Goal: Answer question/provide support: Share knowledge or assist other users

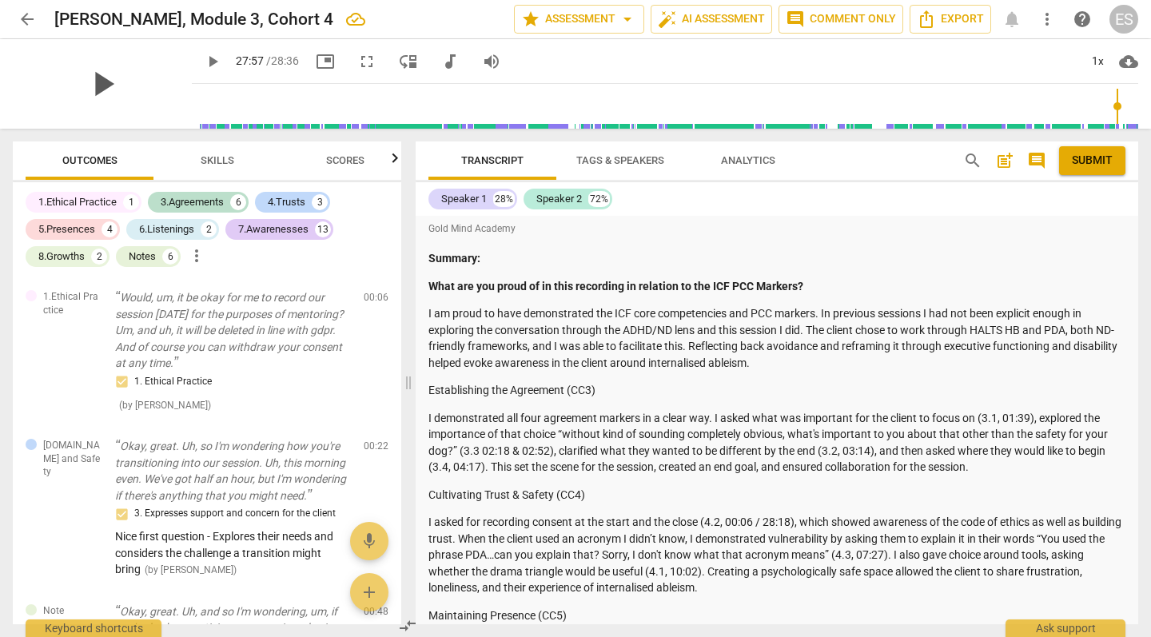
click at [86, 82] on span "play_arrow" at bounding box center [103, 84] width 42 height 42
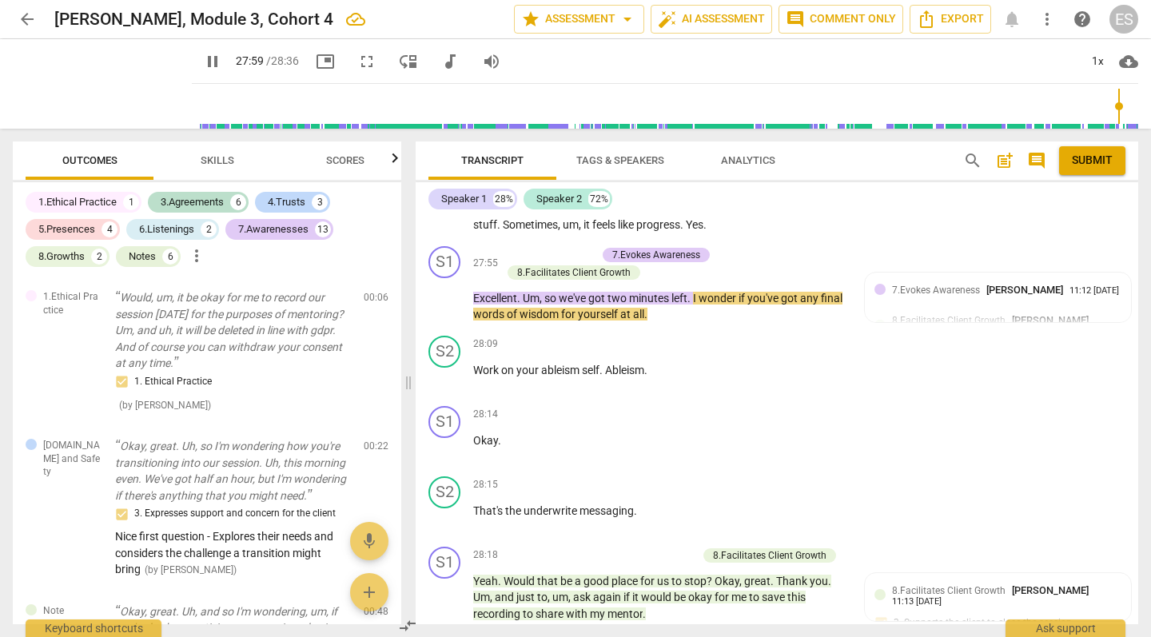
click at [198, 107] on input "range" at bounding box center [668, 106] width 940 height 51
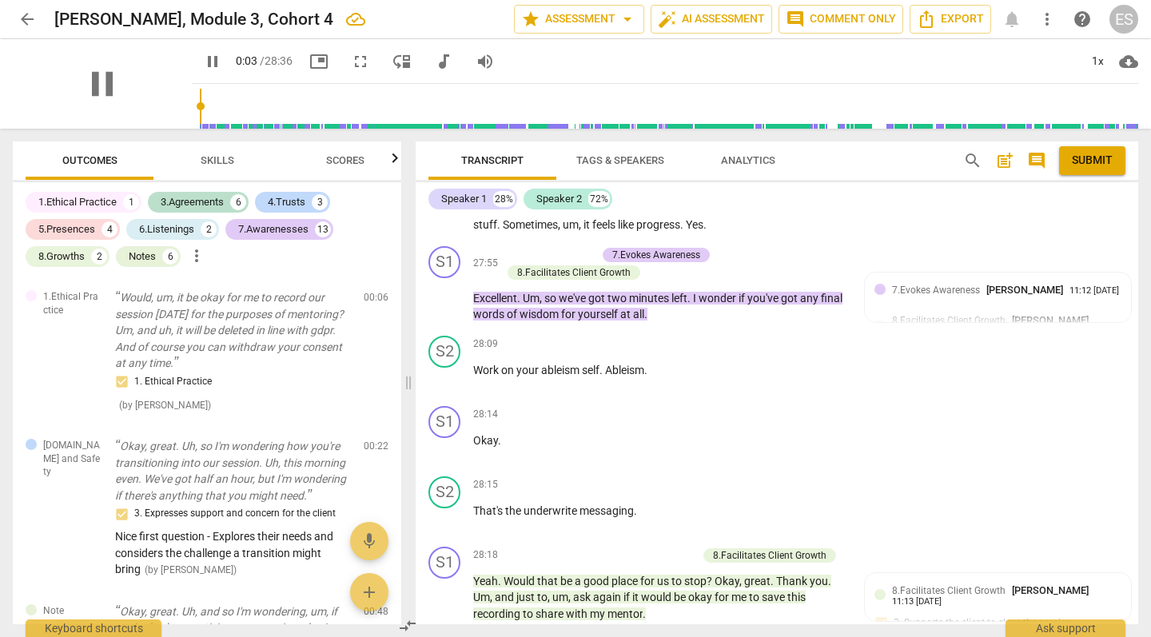
drag, startPoint x: 181, startPoint y: 104, endPoint x: 157, endPoint y: 102, distance: 23.3
click at [159, 102] on div "pause pause 0:03 / 28:36 picture_in_picture fullscreen move_down audiotrack vol…" at bounding box center [576, 84] width 1126 height 90
click at [1094, 60] on div "1x" at bounding box center [1097, 62] width 30 height 26
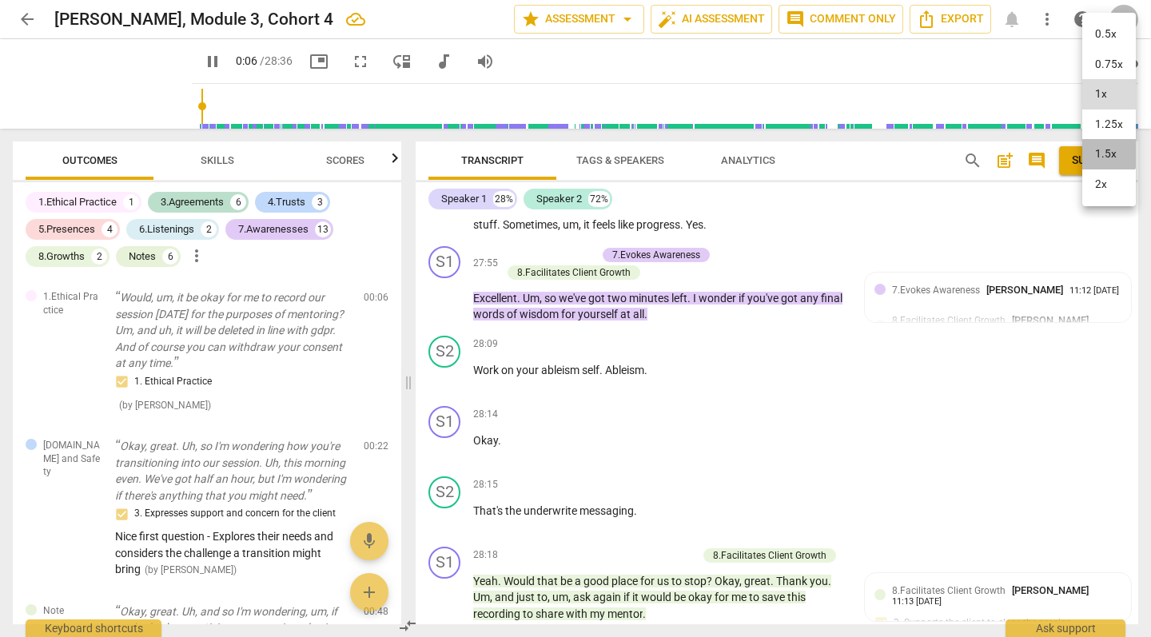
click at [1104, 146] on li "1.5x" at bounding box center [1109, 154] width 54 height 30
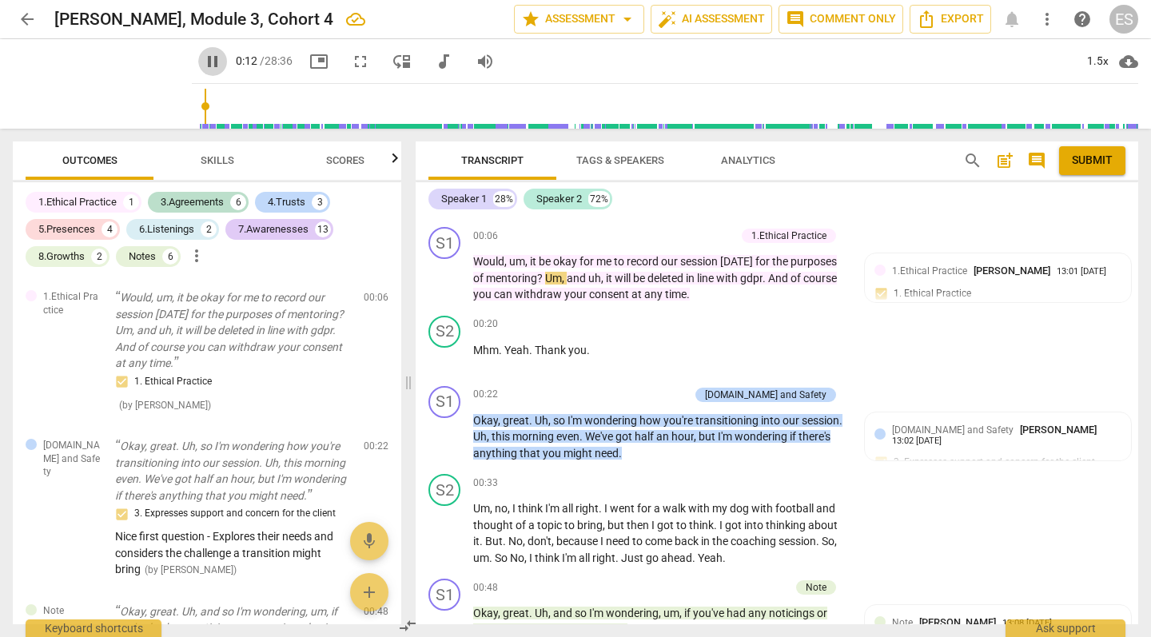
click at [203, 55] on span "pause" at bounding box center [212, 61] width 19 height 19
click at [203, 55] on span "play_arrow" at bounding box center [212, 61] width 19 height 19
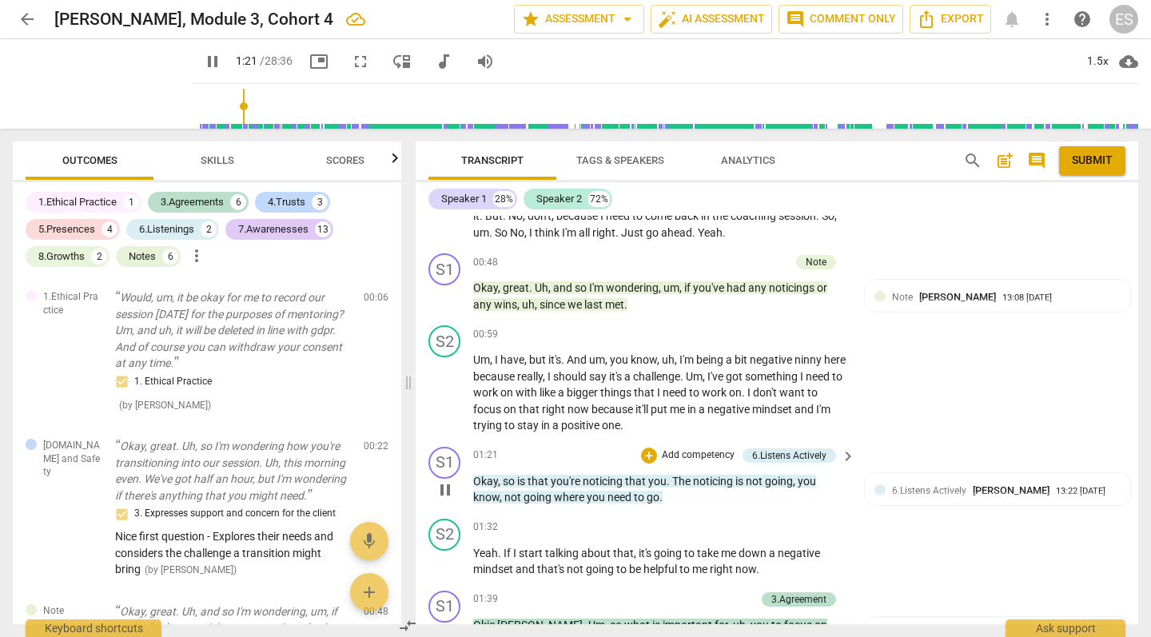
scroll to position [2571, 0]
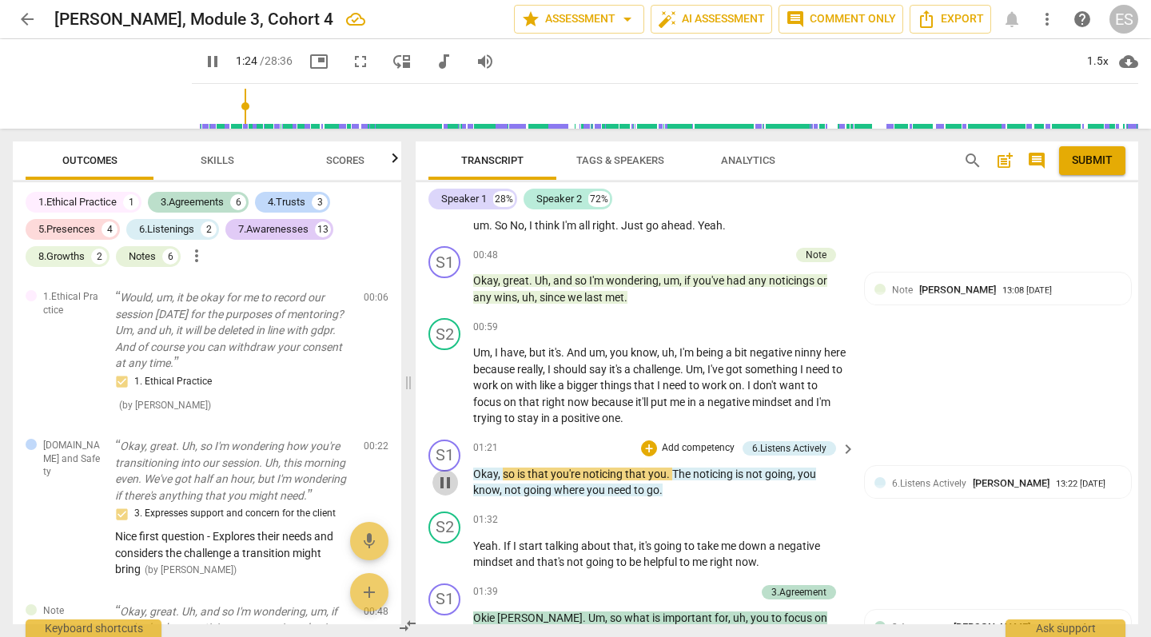
click at [446, 473] on span "pause" at bounding box center [445, 482] width 19 height 19
click at [441, 473] on span "play_arrow" at bounding box center [445, 482] width 19 height 19
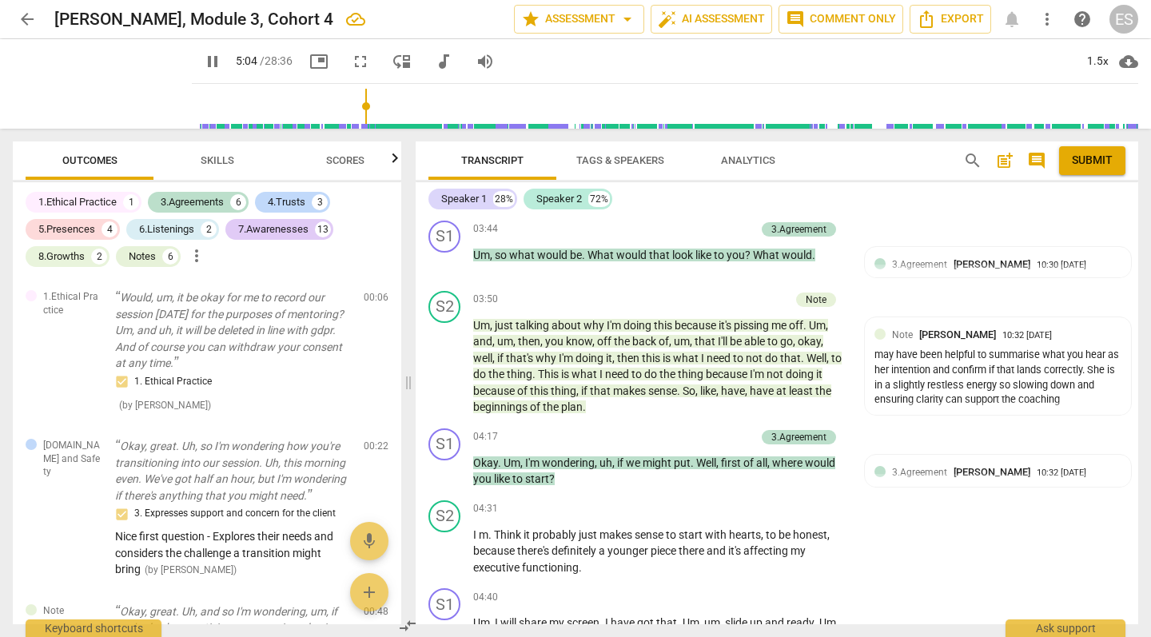
scroll to position [4386, 0]
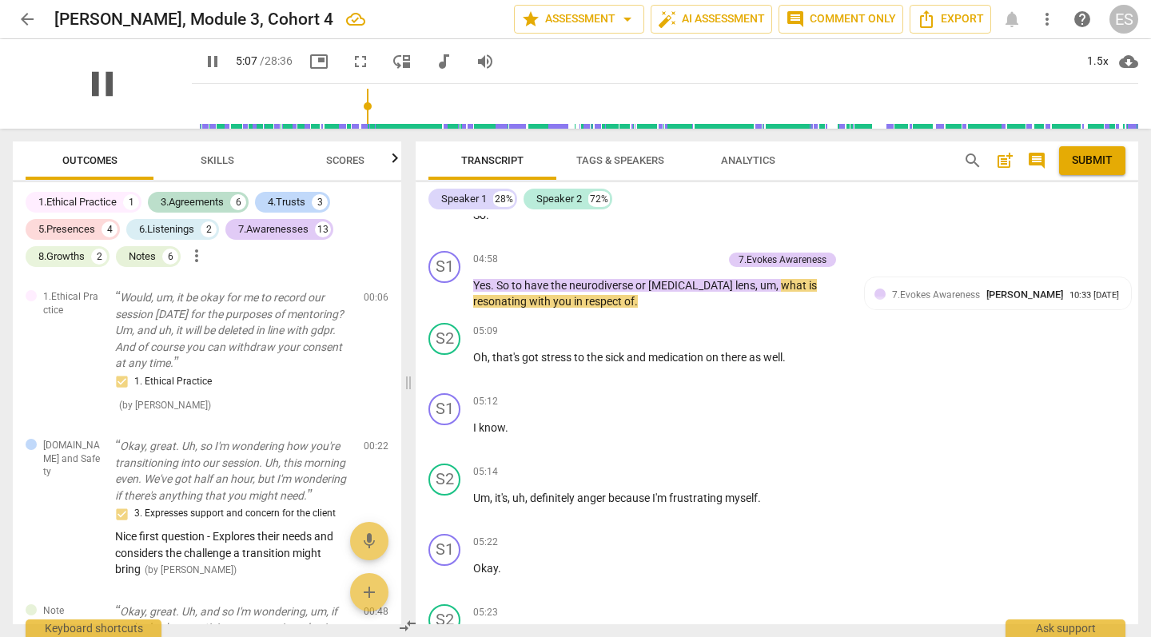
click at [88, 90] on span "pause" at bounding box center [103, 84] width 42 height 42
click at [86, 80] on span "play_arrow" at bounding box center [103, 84] width 42 height 42
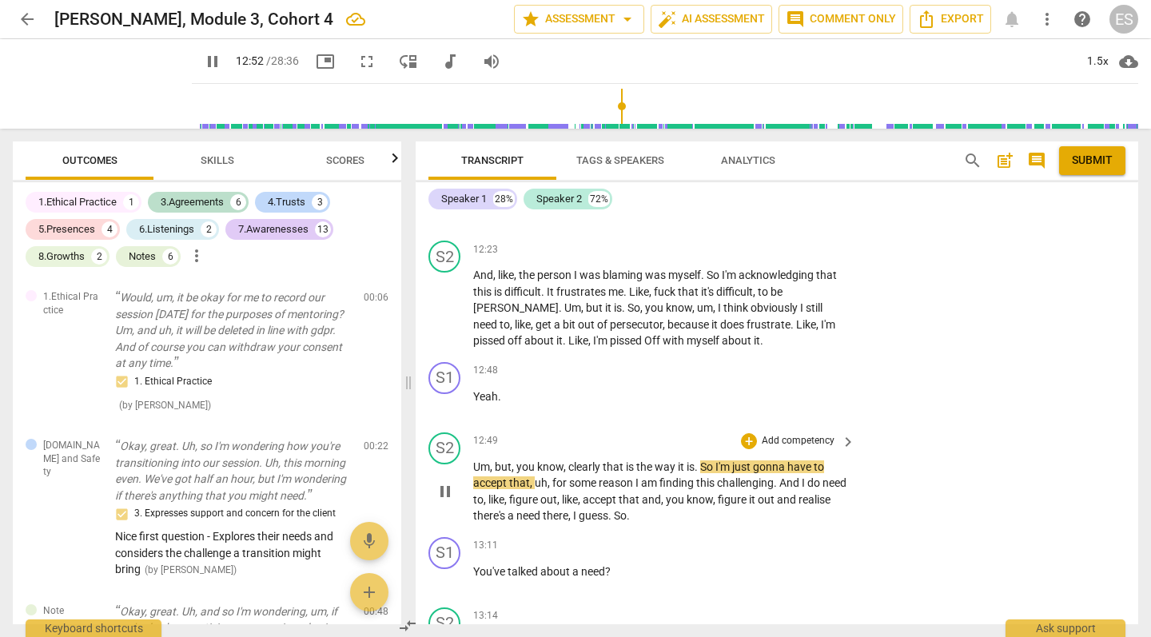
scroll to position [7353, 0]
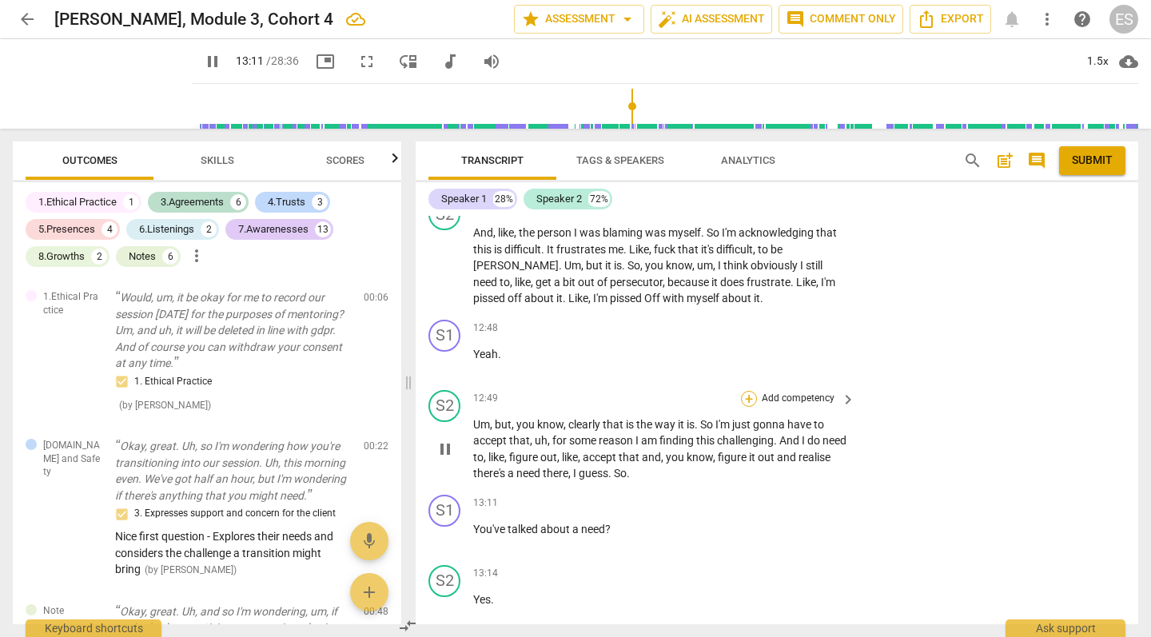
click at [749, 391] on div "+" at bounding box center [749, 399] width 16 height 16
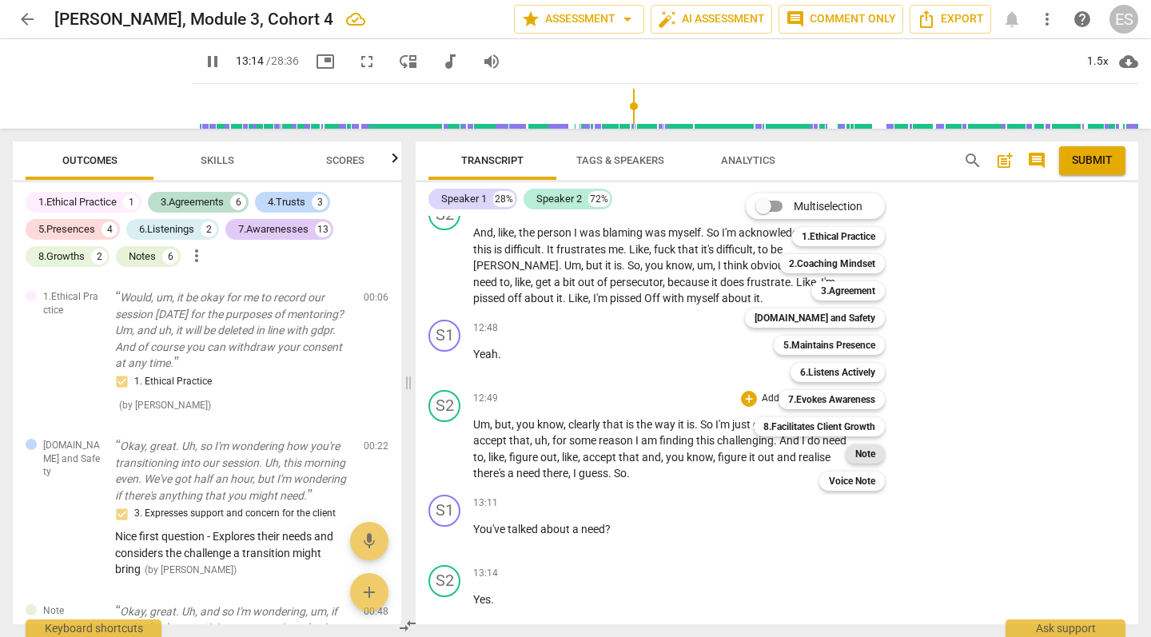
click at [857, 450] on b "Note" at bounding box center [865, 453] width 20 height 19
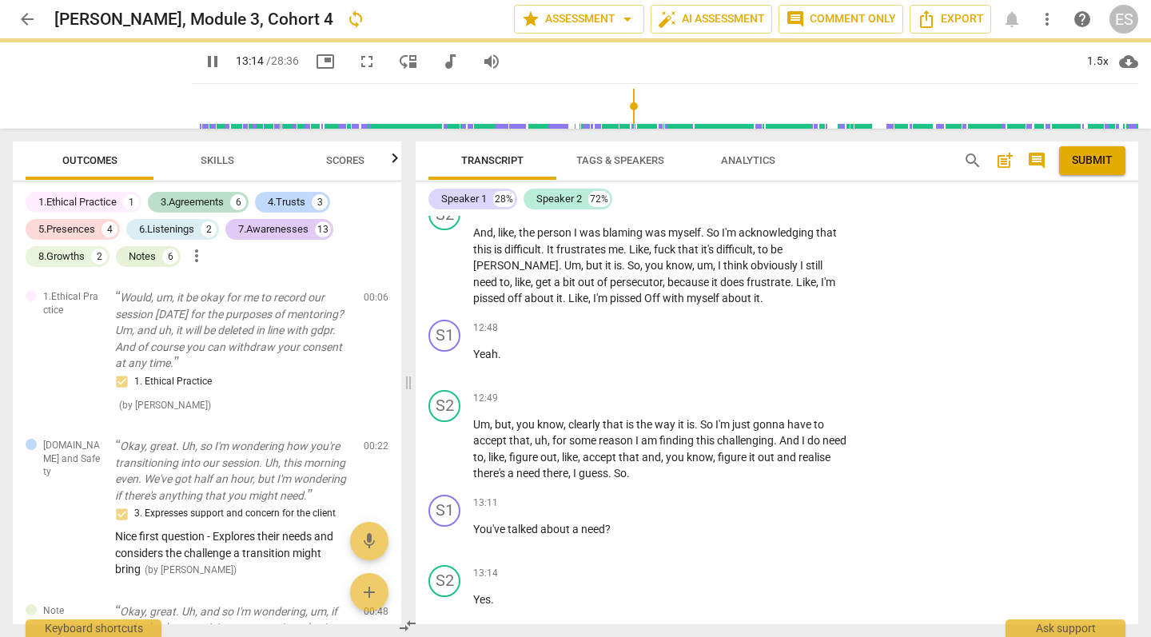
type input "795"
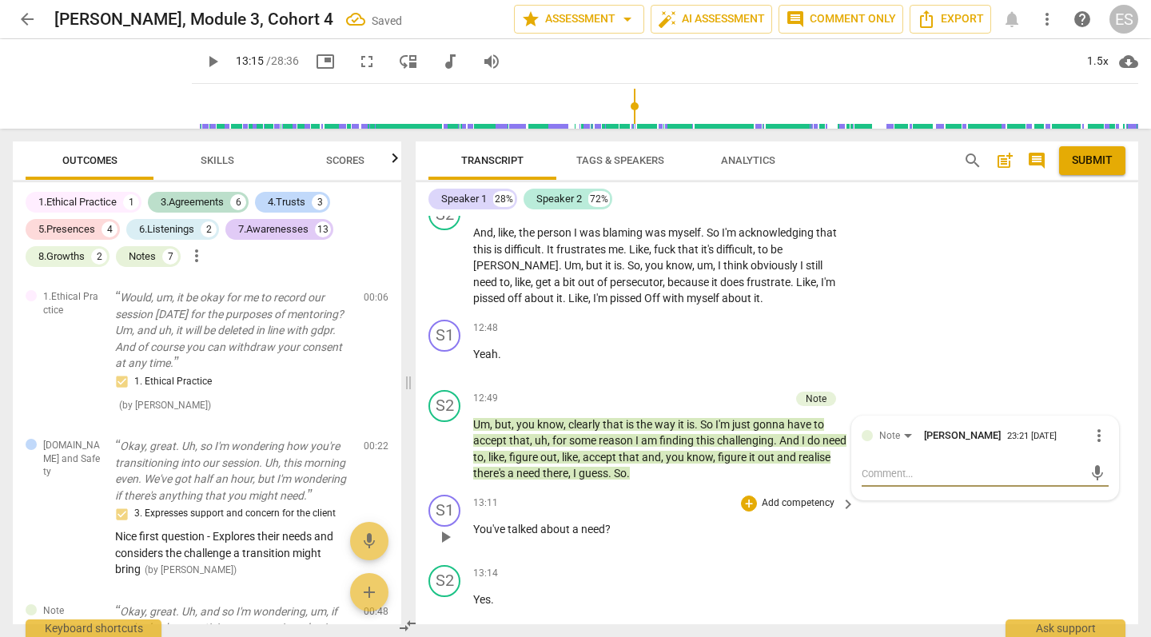
scroll to position [2565, 0]
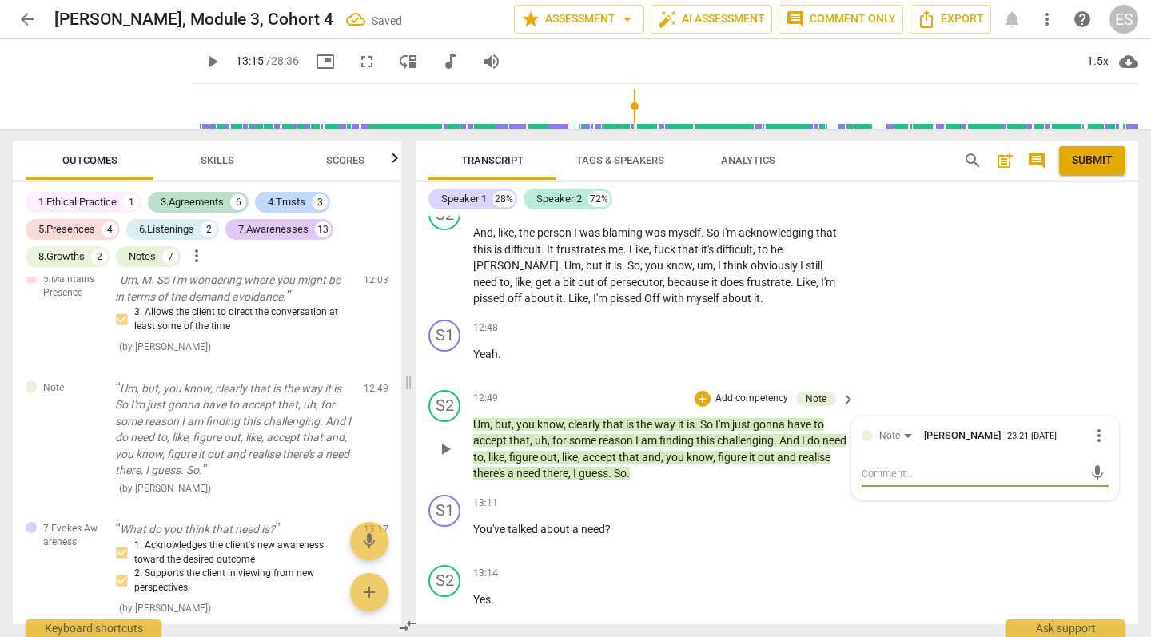
type textarea "c"
type textarea "cl"
type textarea "cli"
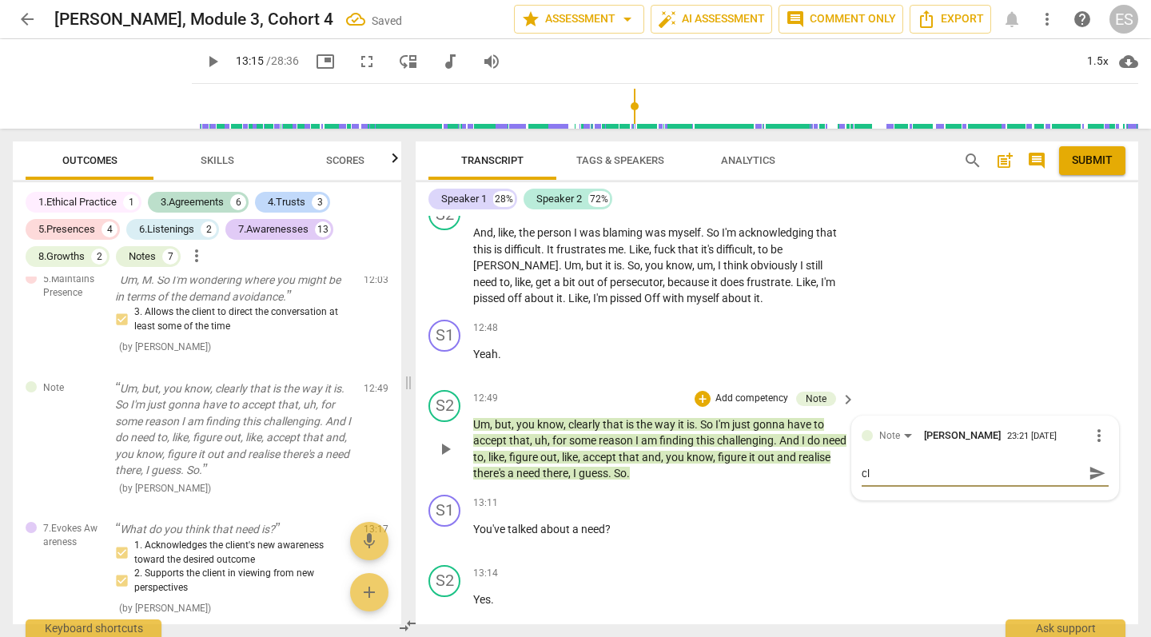
type textarea "cli"
type textarea "clie"
type textarea "clien"
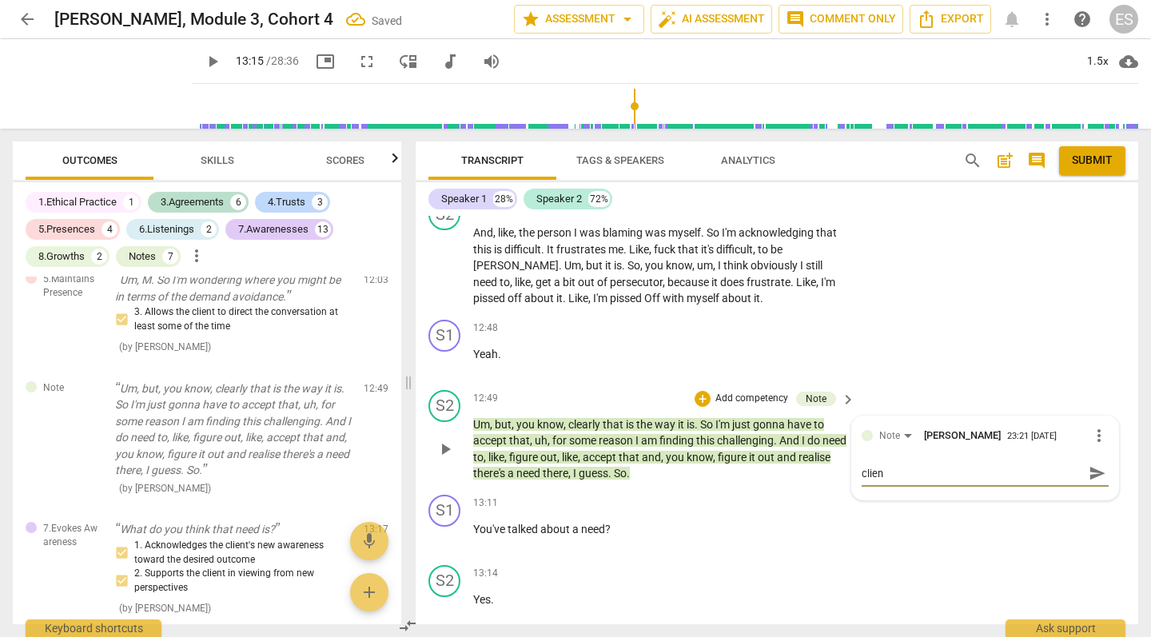
type textarea "client"
type textarea "client h"
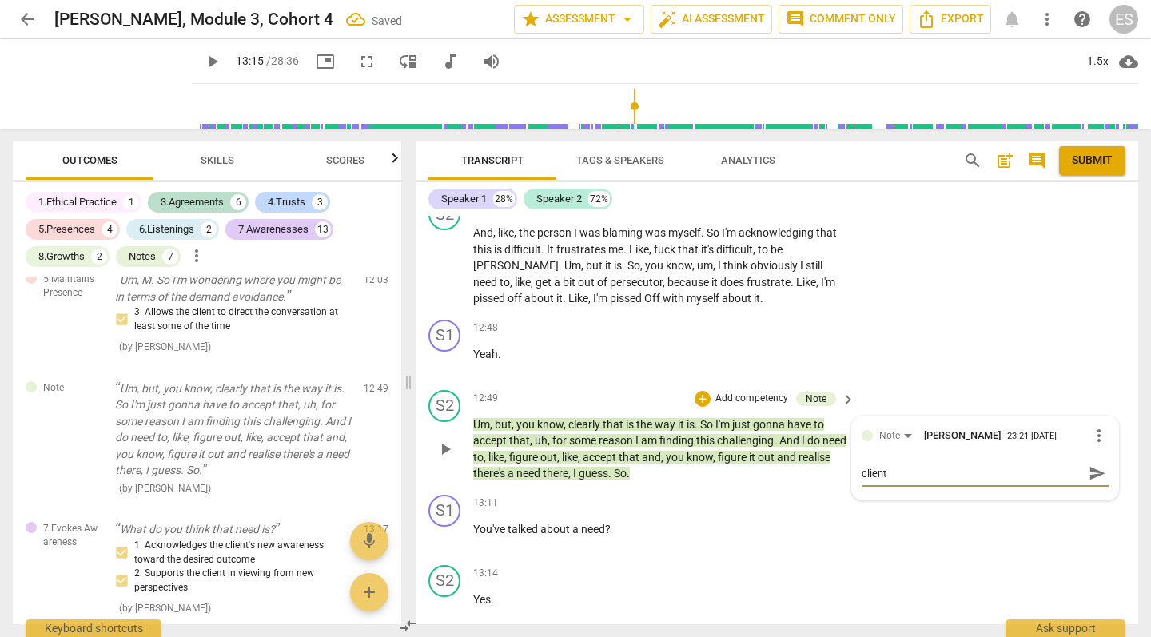
type textarea "client h"
type textarea "client hi"
type textarea "client hig"
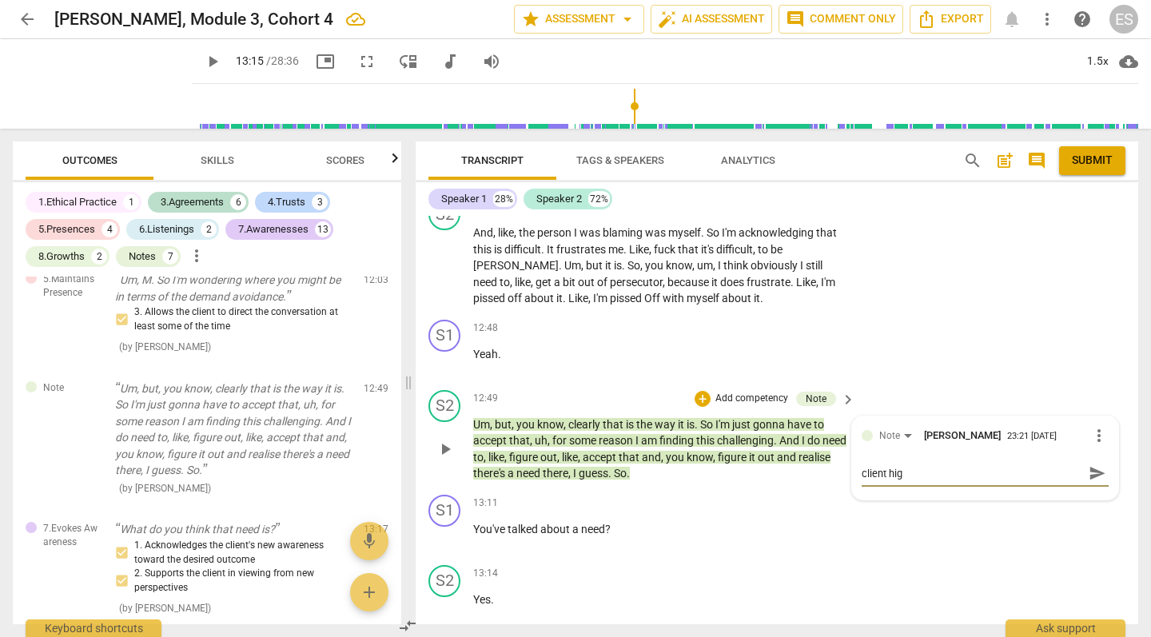
type textarea "client high"
type textarea "client highl"
type textarea "client highli"
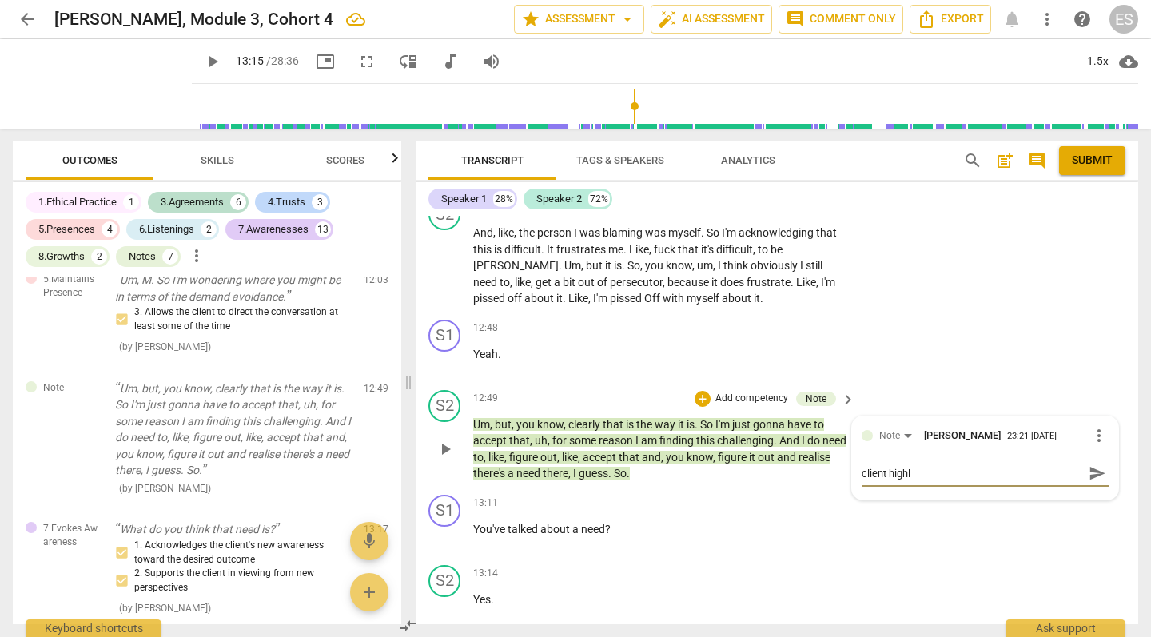
type textarea "client highli"
type textarea "client highlig"
type textarea "client highligh"
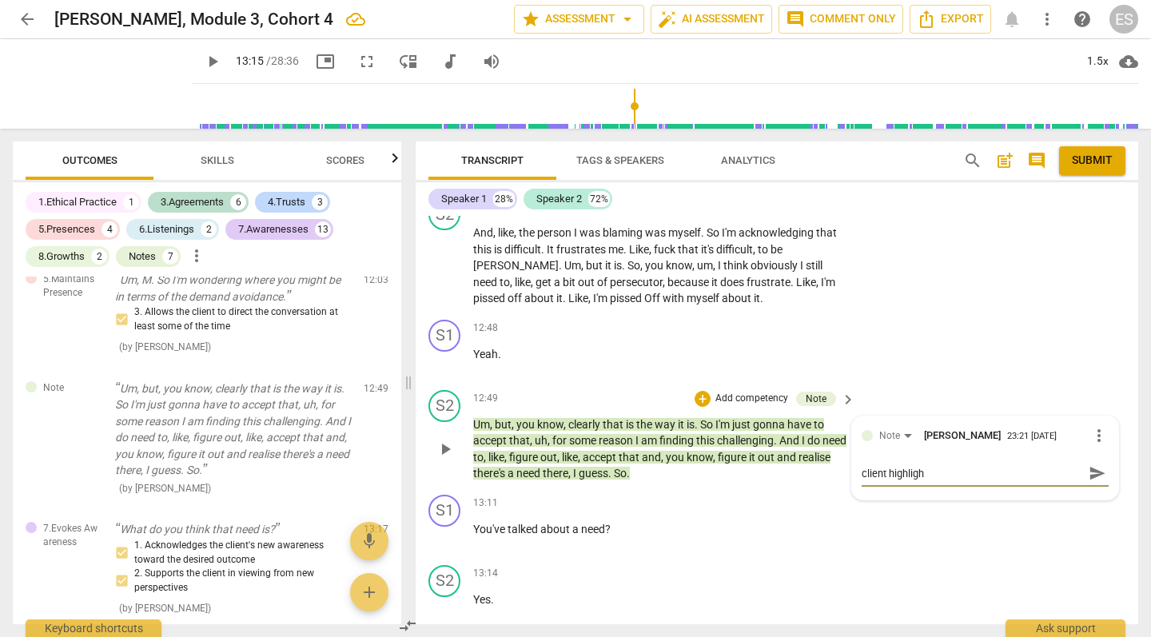
type textarea "client highlight"
type textarea "client highlights"
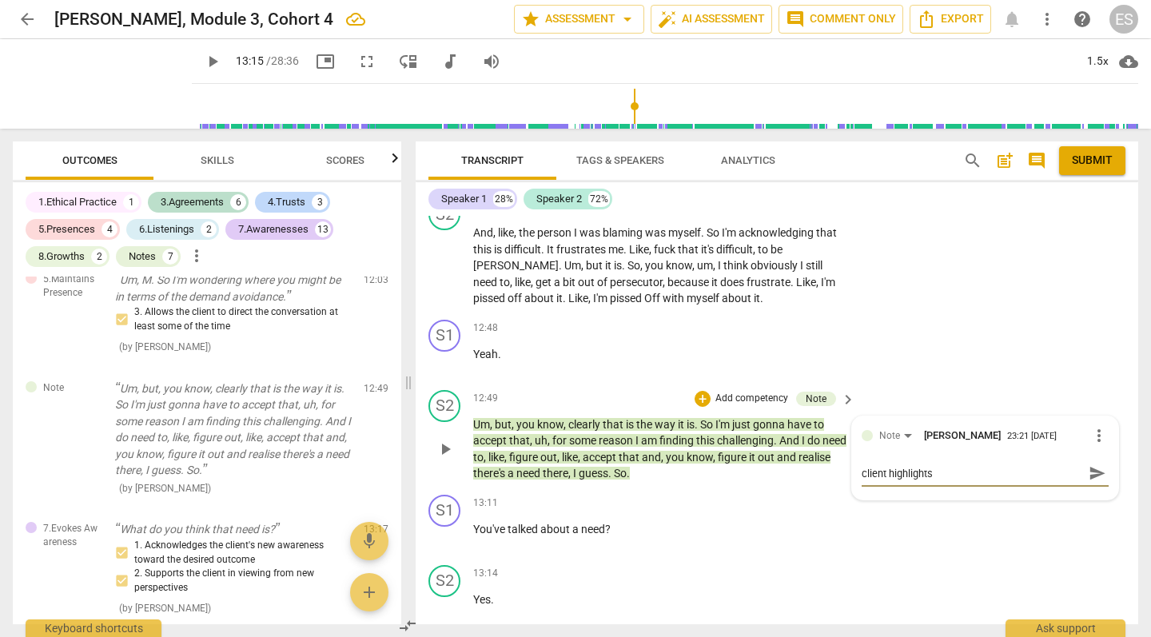
type textarea "client highlights"
type textarea "client highlights t"
type textarea "client highlights th"
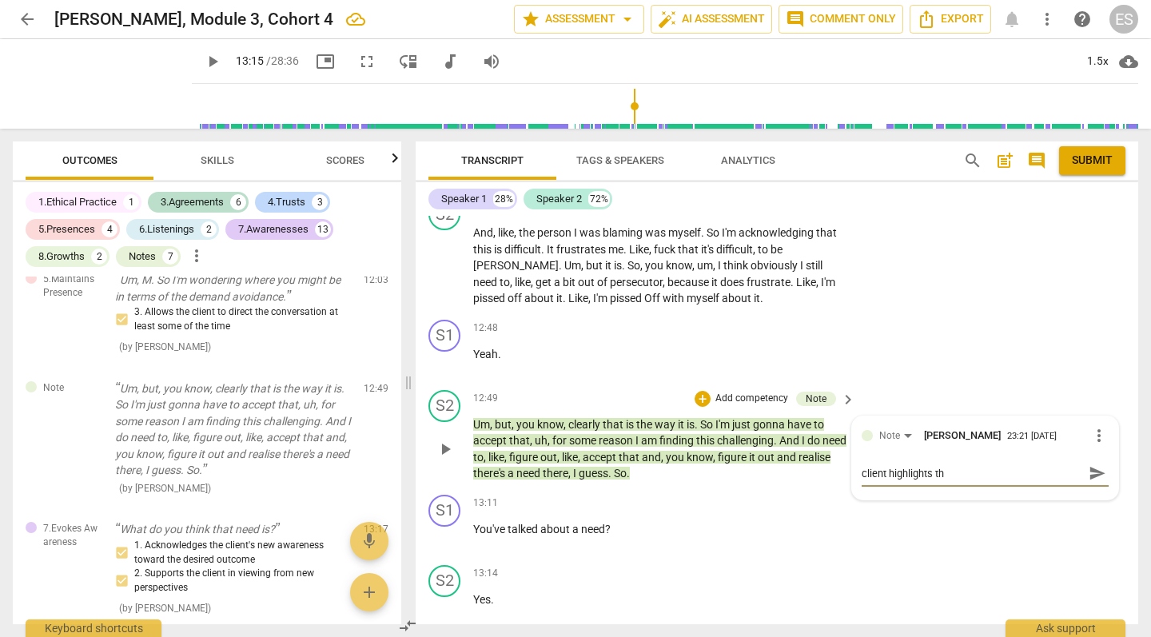
type textarea "client highlights the"
type textarea "client highlights they"
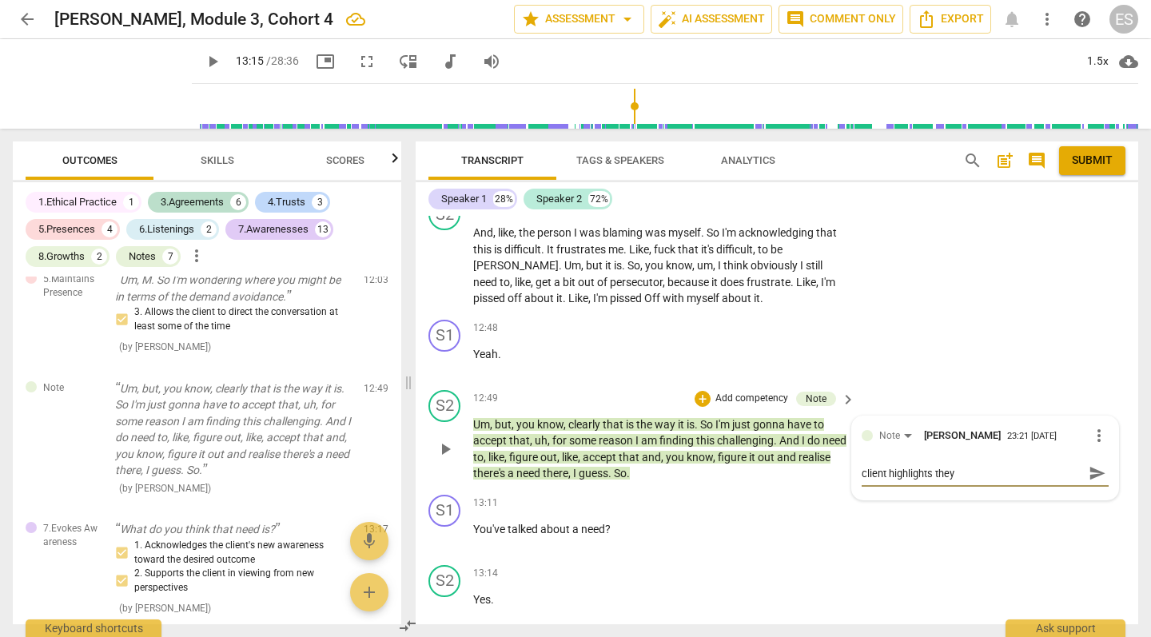
type textarea "client highlights they"
type textarea "client highlights they d"
type textarea "client highlights they do"
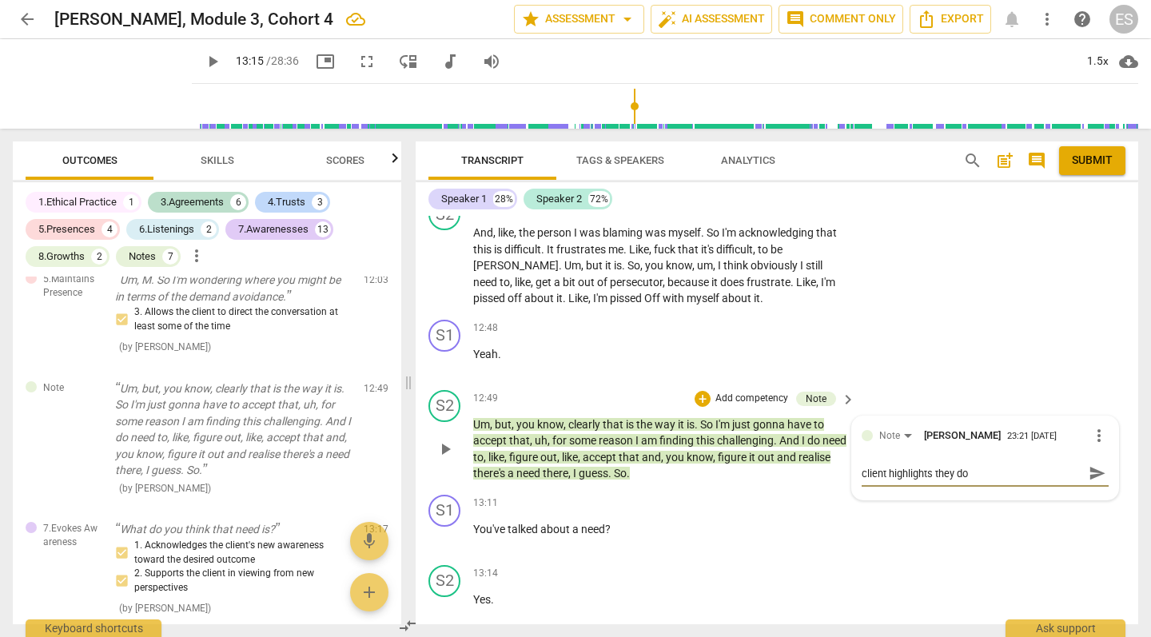
type textarea "client highlights they don"
type textarea "client highlights they dont"
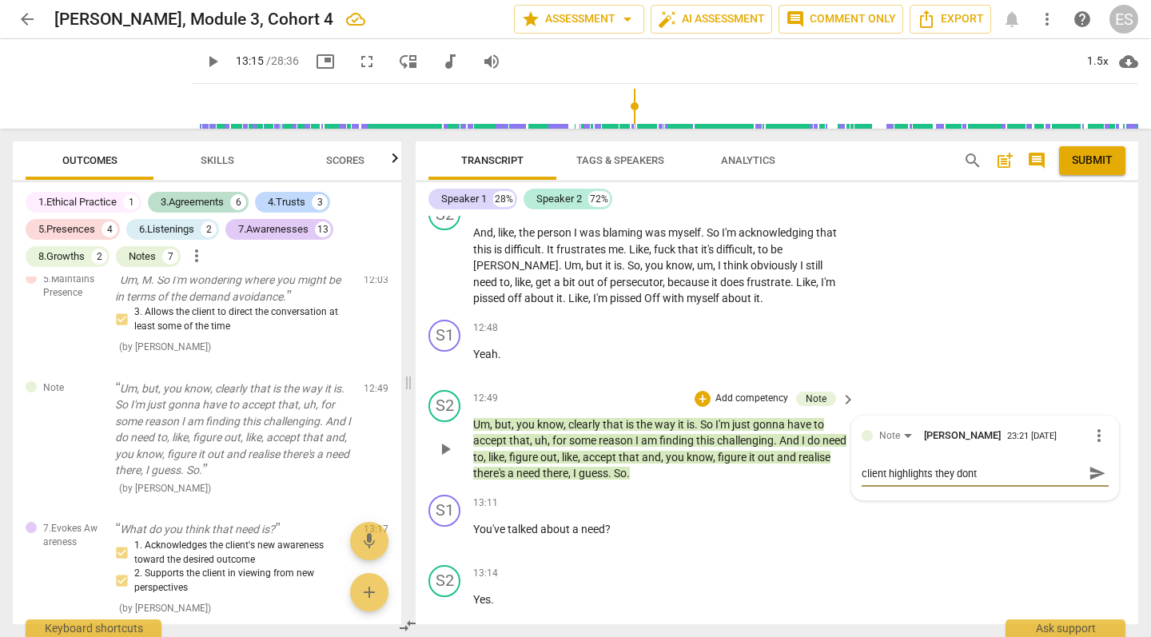
type textarea "client highlights they dont"
type textarea "client highlights they dont r"
type textarea "client highlights they dont re"
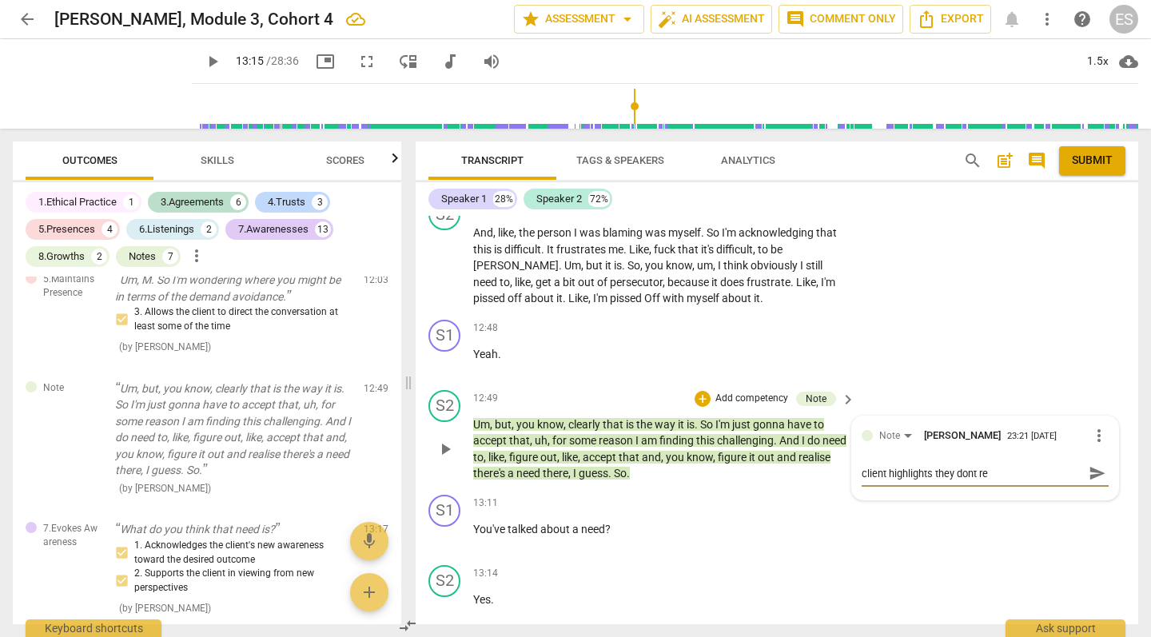
type textarea "client highlights they dont rea"
type textarea "client highlights they dont real"
type textarea "client highlights they dont reall"
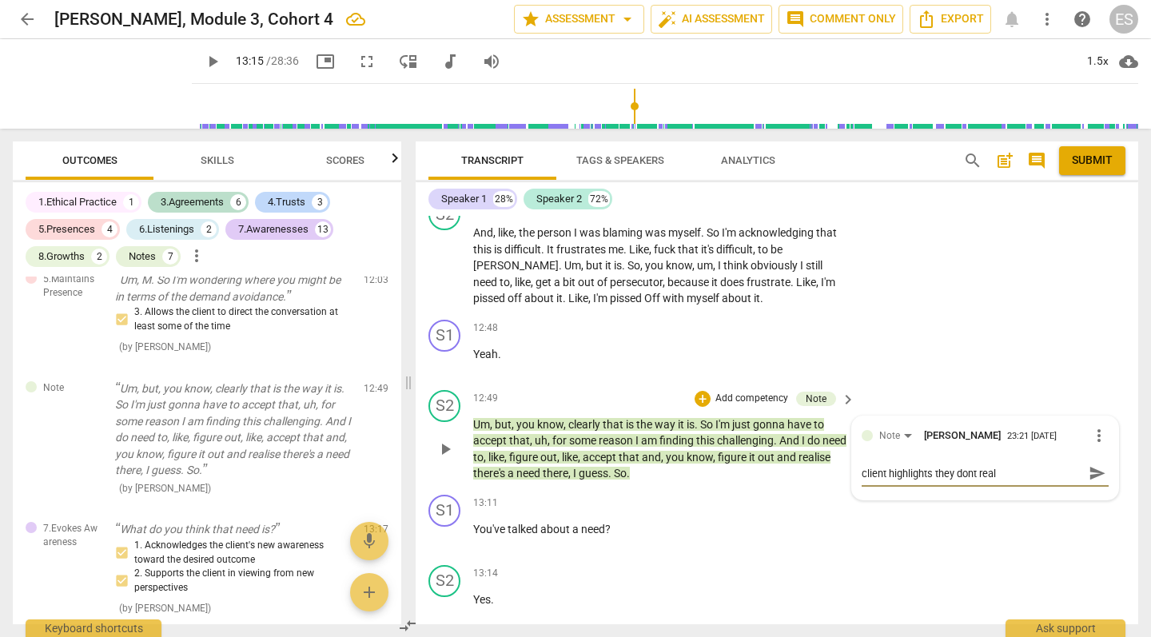
type textarea "client highlights they dont reall"
type textarea "client highlights they dont really"
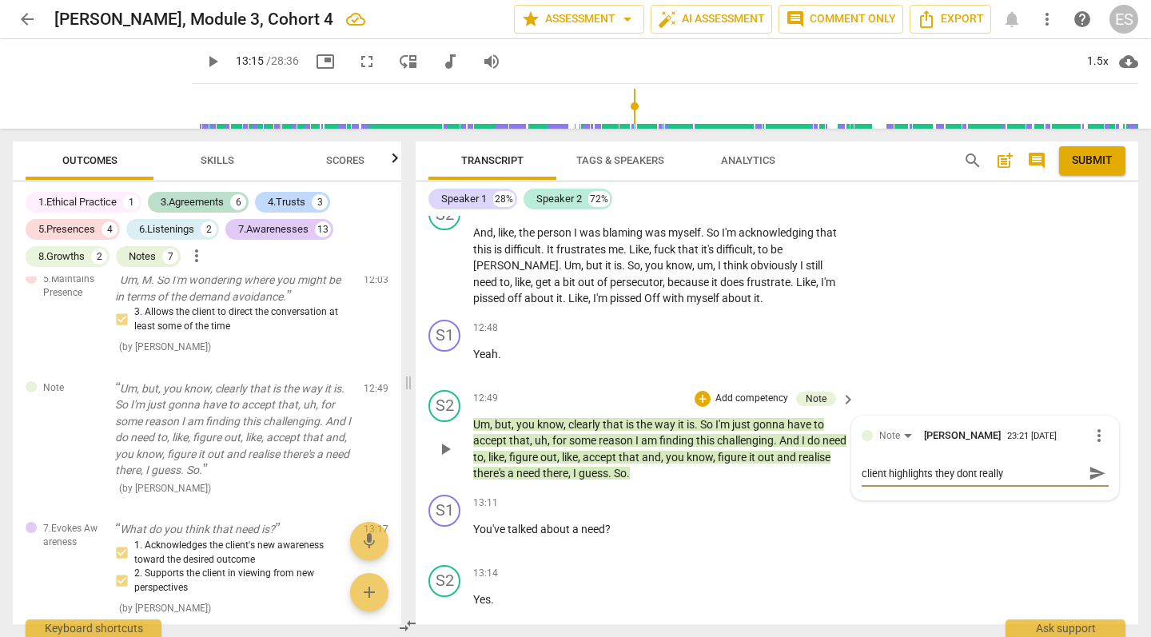
type textarea "client highlights they dont really u"
type textarea "client highlights they dont really un"
type textarea "client highlights they dont really und"
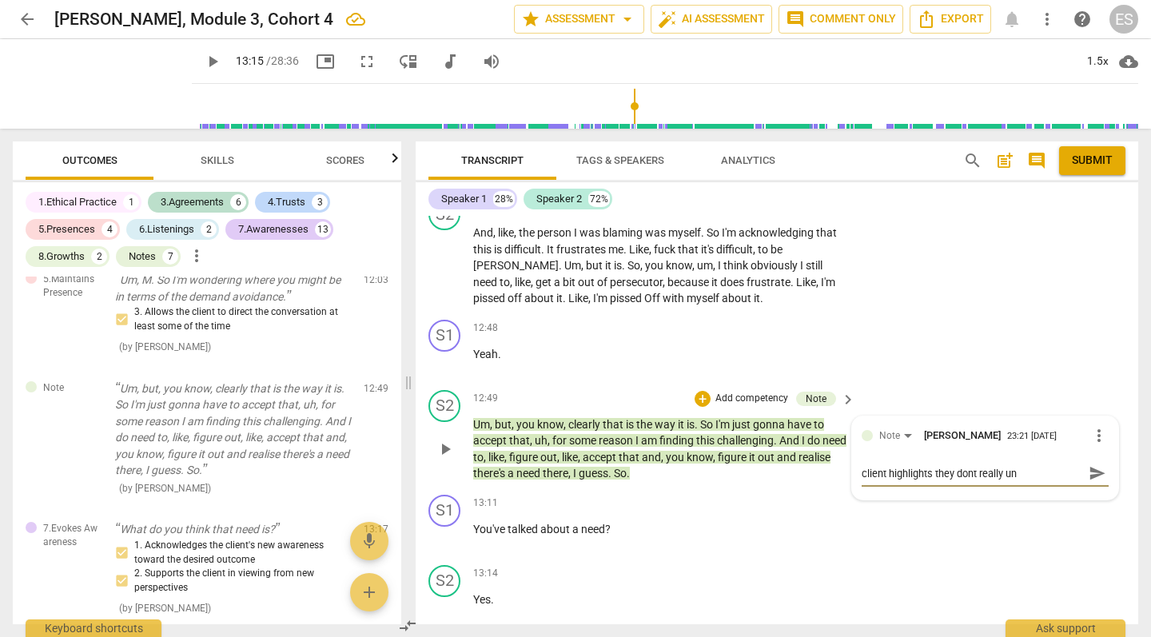
type textarea "client highlights they dont really und"
type textarea "client highlights they dont really unde"
type textarea "client highlights they dont really under"
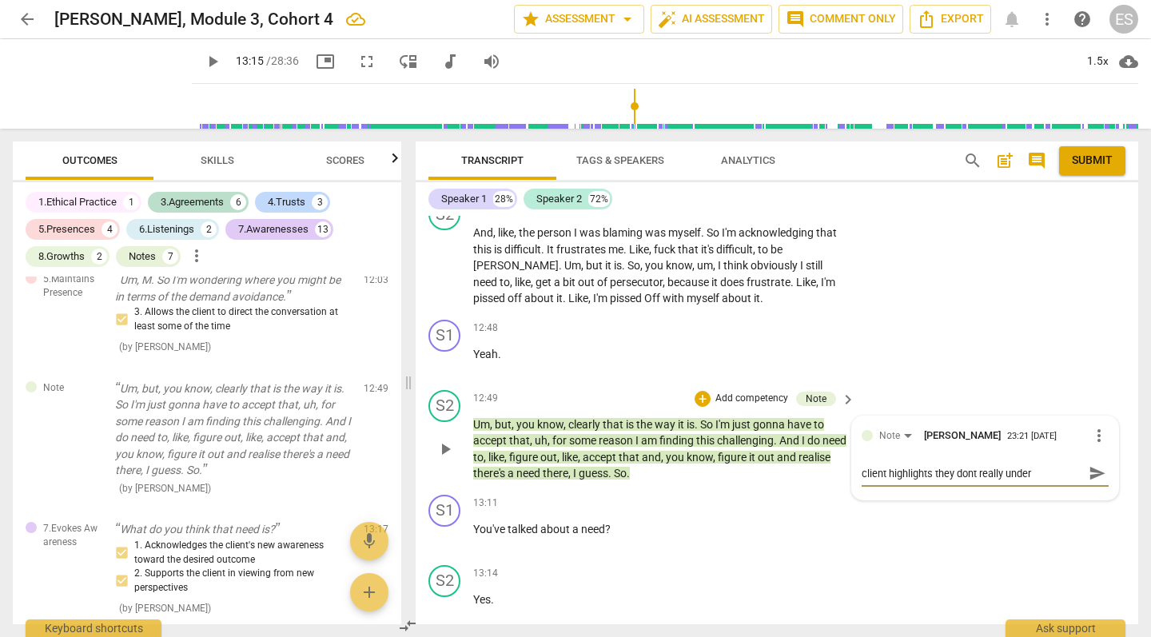
type textarea "client highlights they dont really unders"
type textarea "client highlights they dont really underst"
type textarea "client highlights they dont really understa"
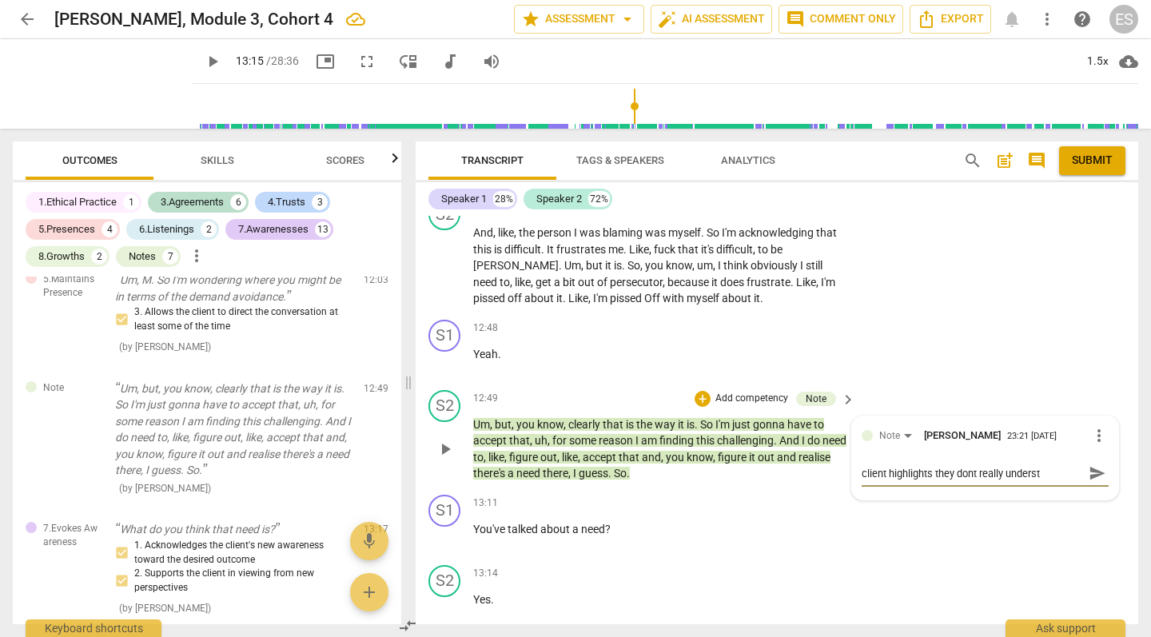
type textarea "client highlights they dont really understa"
type textarea "client highlights they dont really understan"
type textarea "client highlights they dont really understand"
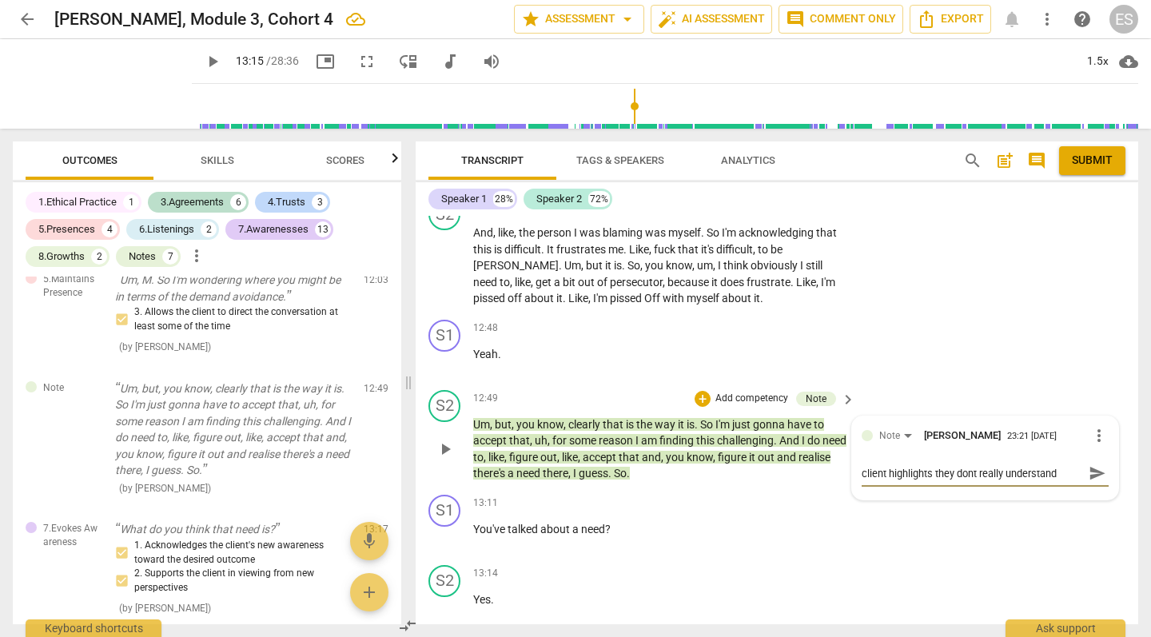
type textarea "client highlights they dont really understand"
type textarea "client highlights they dont really understand w"
type textarea "client highlights they dont really understand wh"
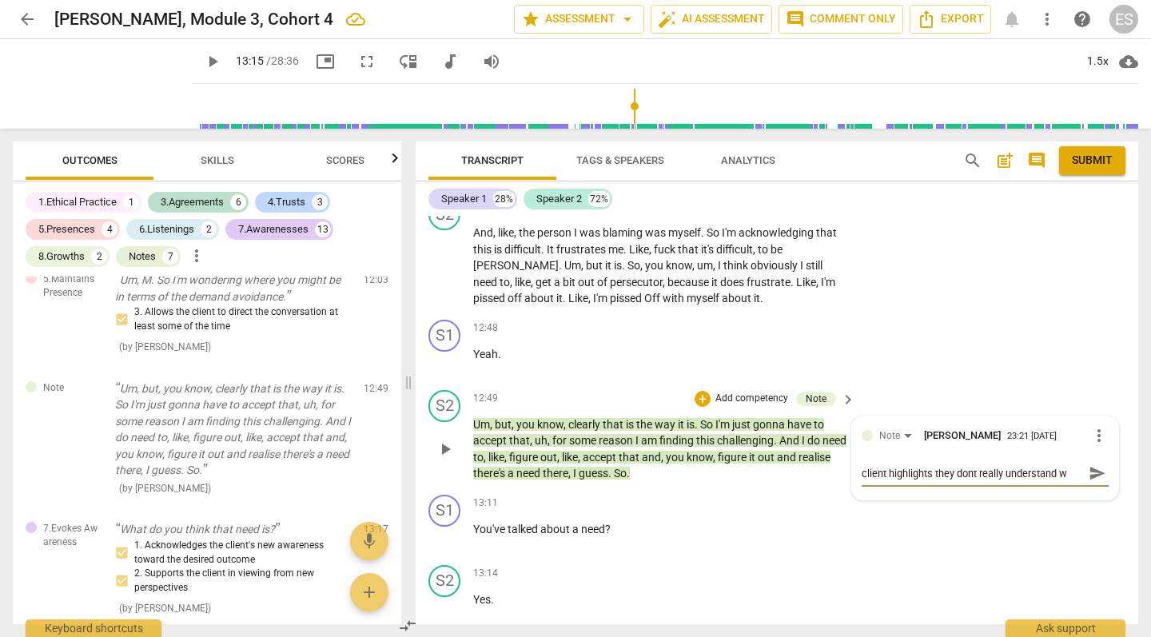
type textarea "client highlights they dont really understand wh"
type textarea "client highlights they dont really understand why"
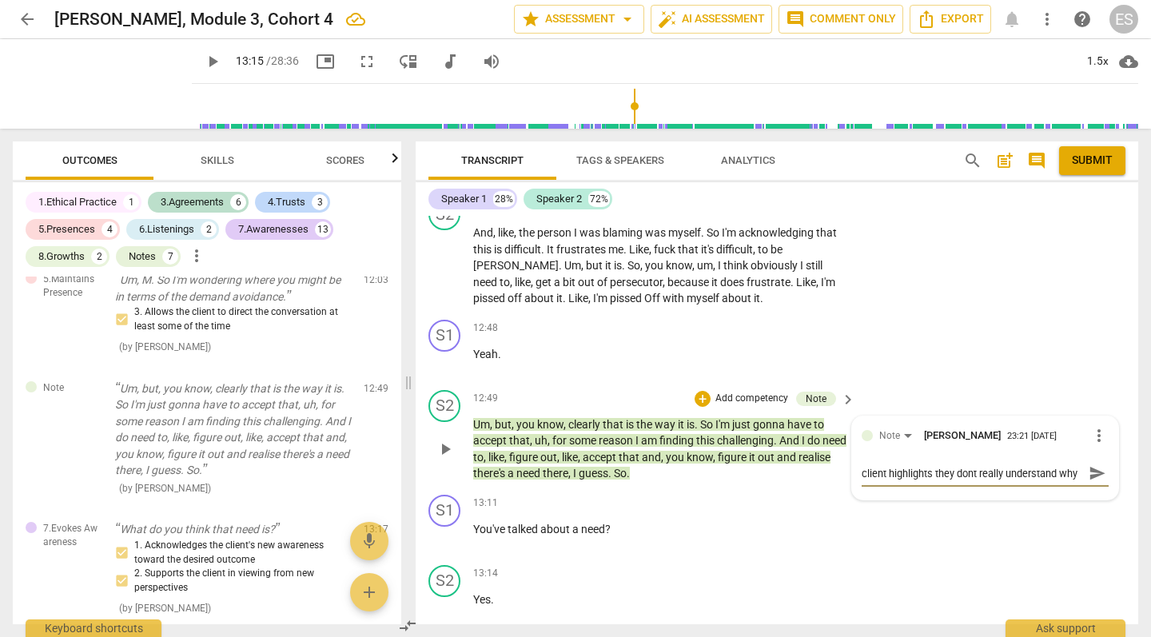
type textarea "client highlights they dont really understand why f"
type textarea "client highlights they dont really understand why fi"
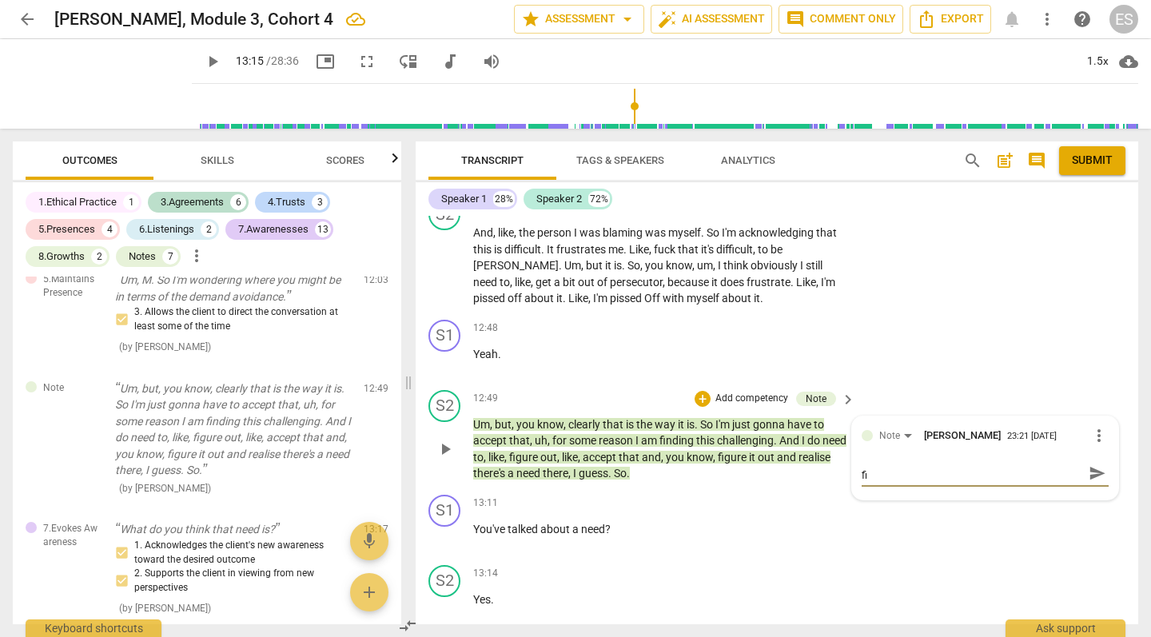
type textarea "client highlights they dont really understand why fin"
type textarea "client highlights they dont really understand why find"
type textarea "client highlights they dont really understand why findi"
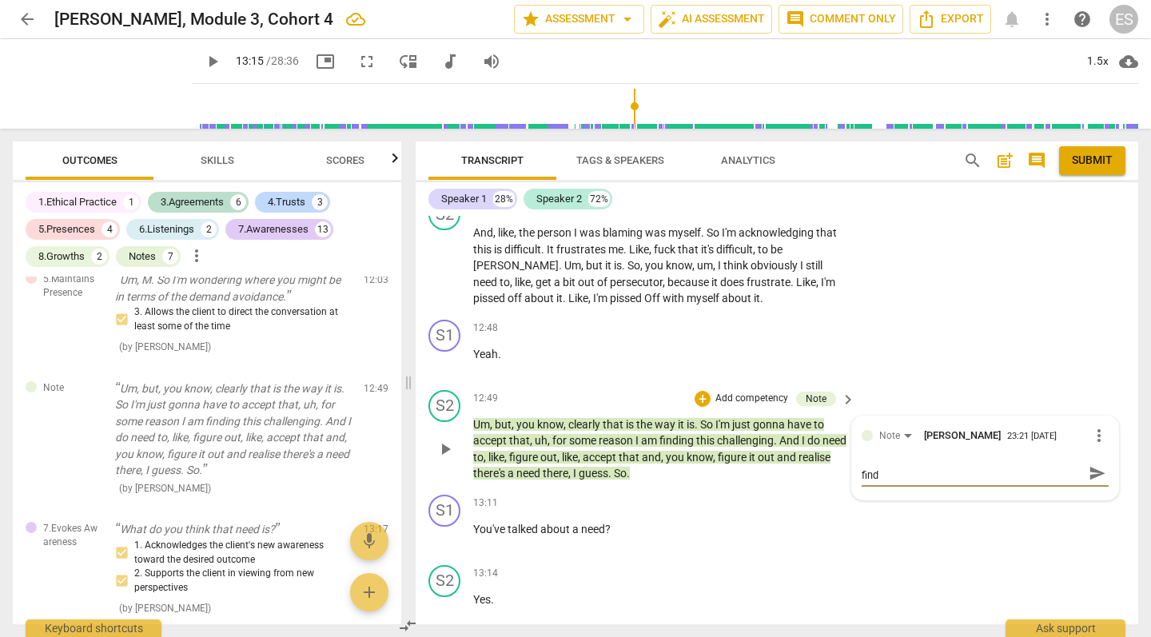
type textarea "client highlights they dont really understand why findi"
type textarea "client highlights they dont really understand why findin"
type textarea "client highlights they dont really understand why finding"
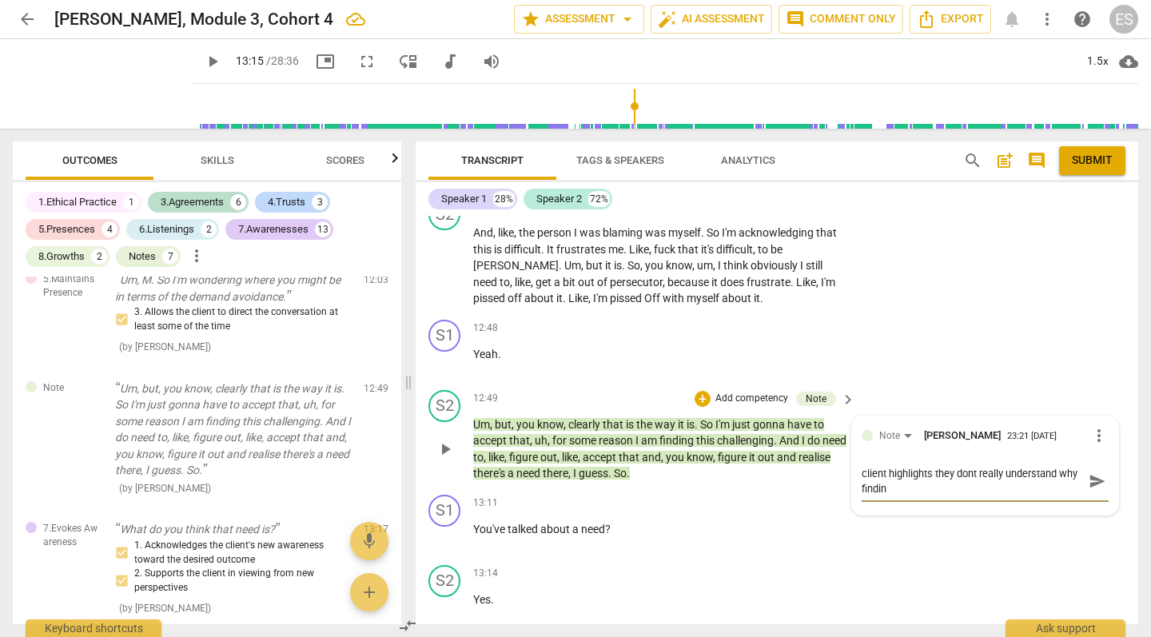
type textarea "client highlights they dont really understand why finding"
type textarea "client highlights they dont really understand why finding i"
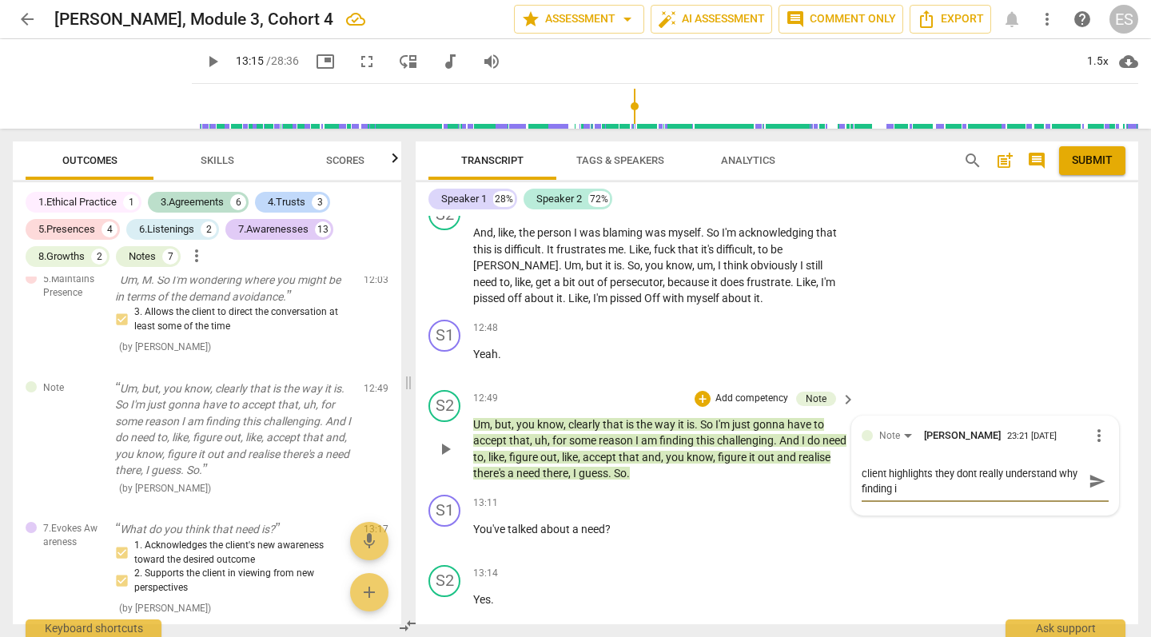
type textarea "client highlights they dont really understand why finding it"
type textarea "client highlights they dont really understand why finding it h"
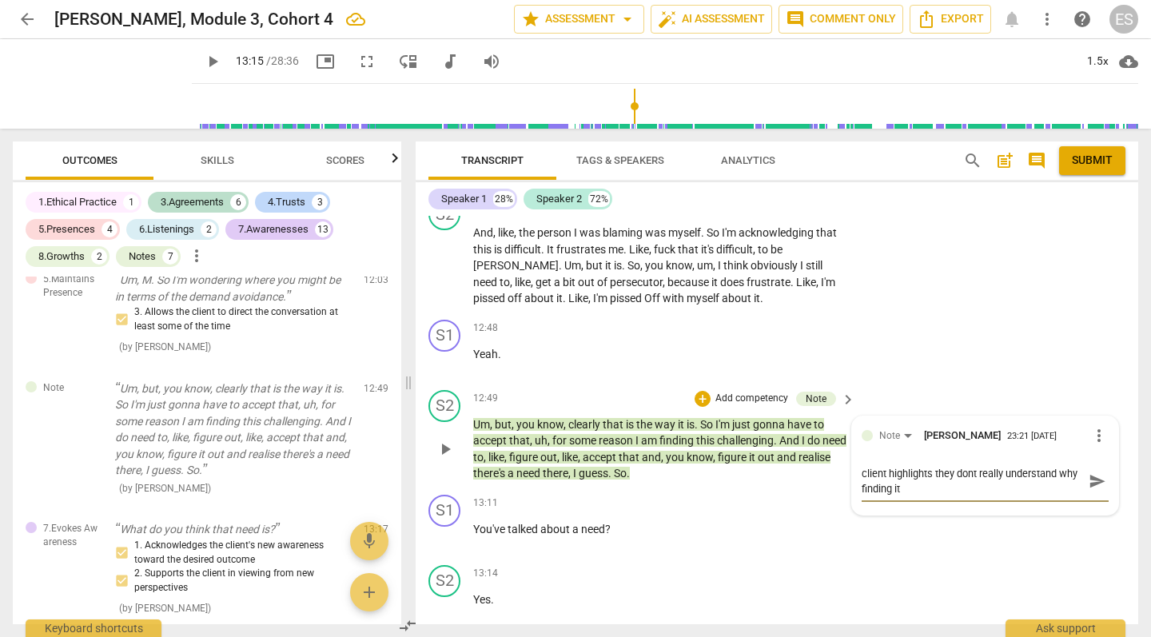
type textarea "client highlights they dont really understand why finding it h"
type textarea "client highlights they dont really understand why finding it hr"
type textarea "client highlights they dont really understand why finding it hrd"
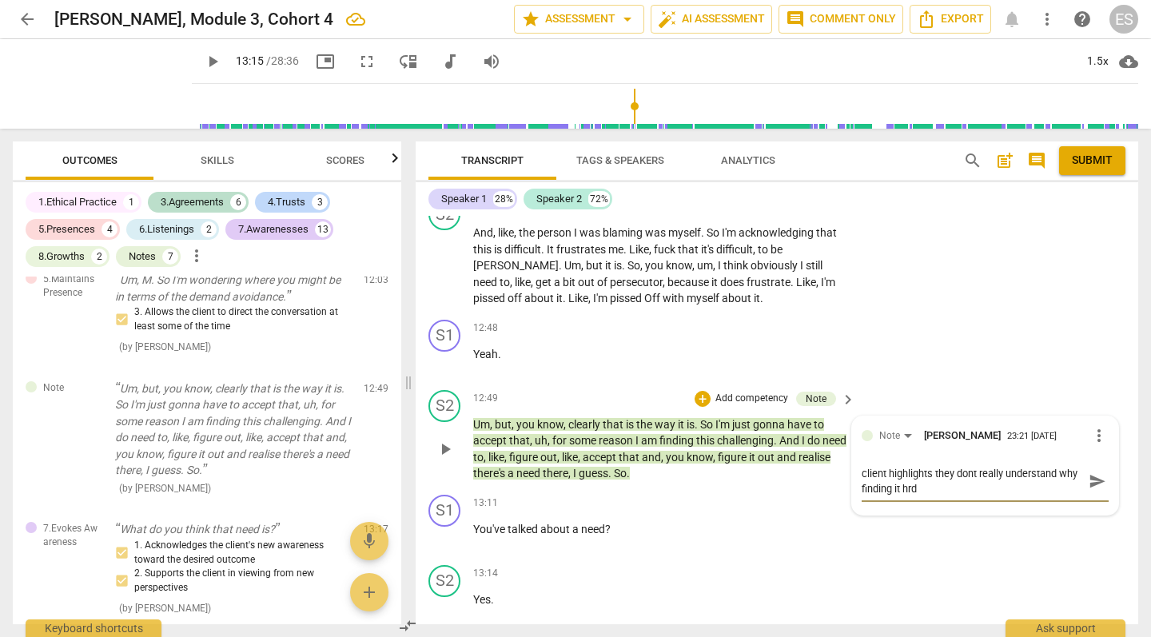
type textarea "client highlights they dont really understand why finding it hr"
type textarea "client highlights they dont really understand why finding it h"
type textarea "client highlights they dont really understand why finding it ha"
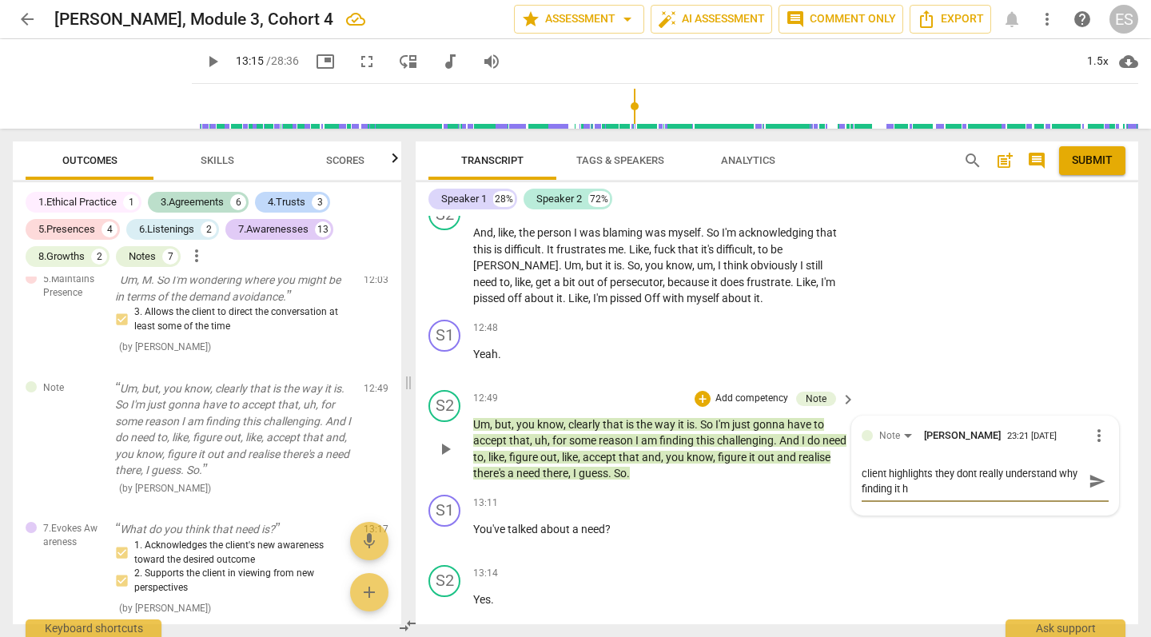
type textarea "client highlights they dont really understand why finding it ha"
type textarea "client highlights they dont really understand why finding it har"
type textarea "client highlights they dont really understand why finding it hard"
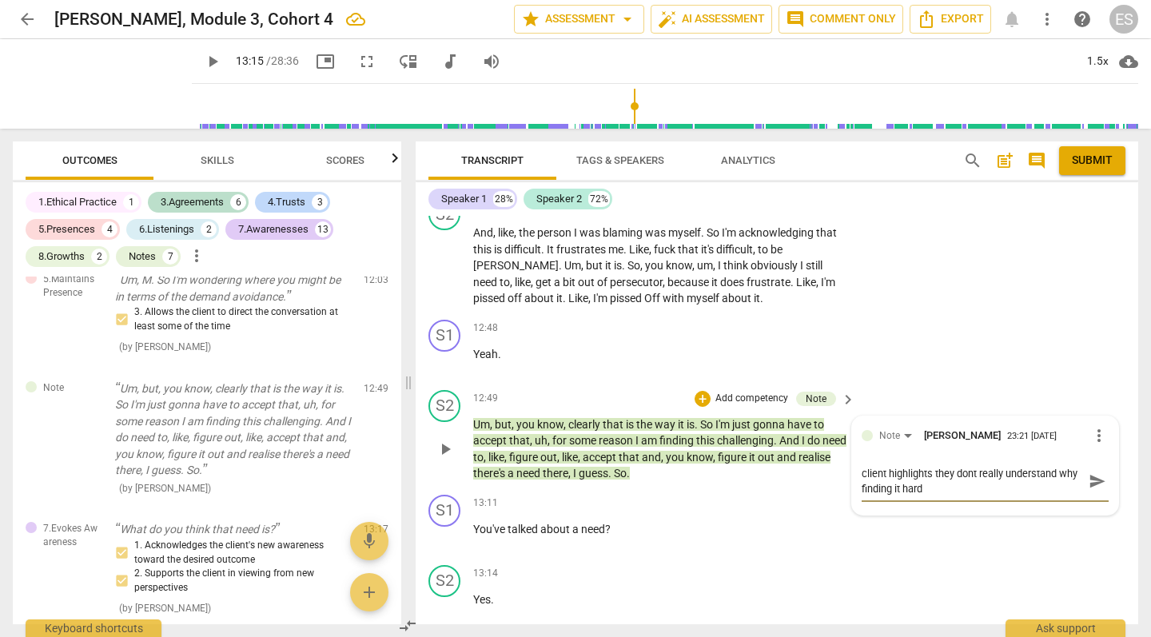
type textarea "client highlights they dont really understand why finding it hard"
type textarea "client highlights they dont really understand why finding it hard b"
type textarea "client highlights they dont really understand why finding it hard bu"
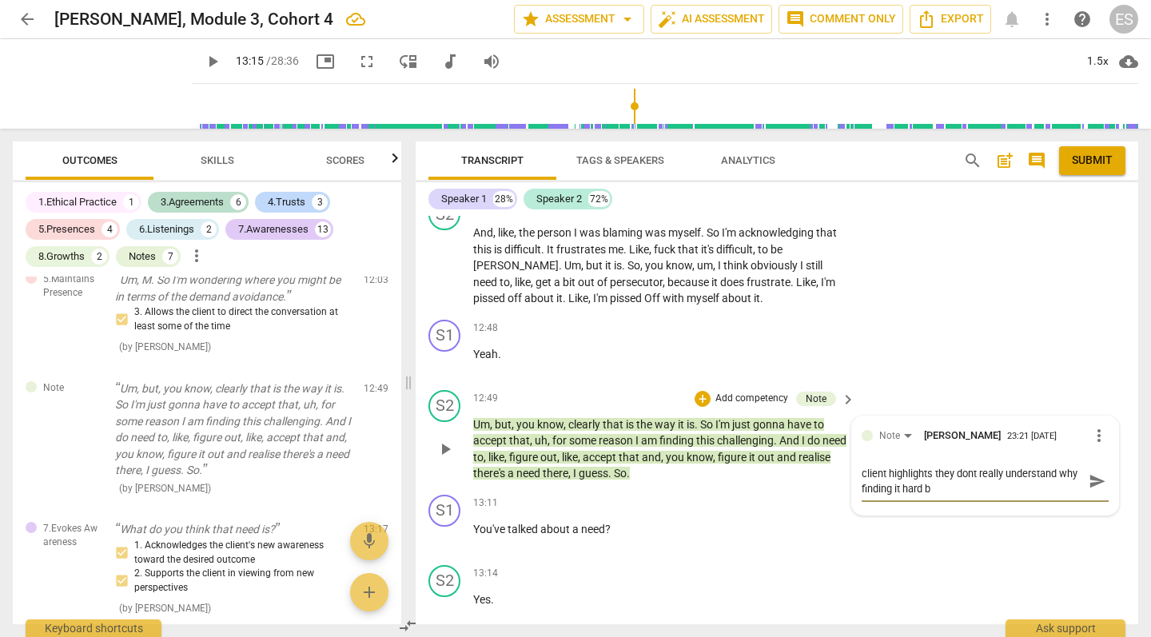
type textarea "client highlights they dont really understand why finding it hard bu"
type textarea "client highlights they dont really understand why finding it hard but"
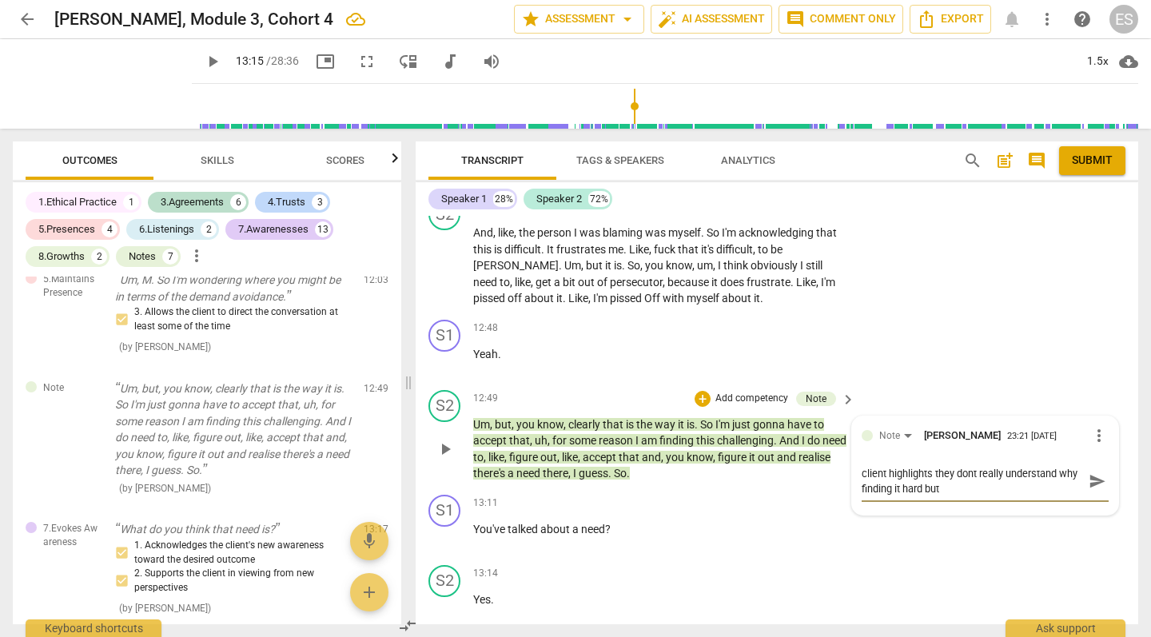
drag, startPoint x: 924, startPoint y: 431, endPoint x: 945, endPoint y: 430, distance: 20.8
click at [945, 466] on textarea "client highlights they dont really understand why finding it hard but" at bounding box center [972, 481] width 221 height 30
type textarea "client highlights they dont really understand why finding it hard o"
type textarea "client highlights they dont really understand why finding it hard op"
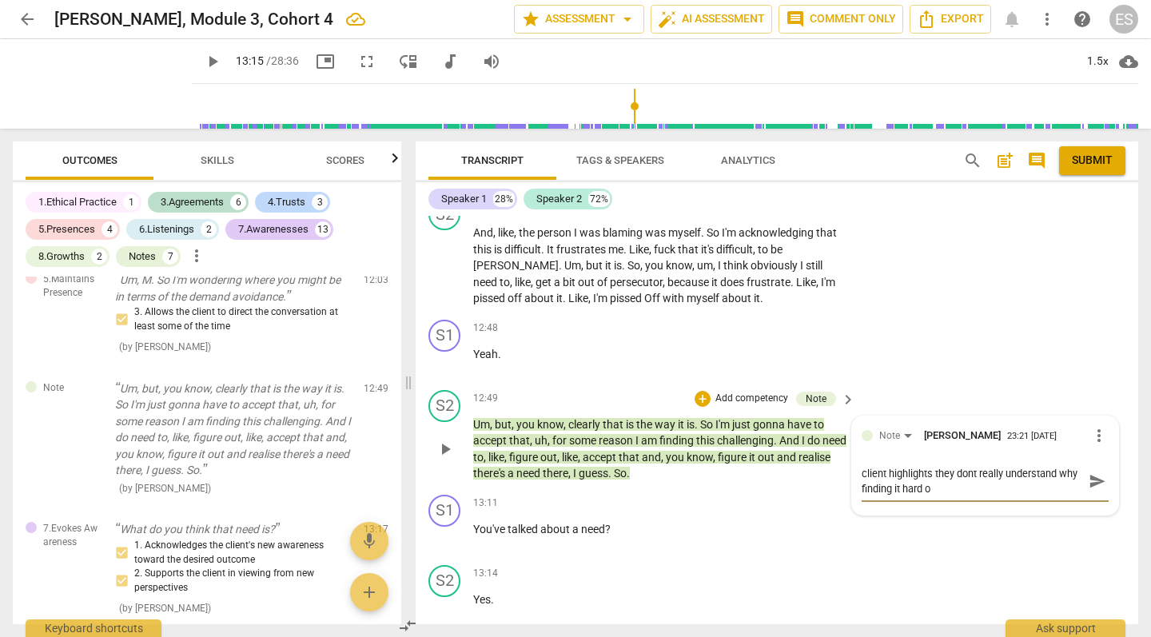
type textarea "client highlights they dont really understand why finding it hard op"
type textarea "client highlights they dont really understand why finding it hard opp"
type textarea "client highlights they dont really understand why finding it hard oppo"
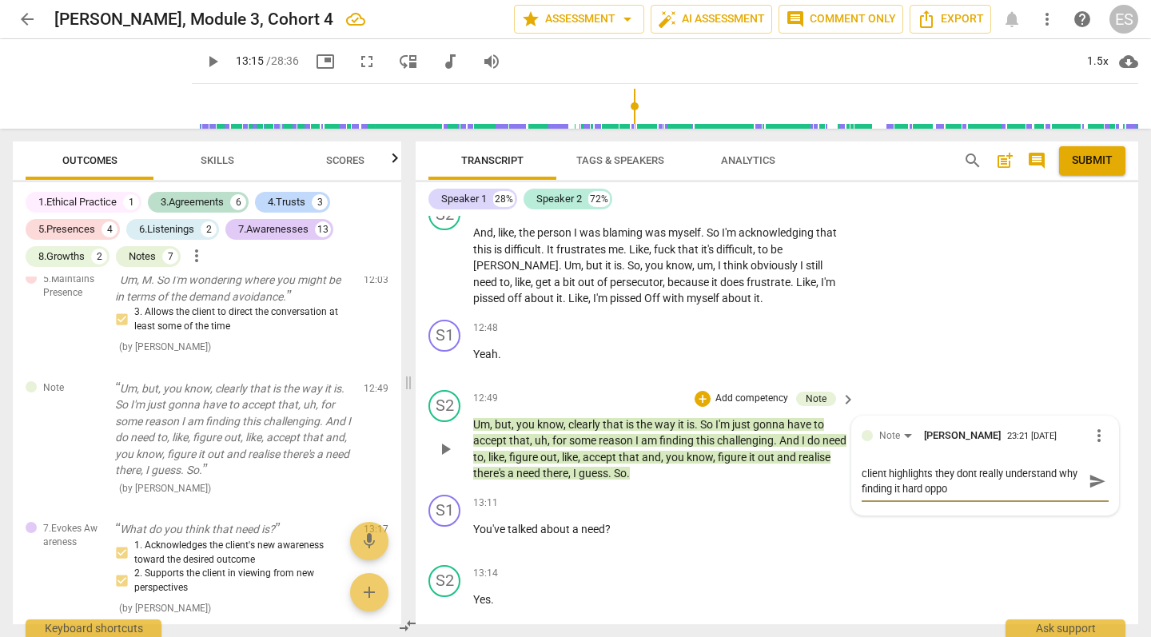
type textarea "client highlights they dont really understand why finding it hard oppor"
type textarea "client highlights they dont really understand why finding it hard opport"
type textarea "client highlights they dont really understand why finding it hard opportu"
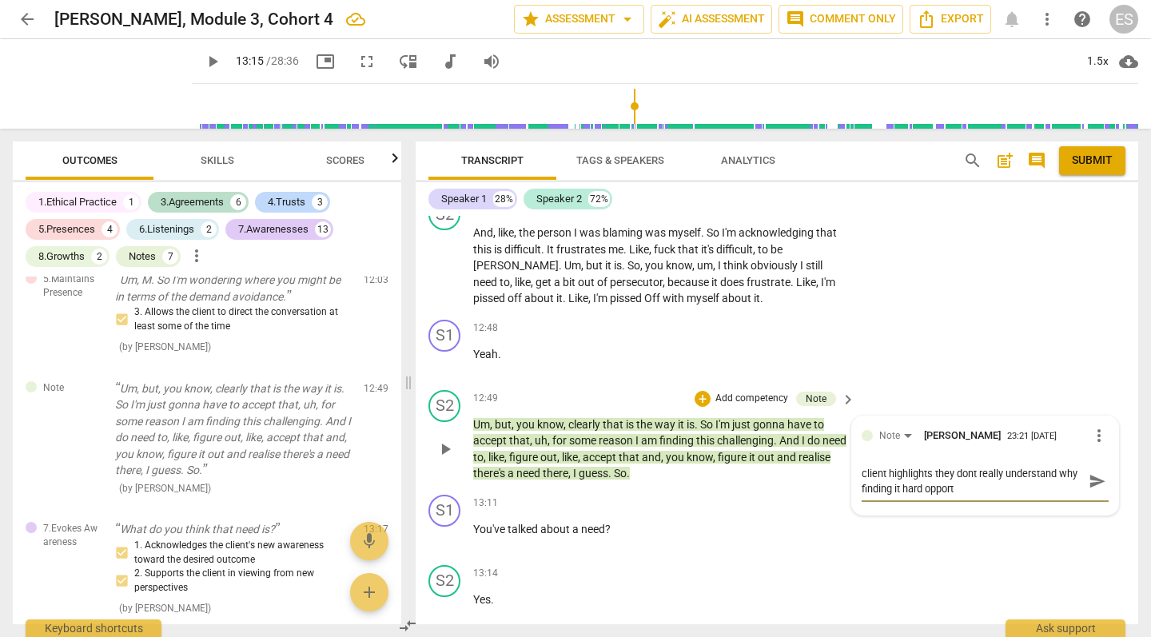
type textarea "client highlights they dont really understand why finding it hard opportu"
type textarea "client highlights they dont really understand why finding it hard opportun"
type textarea "client highlights they dont really understand why finding it hard opportuni"
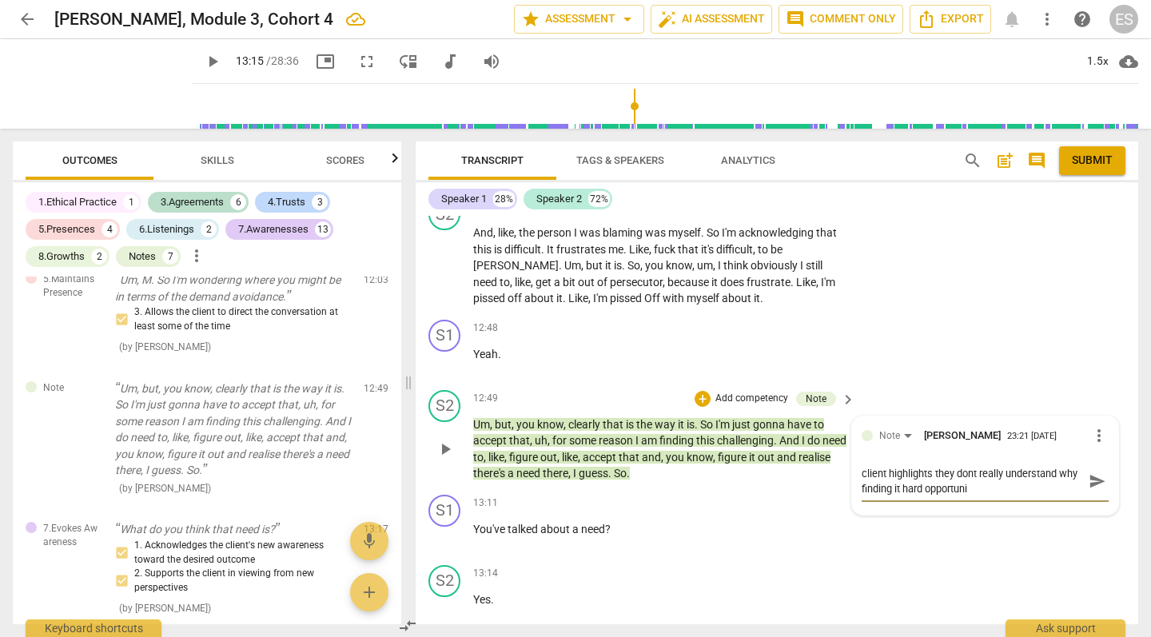
type textarea "client highlights they dont really understand why finding it hard opportunit"
type textarea "client highlights they dont really understand why finding it hard opportunity"
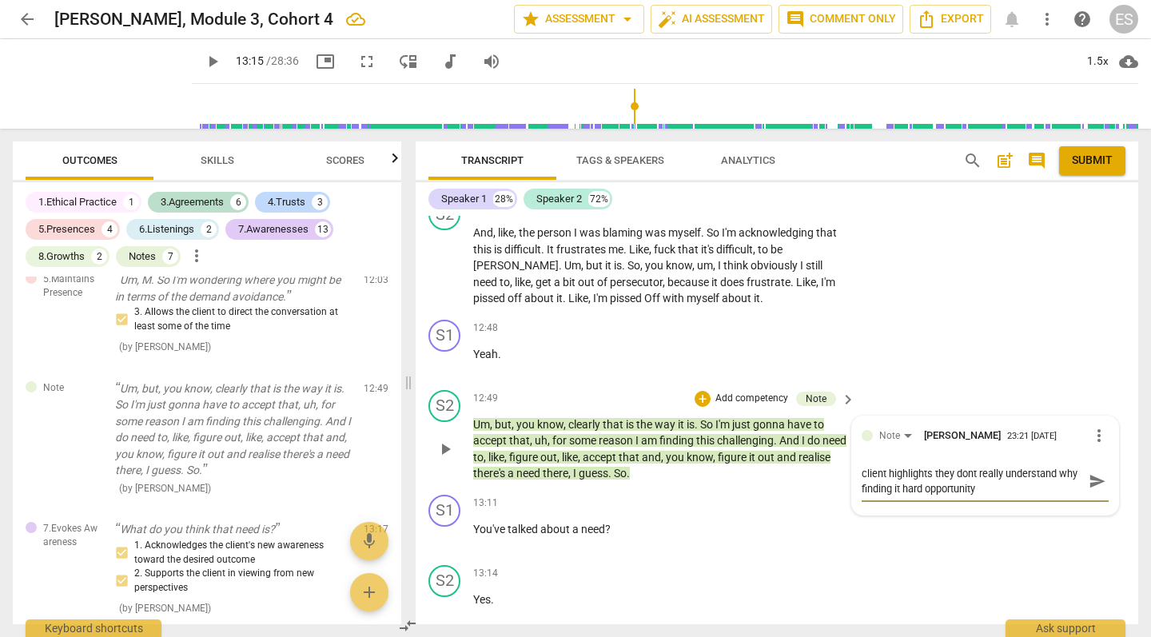
type textarea "client highlights they dont really understand why finding it hard opportunity"
type textarea "client highlights they dont really understand why finding it hard opportunity t"
type textarea "client highlights they dont really understand why finding it hard opportunity to"
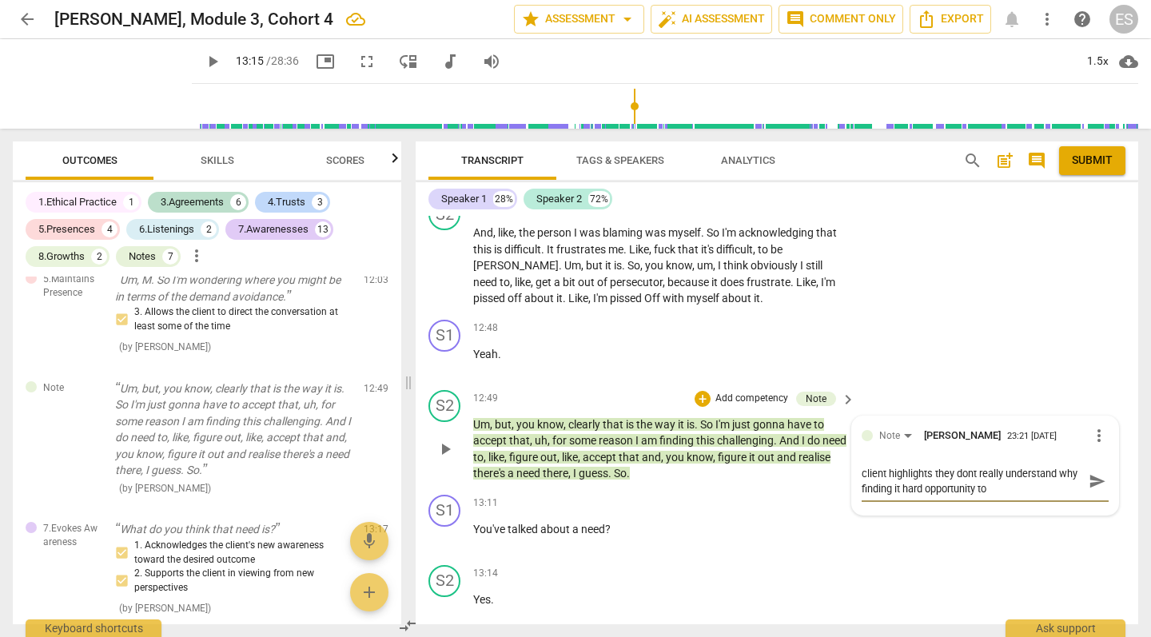
type textarea "client highlights they dont really understand why finding it hard opportunity to"
type textarea "client highlights they dont really understand why finding it hard opportunity t…"
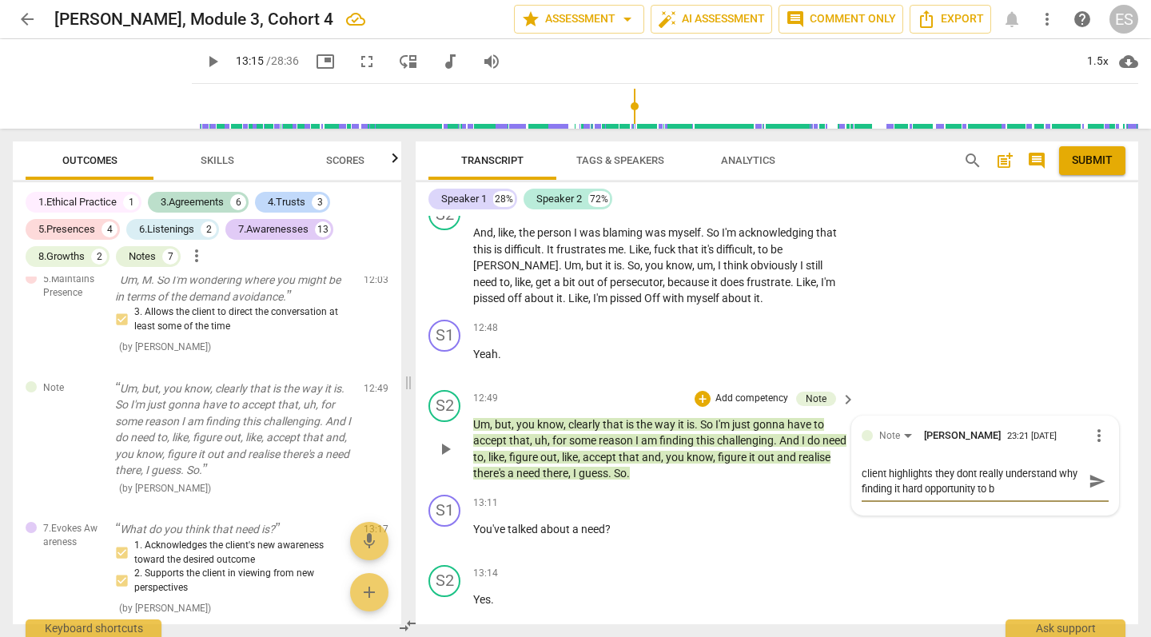
type textarea "client highlights they dont really understand why finding it hard opportunity t…"
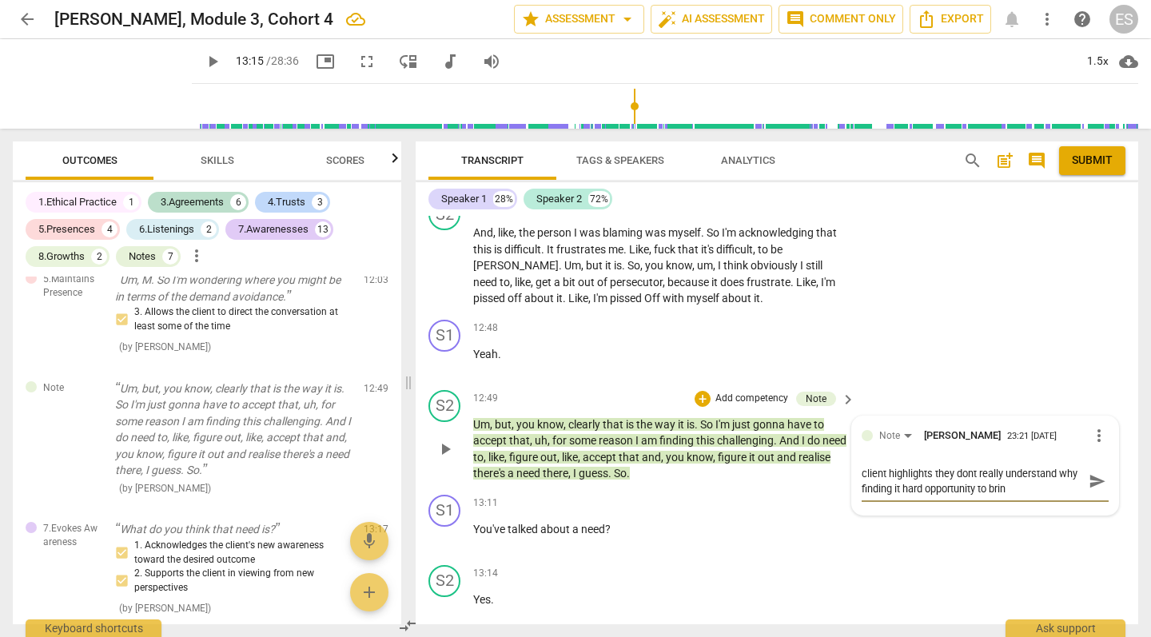
type textarea "client highlights they dont really understand why finding it hard opportunity t…"
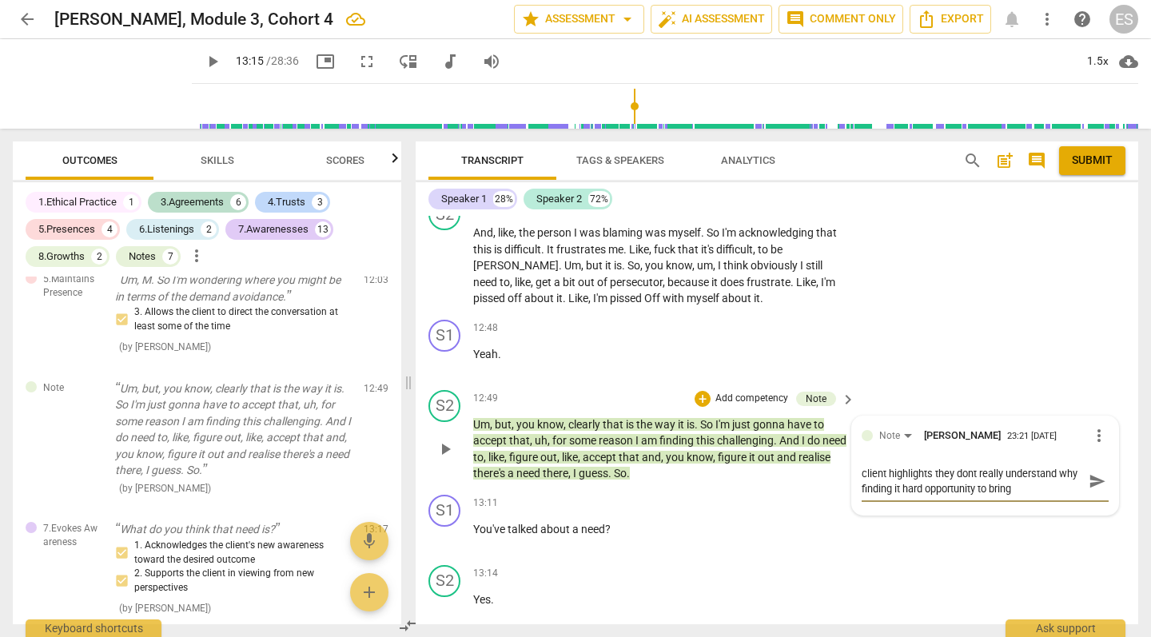
type textarea "client highlights they dont really understand why finding it hard opportunity t…"
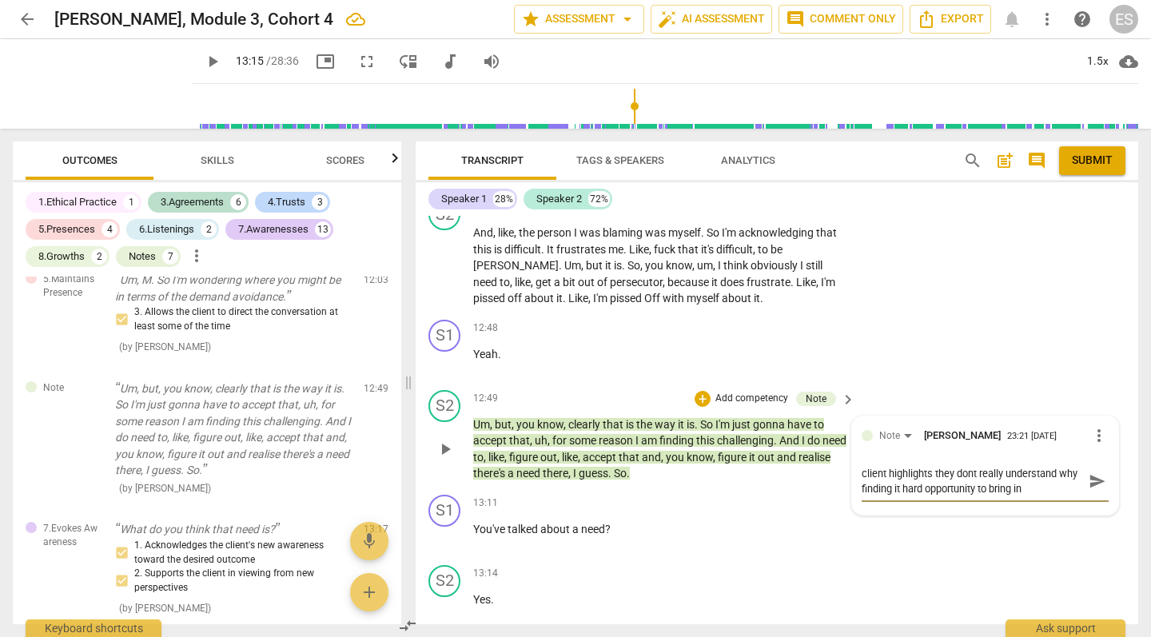
type textarea "client highlights they dont really understand why finding it hard opportunity t…"
click at [1089, 480] on span "send" at bounding box center [1098, 489] width 18 height 18
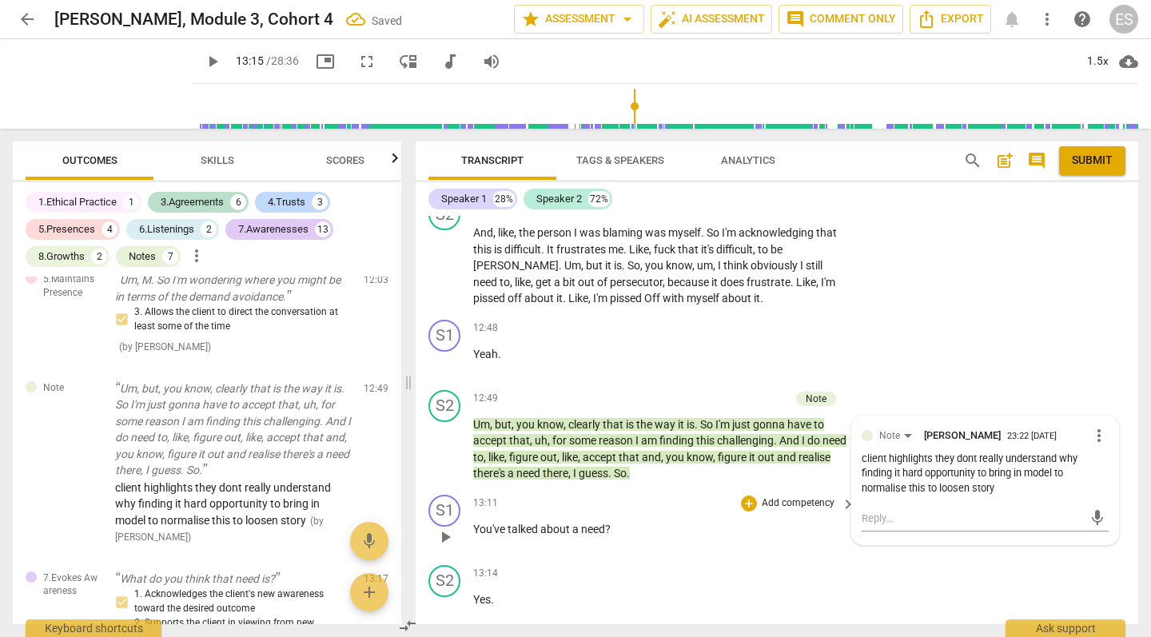
click at [203, 60] on span "play_arrow" at bounding box center [212, 61] width 19 height 19
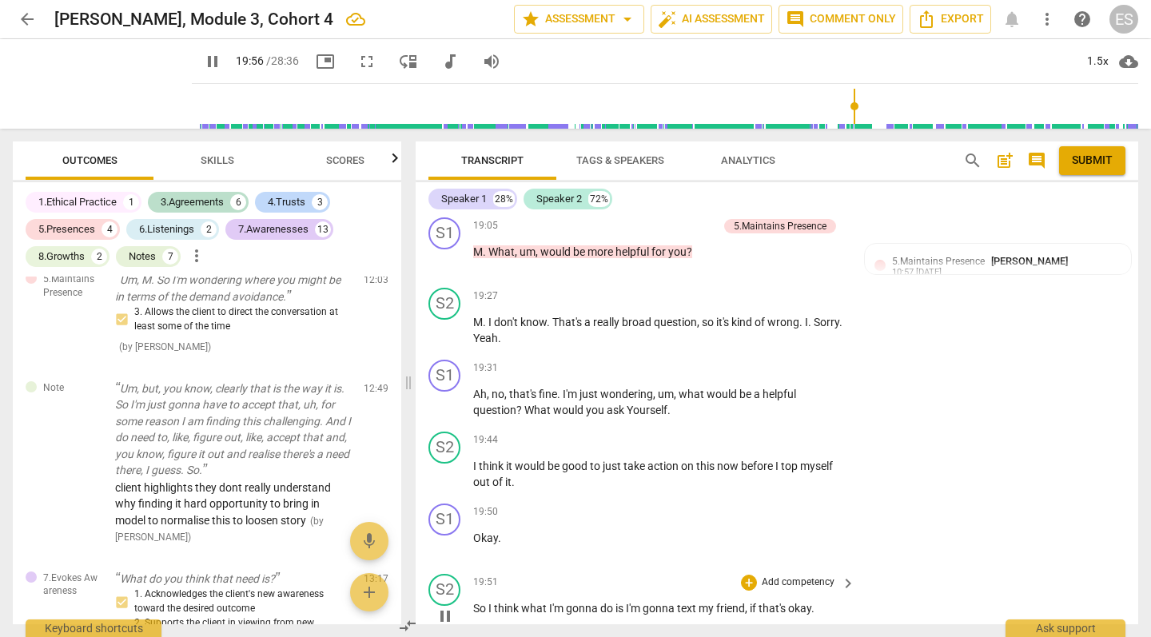
scroll to position [9881, 0]
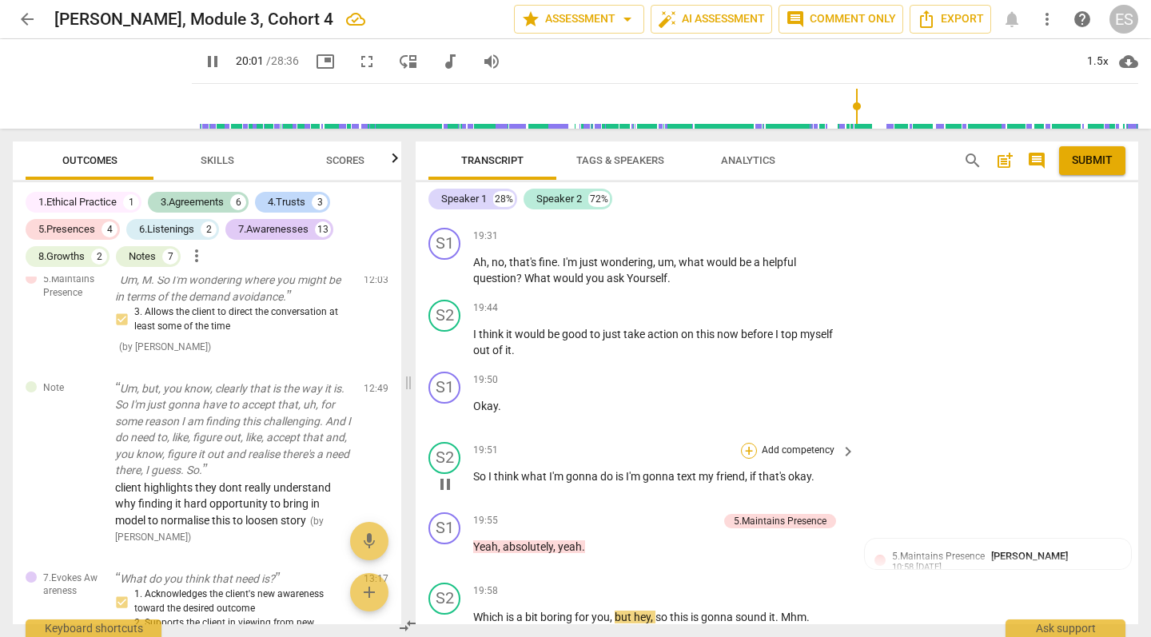
click at [743, 443] on div "+" at bounding box center [749, 451] width 16 height 16
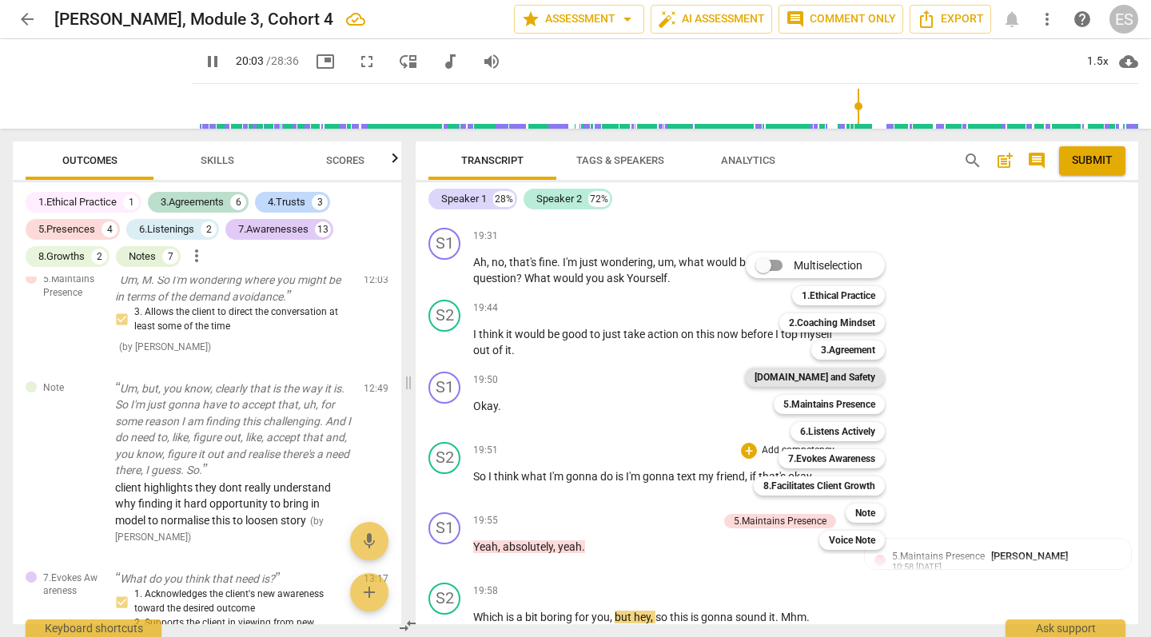
click at [822, 378] on b "[DOMAIN_NAME] and Safety" at bounding box center [815, 377] width 121 height 19
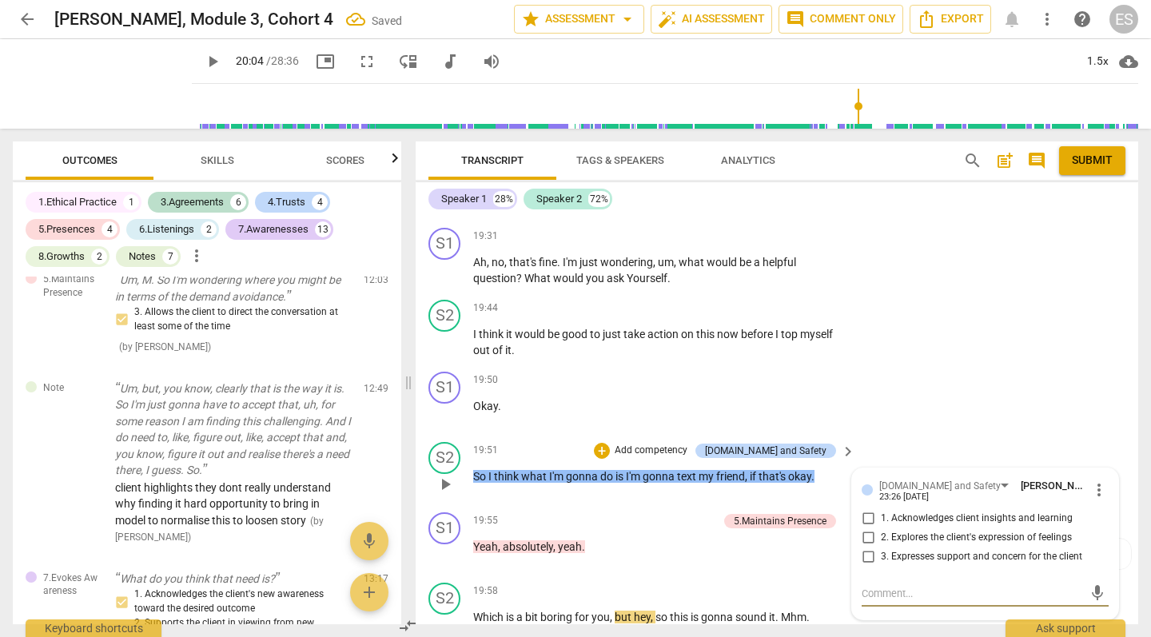
scroll to position [3497, 0]
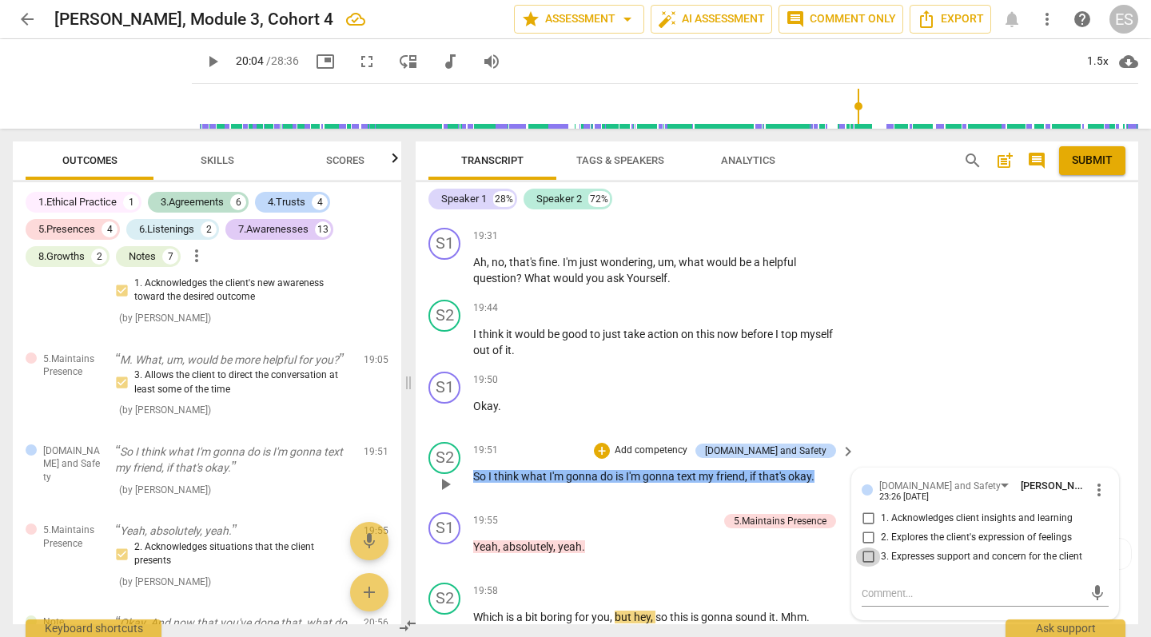
click at [867, 548] on input "3. Expresses support and concern for the client" at bounding box center [868, 557] width 26 height 19
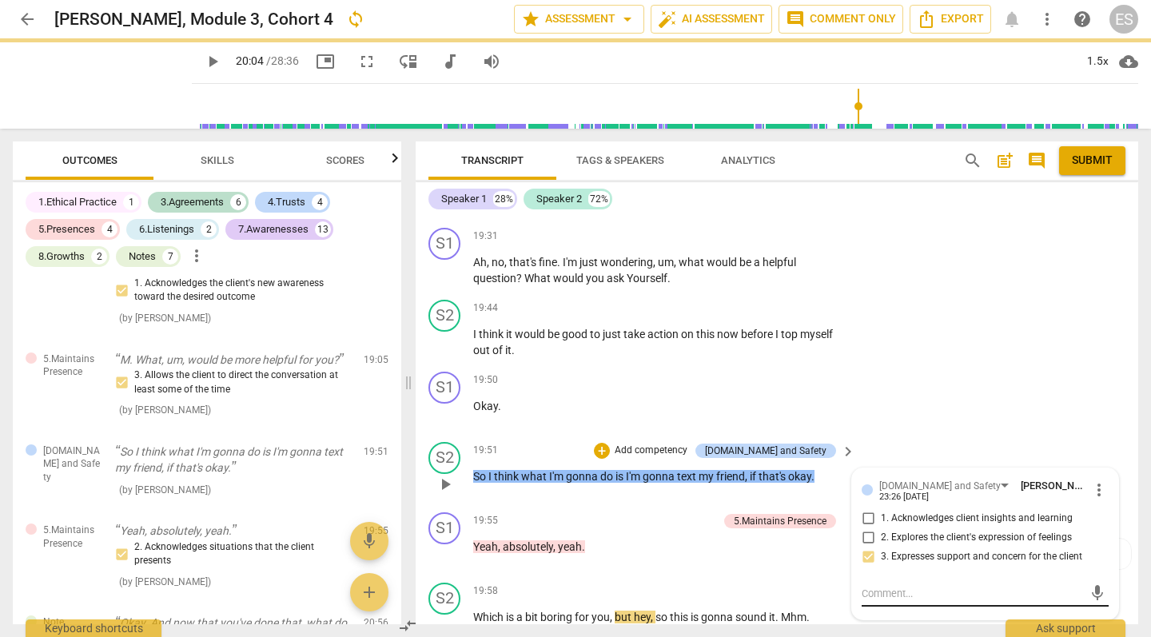
click at [879, 581] on div "mic" at bounding box center [985, 594] width 247 height 26
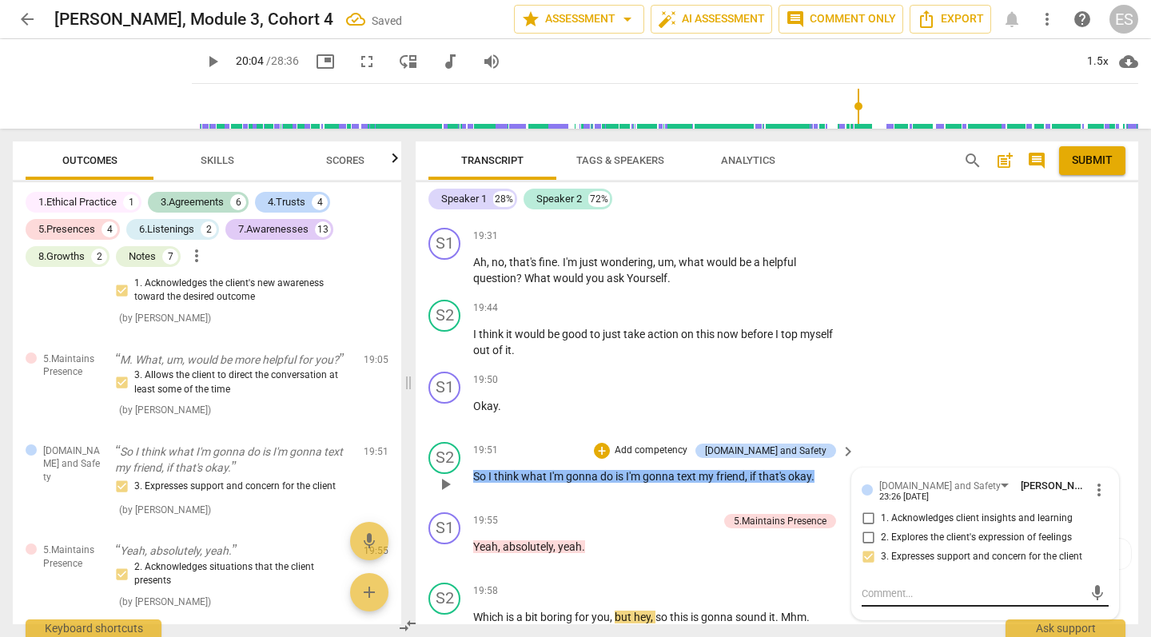
click at [879, 586] on textarea at bounding box center [972, 593] width 221 height 15
click at [1092, 584] on span "send" at bounding box center [1098, 593] width 18 height 18
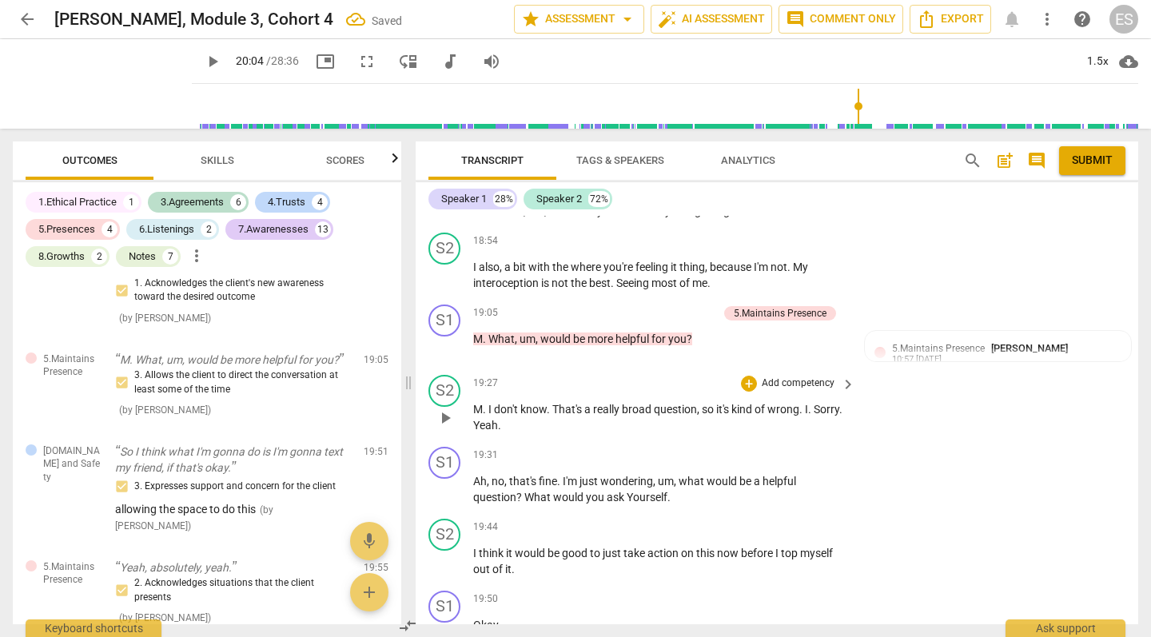
scroll to position [9657, 0]
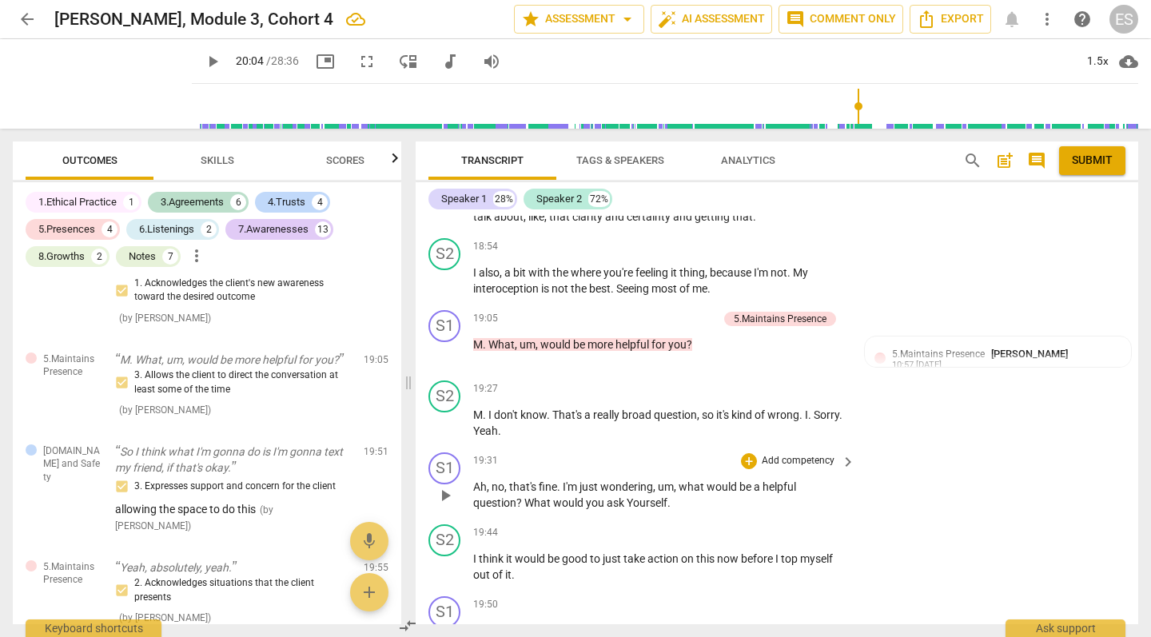
click at [755, 453] on div "+ Add competency" at bounding box center [788, 461] width 95 height 16
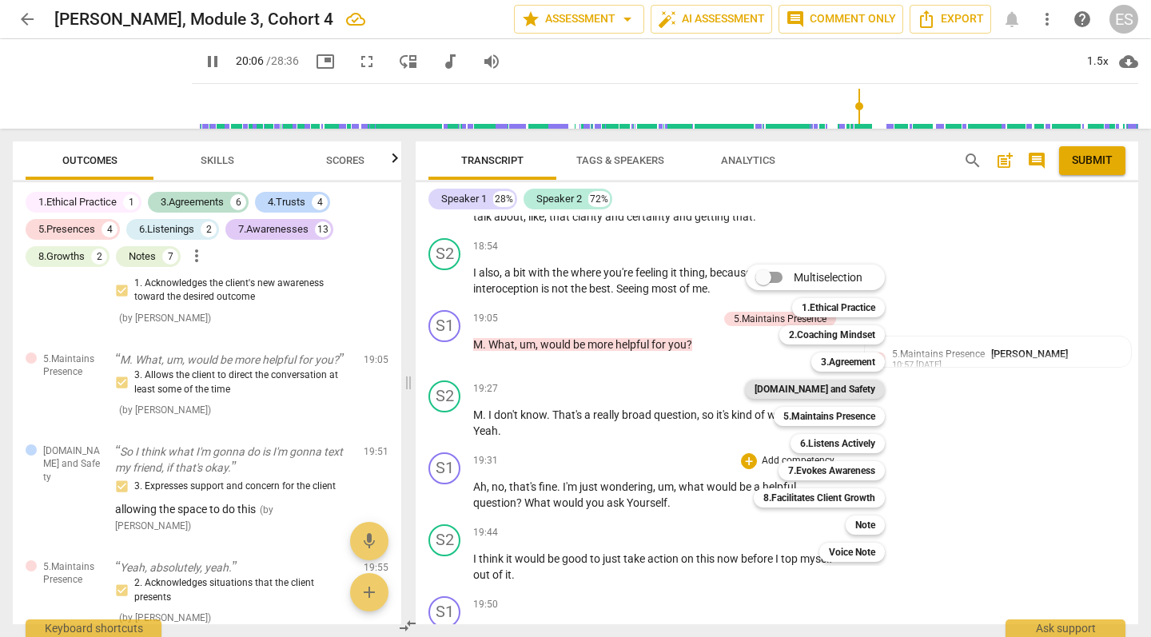
scroll to position [10227, 0]
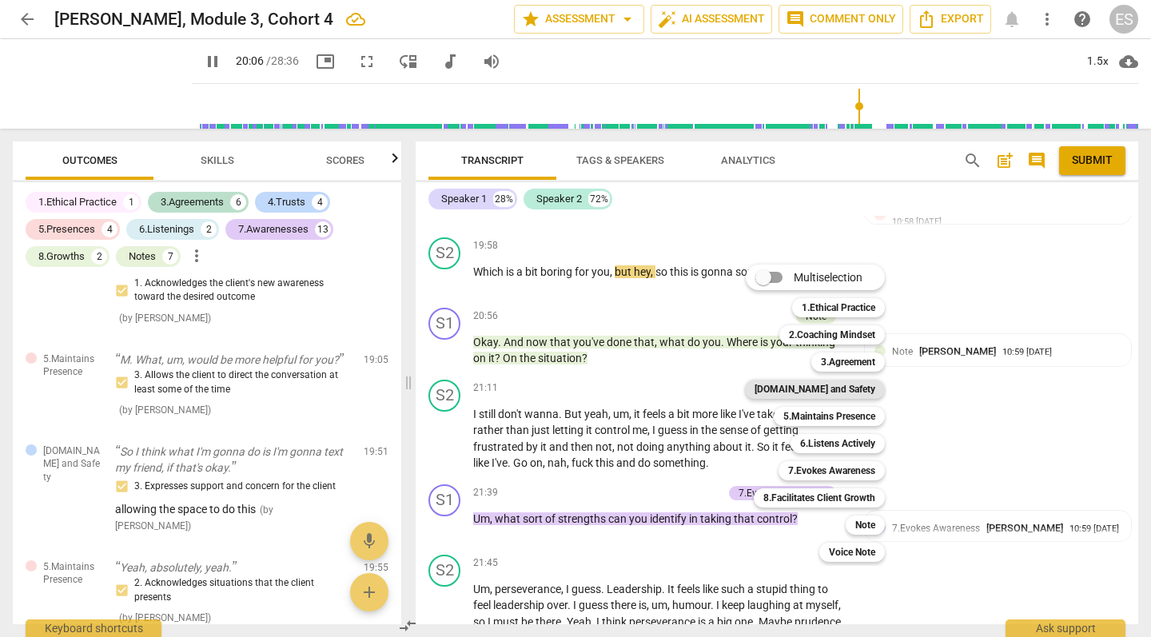
click at [813, 389] on b "[DOMAIN_NAME] and Safety" at bounding box center [815, 389] width 121 height 19
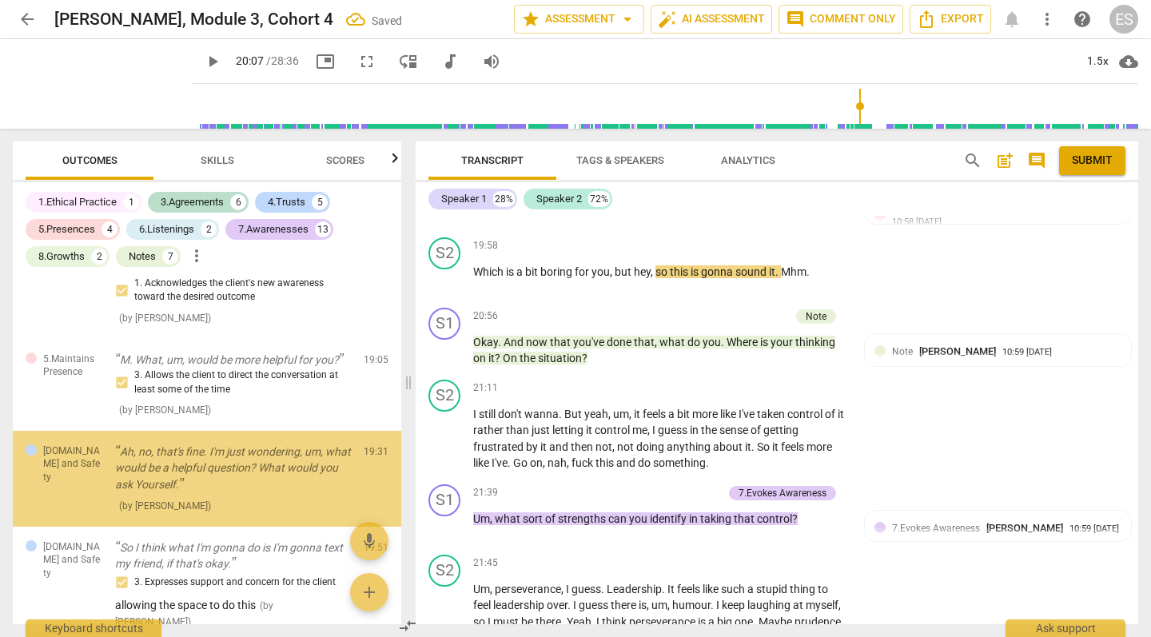
scroll to position [3505, 0]
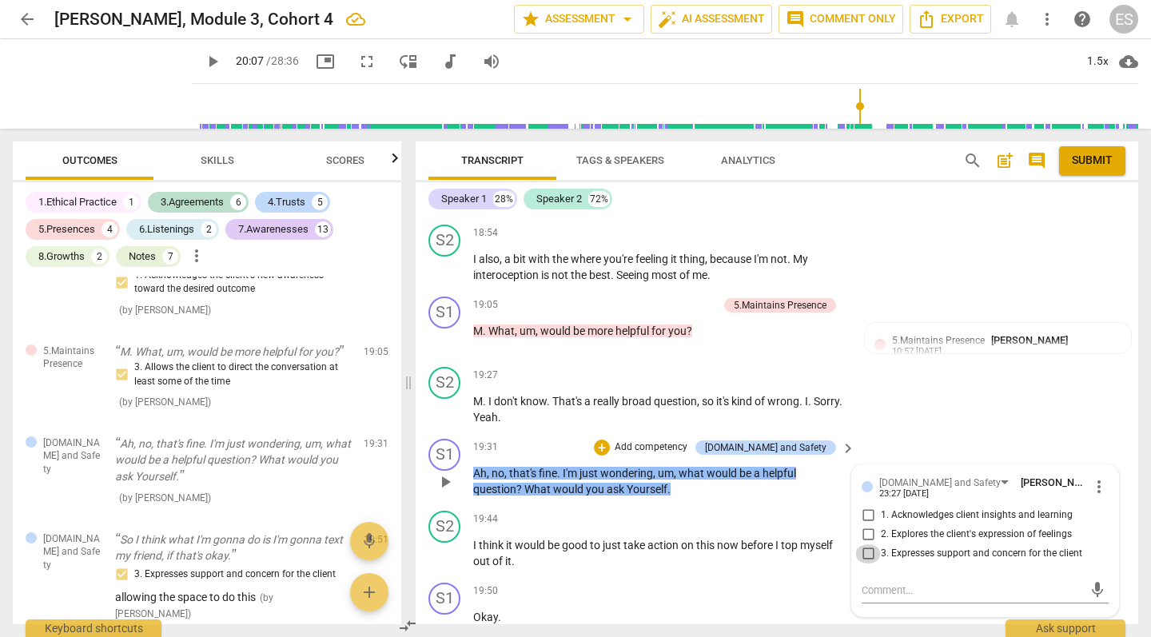
click at [871, 544] on input "3. Expresses support and concern for the client" at bounding box center [868, 553] width 26 height 19
click at [878, 583] on textarea at bounding box center [972, 590] width 221 height 15
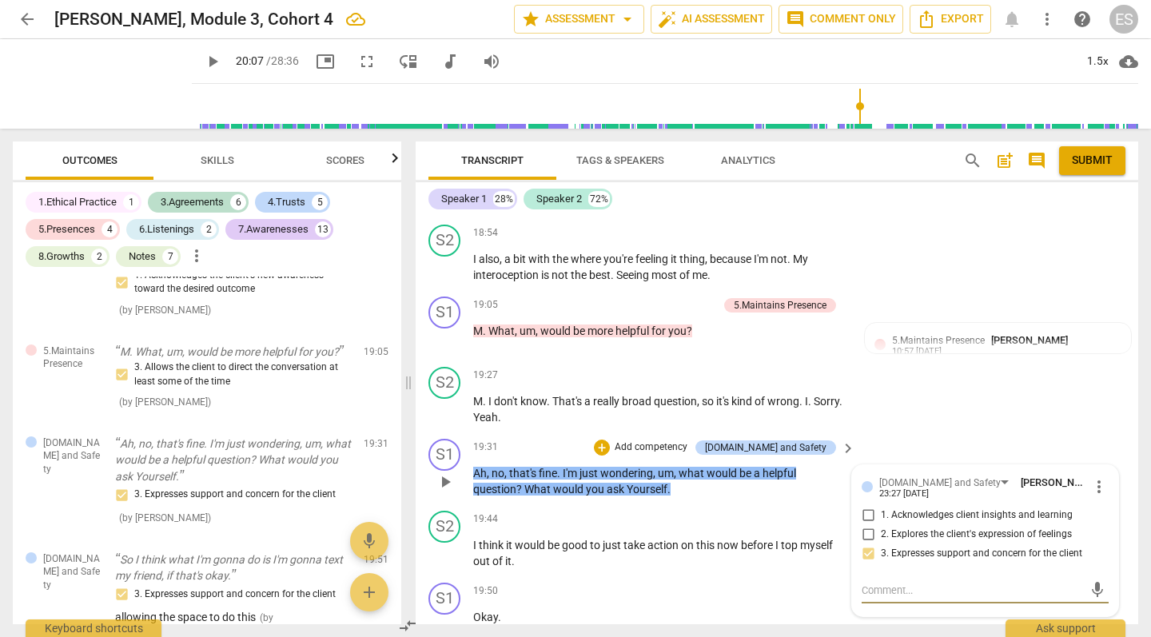
click at [869, 544] on input "3. Expresses support and concern for the client" at bounding box center [868, 553] width 26 height 19
click at [867, 506] on input "1. Acknowledges client insights and learning" at bounding box center [868, 515] width 26 height 19
click at [867, 544] on input "3. Expresses support and concern for the client" at bounding box center [868, 553] width 26 height 19
click at [870, 572] on div "mic" at bounding box center [985, 589] width 247 height 35
click at [870, 583] on textarea at bounding box center [972, 590] width 221 height 15
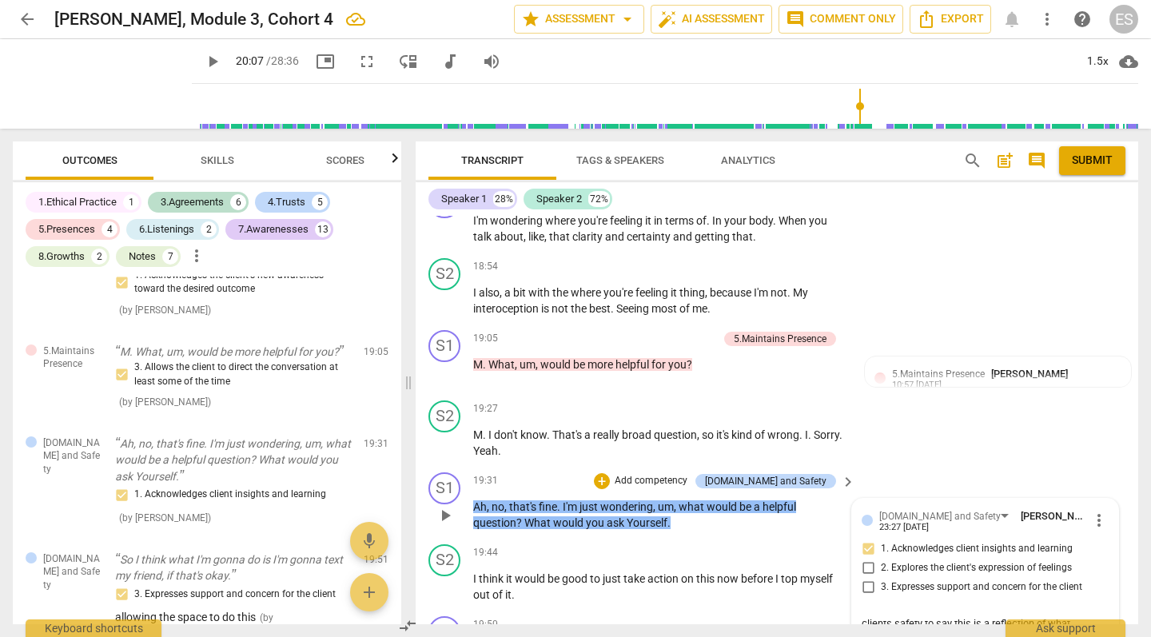
scroll to position [9684, 0]
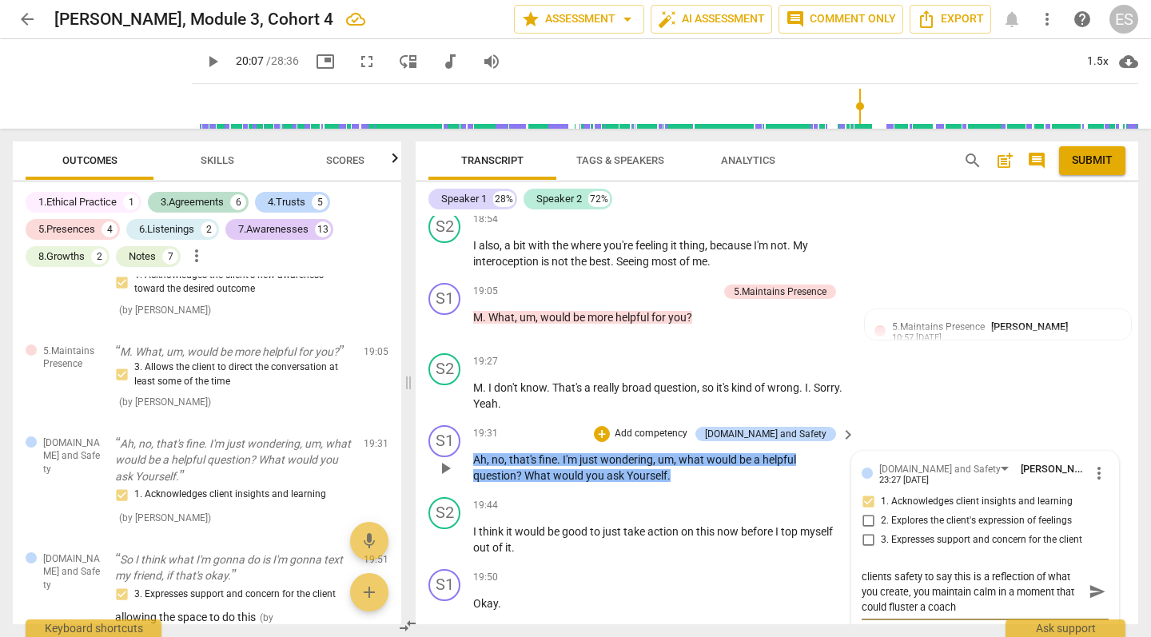
drag, startPoint x: 873, startPoint y: 535, endPoint x: 871, endPoint y: 503, distance: 32.1
click at [871, 503] on div "[DOMAIN_NAME] and Safety [PERSON_NAME] 23:27 [DATE] more_vert 1. Acknowledges c…" at bounding box center [985, 542] width 247 height 162
click at [872, 569] on textarea "clients safety to say this is a reflection of what you create, you maintain cal…" at bounding box center [972, 592] width 221 height 46
click at [1094, 583] on span "send" at bounding box center [1098, 592] width 18 height 18
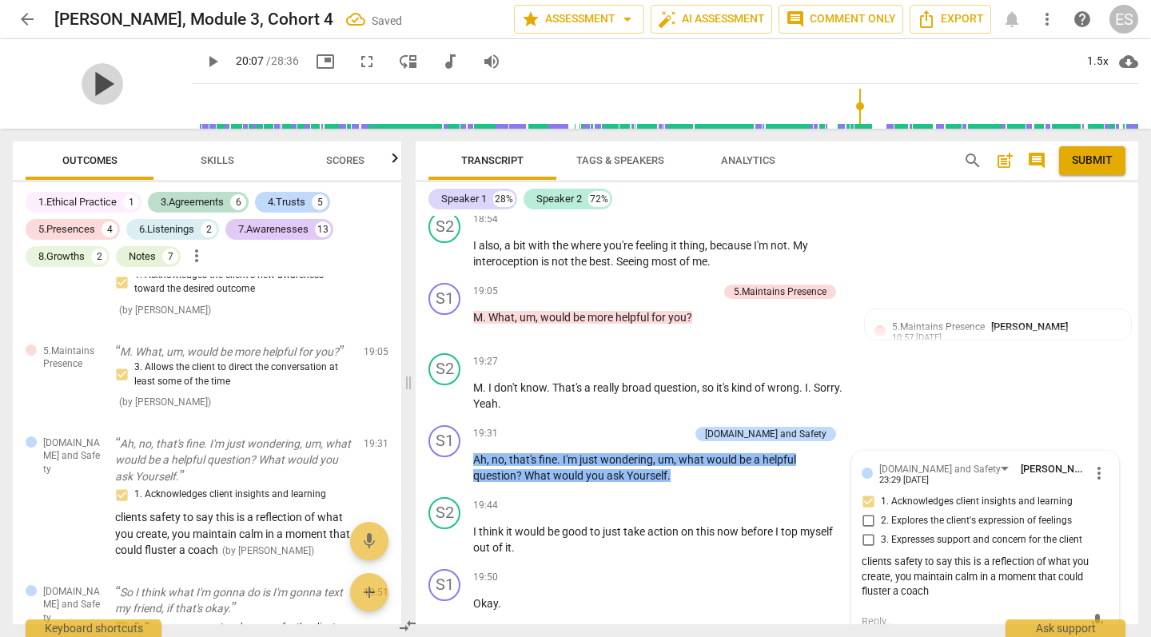
click at [100, 84] on span "play_arrow" at bounding box center [103, 84] width 42 height 42
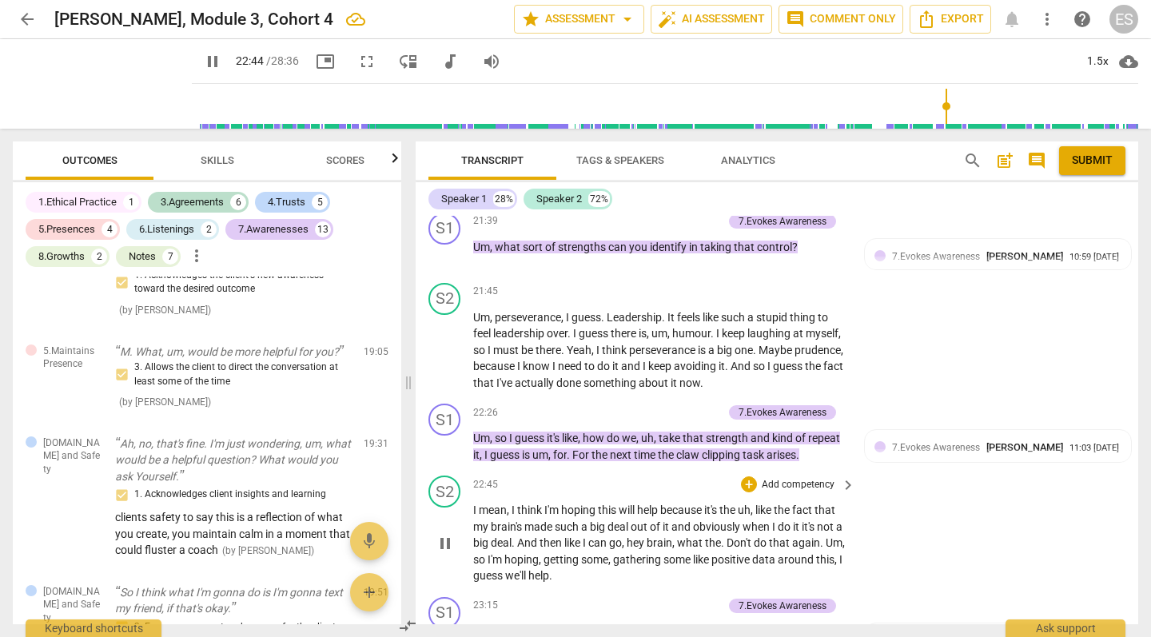
scroll to position [10499, 0]
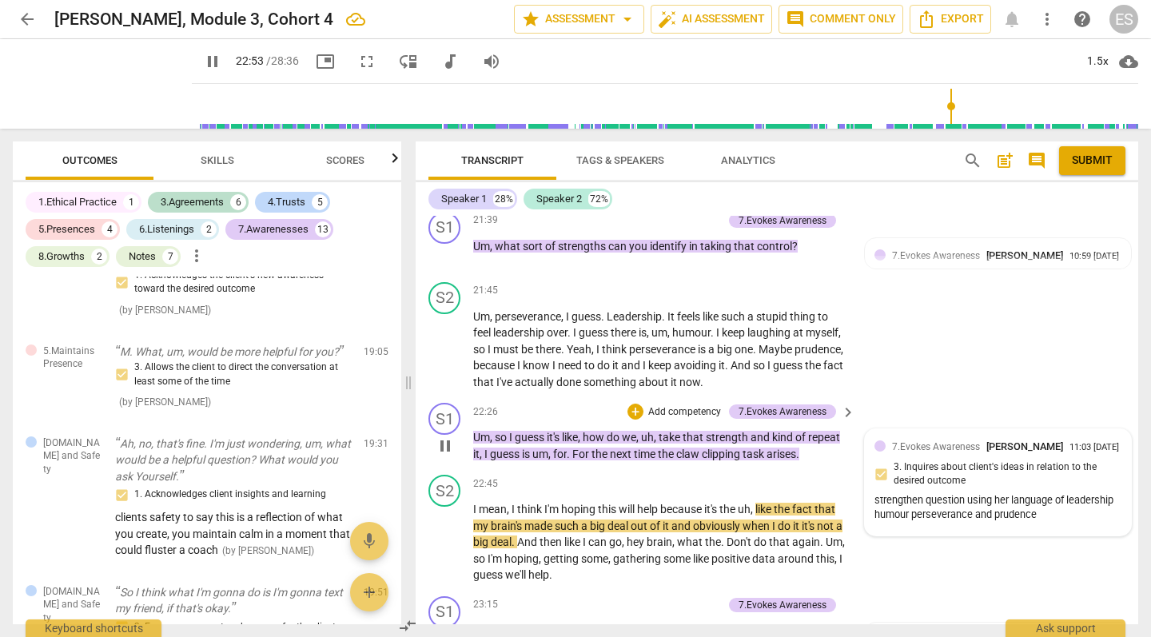
click at [1030, 493] on div "strengthen question using her language of leadership humour perseverance and pr…" at bounding box center [998, 508] width 247 height 30
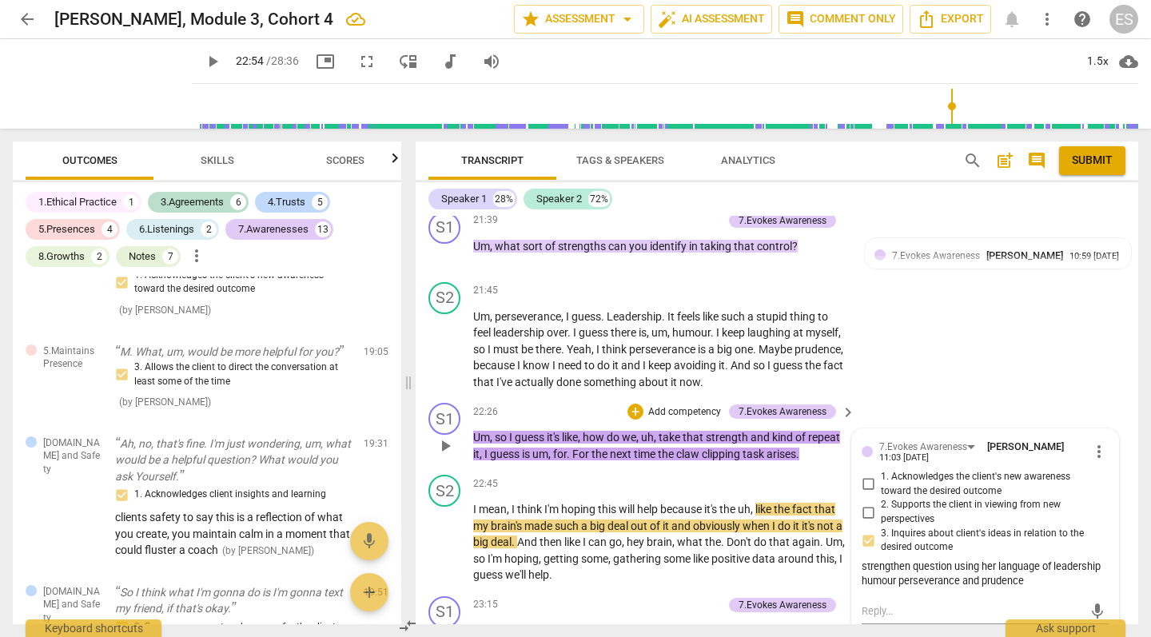
click at [1017, 560] on div "strengthen question using her language of leadership humour perseverance and pr…" at bounding box center [985, 575] width 247 height 30
click at [1004, 560] on div "strengthen question using her language of leadership humour perseverance and pr…" at bounding box center [985, 575] width 247 height 30
click at [1016, 560] on div "strengthen question using her language of leadership humour perseverance and pr…" at bounding box center [985, 575] width 247 height 30
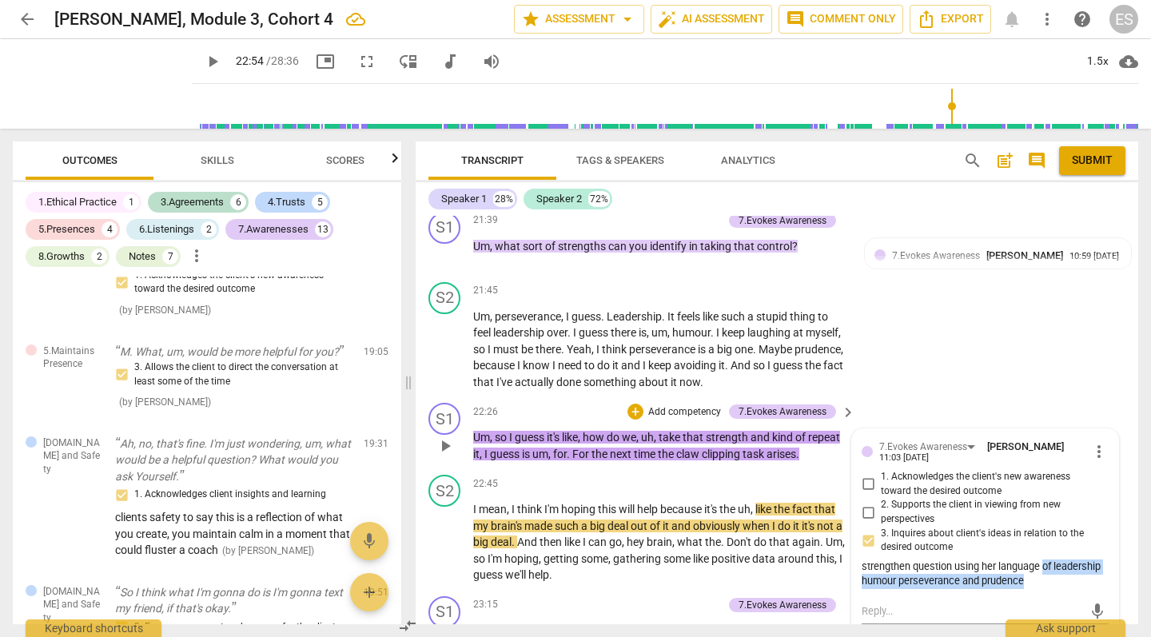
drag, startPoint x: 1021, startPoint y: 522, endPoint x: 1042, endPoint y: 507, distance: 25.7
click at [1042, 560] on div "strengthen question using her language of leadership humour perseverance and pr…" at bounding box center [985, 575] width 247 height 30
click at [1095, 442] on span "more_vert" at bounding box center [1099, 451] width 19 height 19
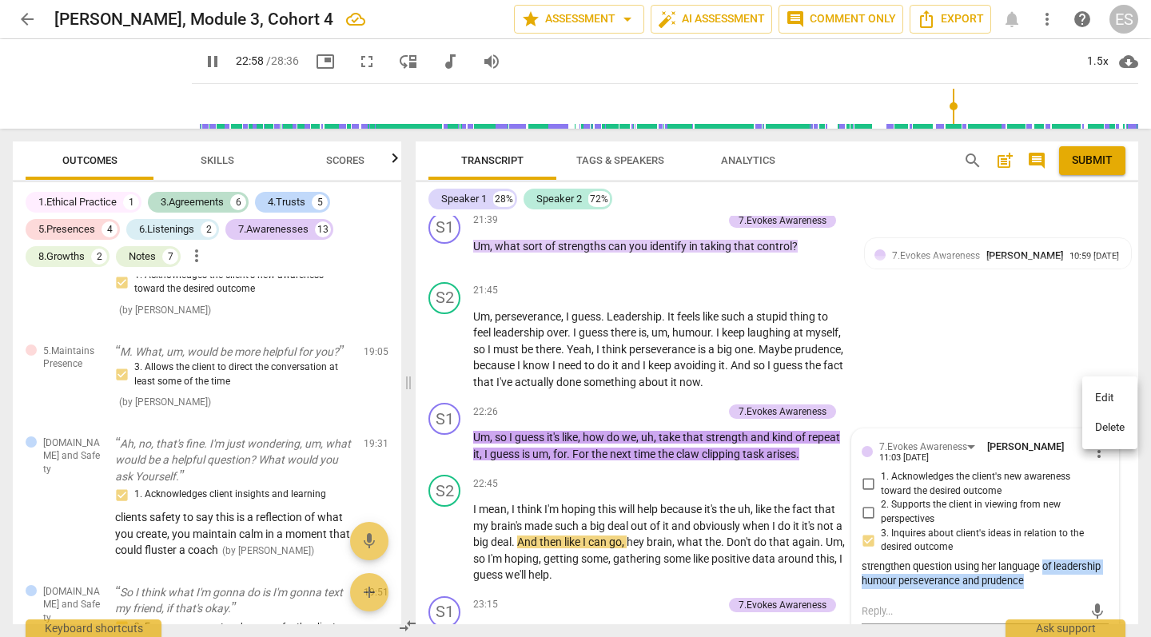
click at [1106, 397] on li "Edit" at bounding box center [1109, 398] width 55 height 30
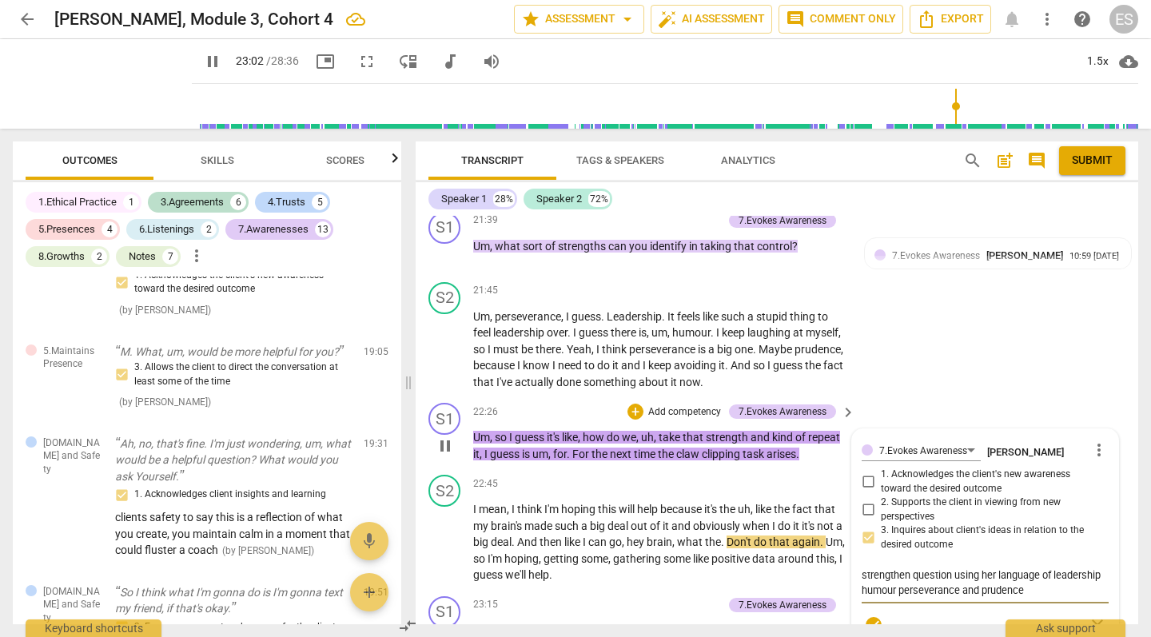
drag, startPoint x: 1038, startPoint y: 531, endPoint x: 1041, endPoint y: 516, distance: 15.4
click at [1041, 568] on textarea "strengthen question using her language of leadership humour perseverance and pr…" at bounding box center [985, 583] width 247 height 30
click at [870, 616] on span "check_circle" at bounding box center [873, 625] width 19 height 19
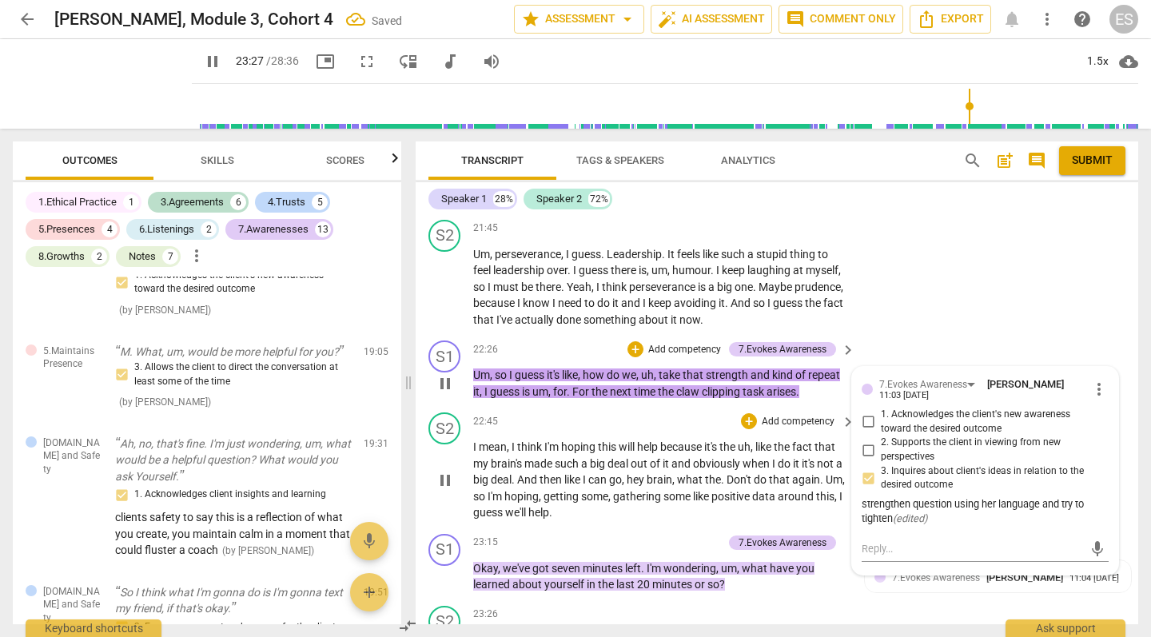
scroll to position [10571, 0]
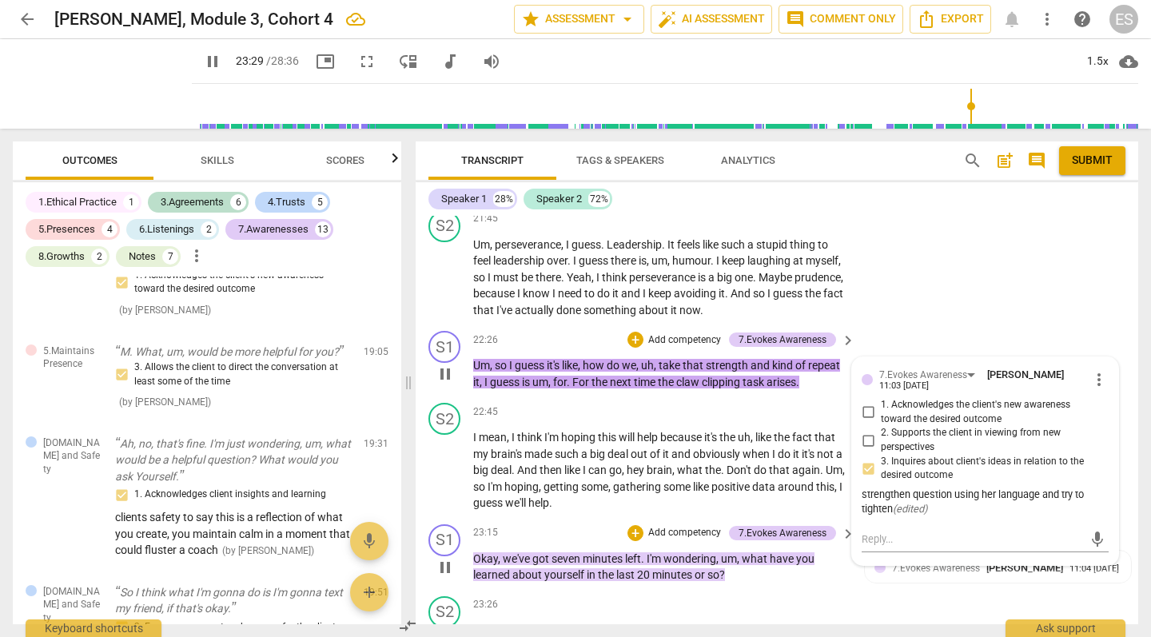
click at [443, 558] on span "pause" at bounding box center [445, 567] width 19 height 19
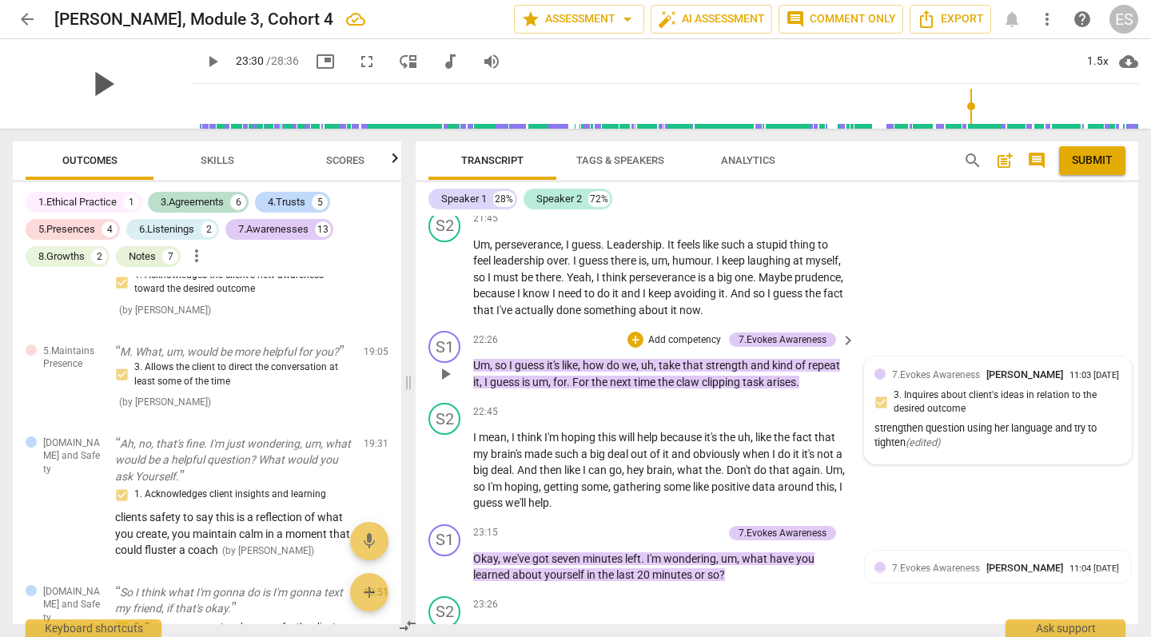
click at [86, 75] on span "play_arrow" at bounding box center [103, 84] width 42 height 42
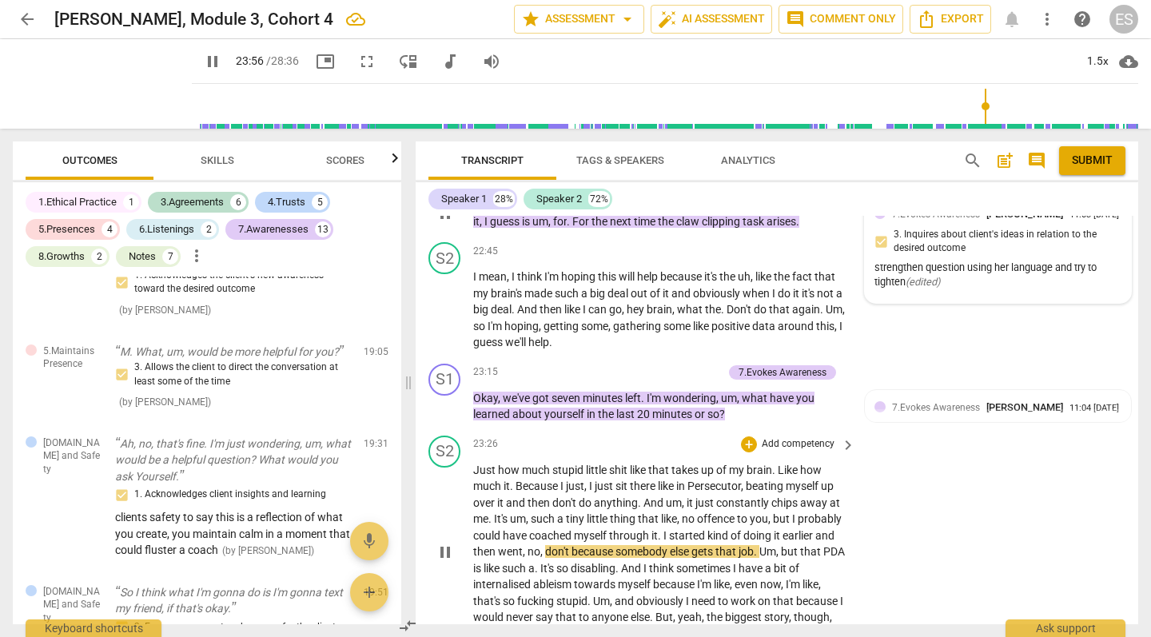
scroll to position [10749, 0]
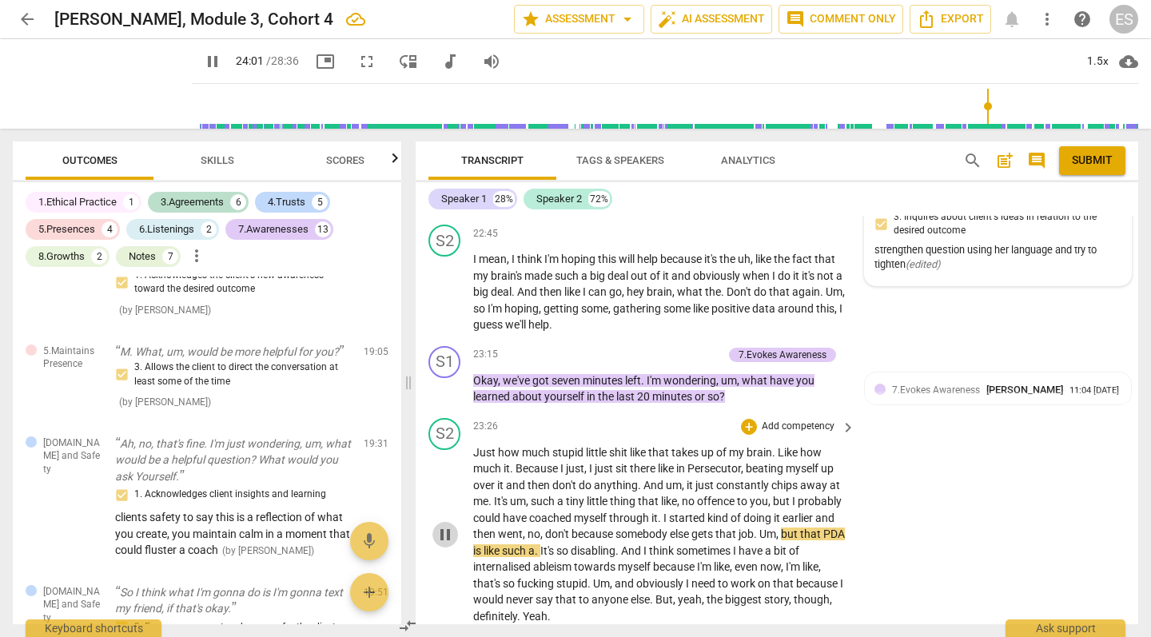
click at [452, 525] on span "pause" at bounding box center [445, 534] width 19 height 19
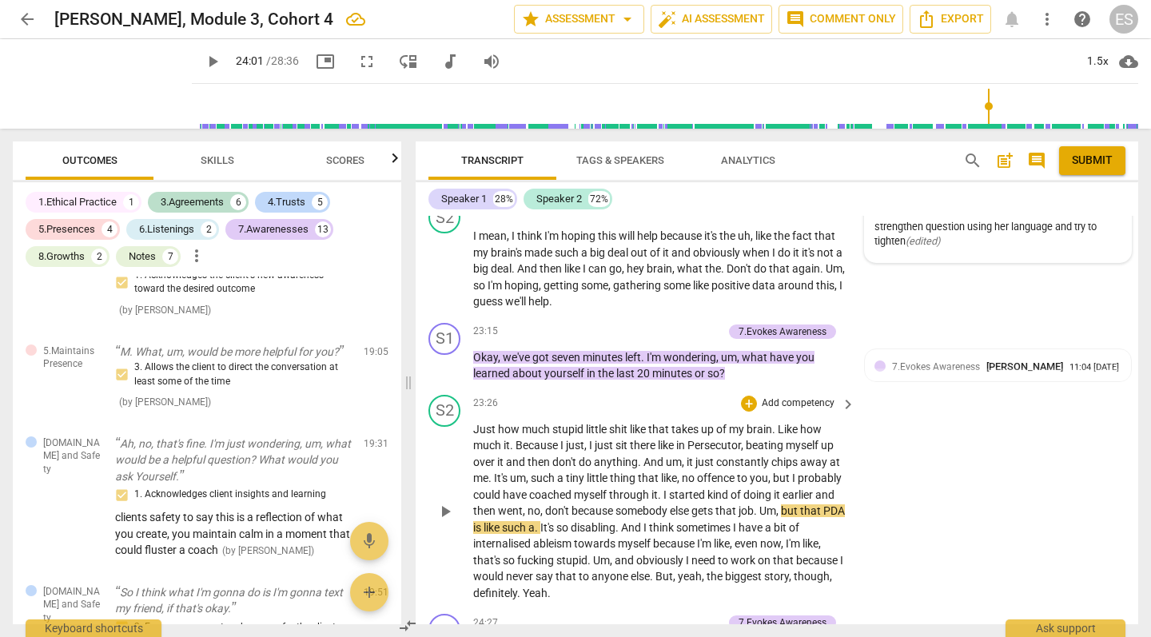
scroll to position [10776, 0]
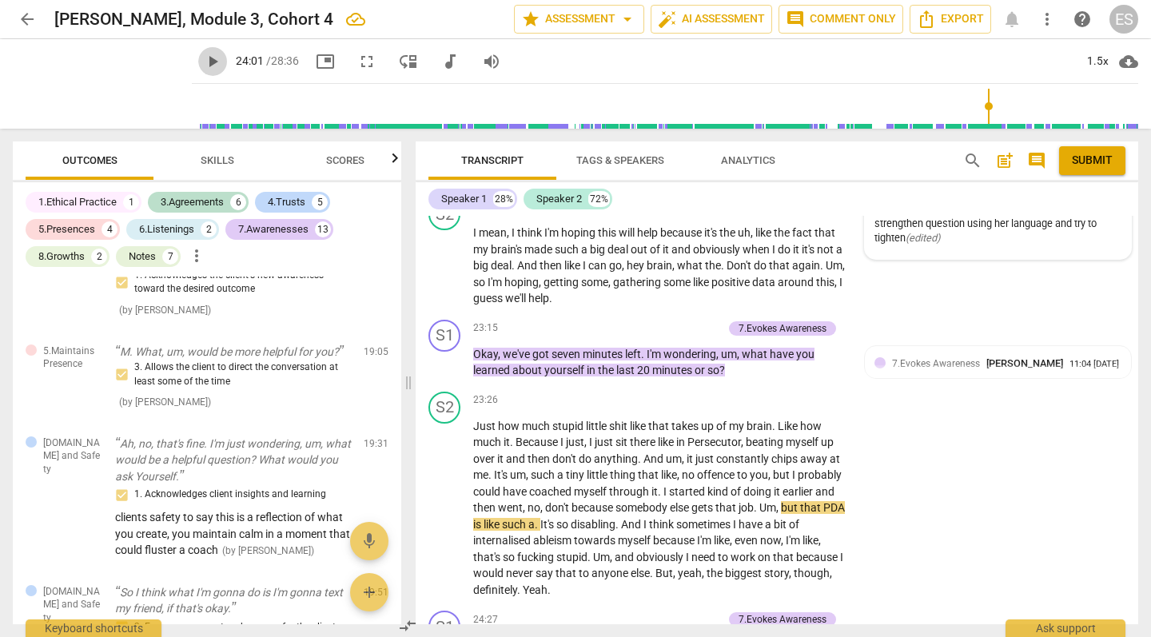
click at [203, 64] on span "play_arrow" at bounding box center [212, 61] width 19 height 19
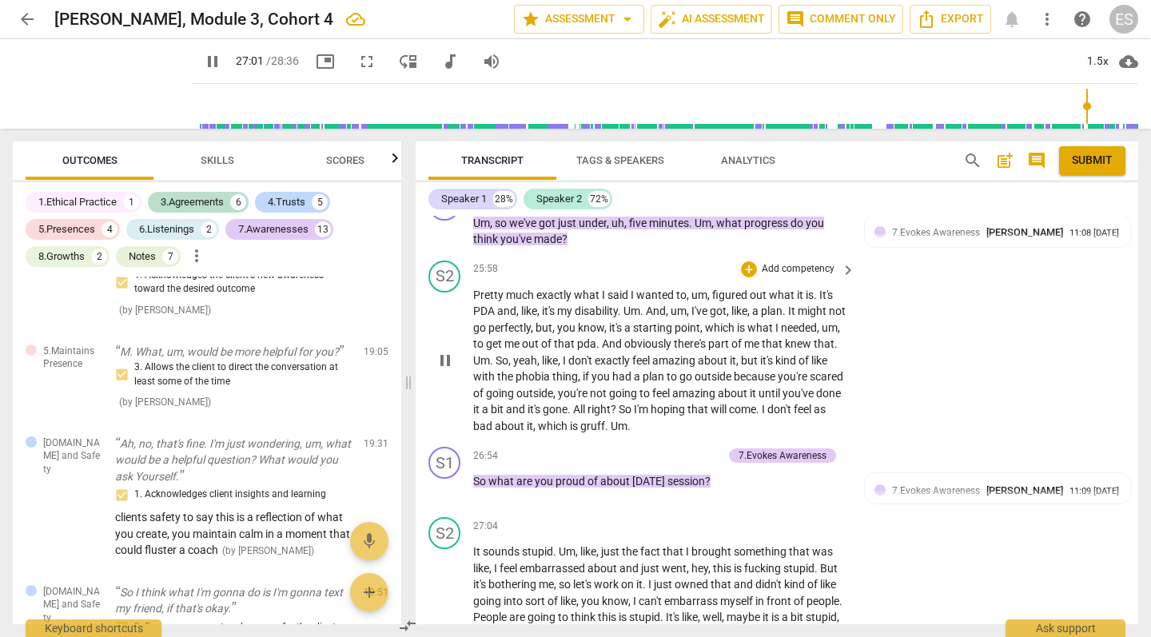
scroll to position [11638, 0]
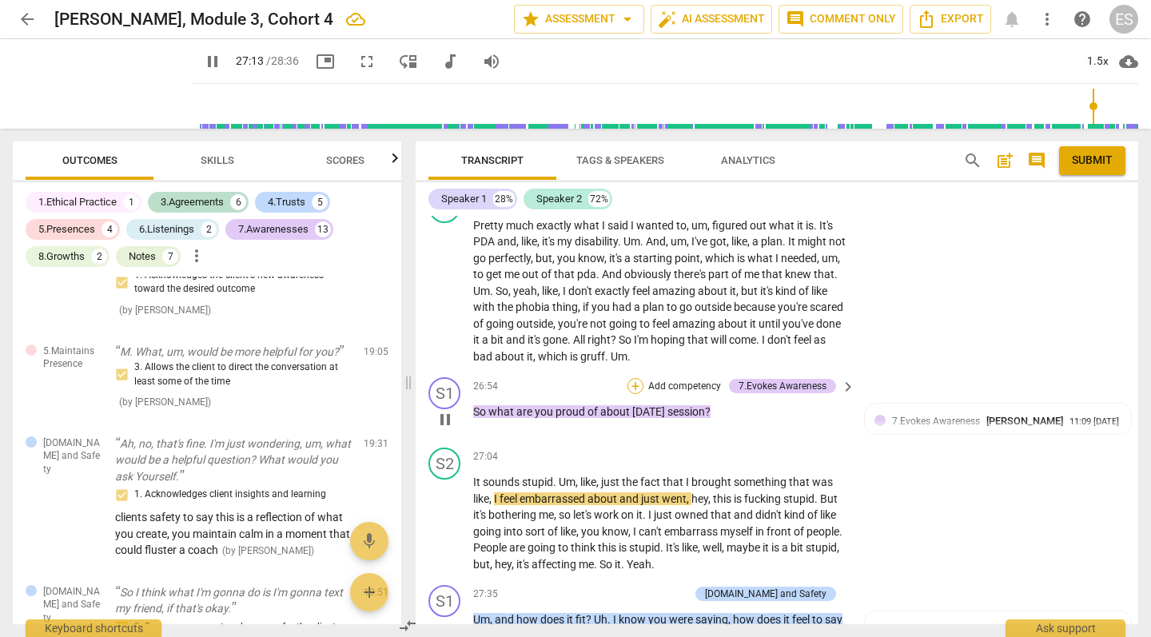
click at [637, 378] on div "+" at bounding box center [636, 386] width 16 height 16
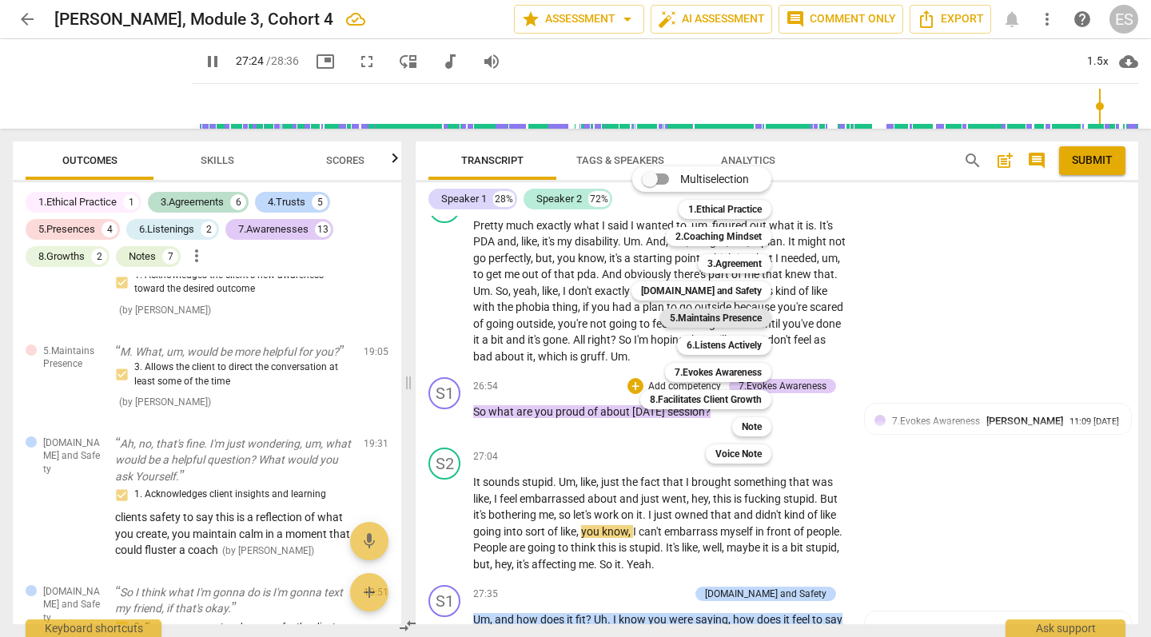
click at [701, 317] on b "5.Maintains Presence" at bounding box center [716, 318] width 92 height 19
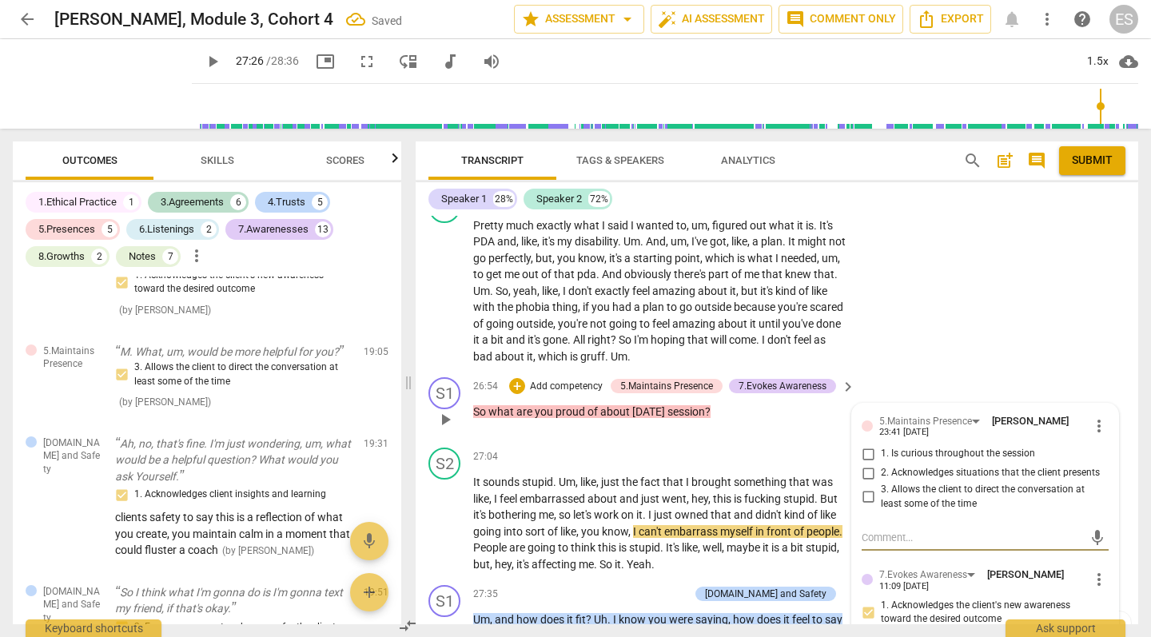
scroll to position [4810, 0]
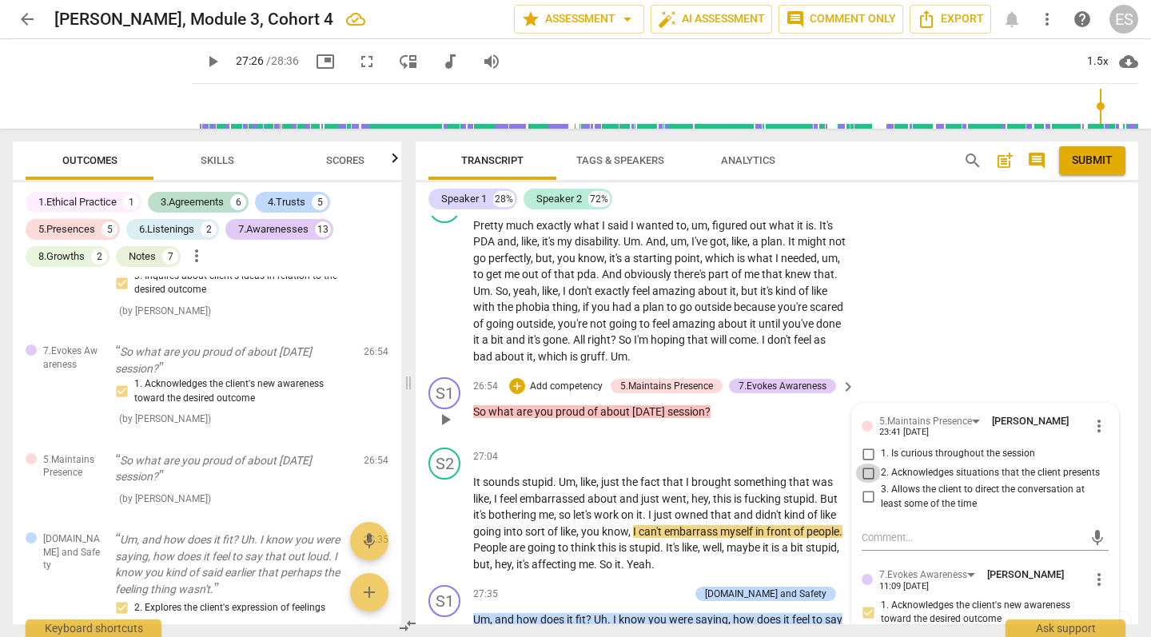
click at [867, 464] on input "2. Acknowledges situations that the client presents" at bounding box center [868, 473] width 26 height 19
click at [947, 288] on div "S2 play_arrow pause 25:58 + Add competency keyboard_arrow_right Pretty much exa…" at bounding box center [777, 278] width 723 height 187
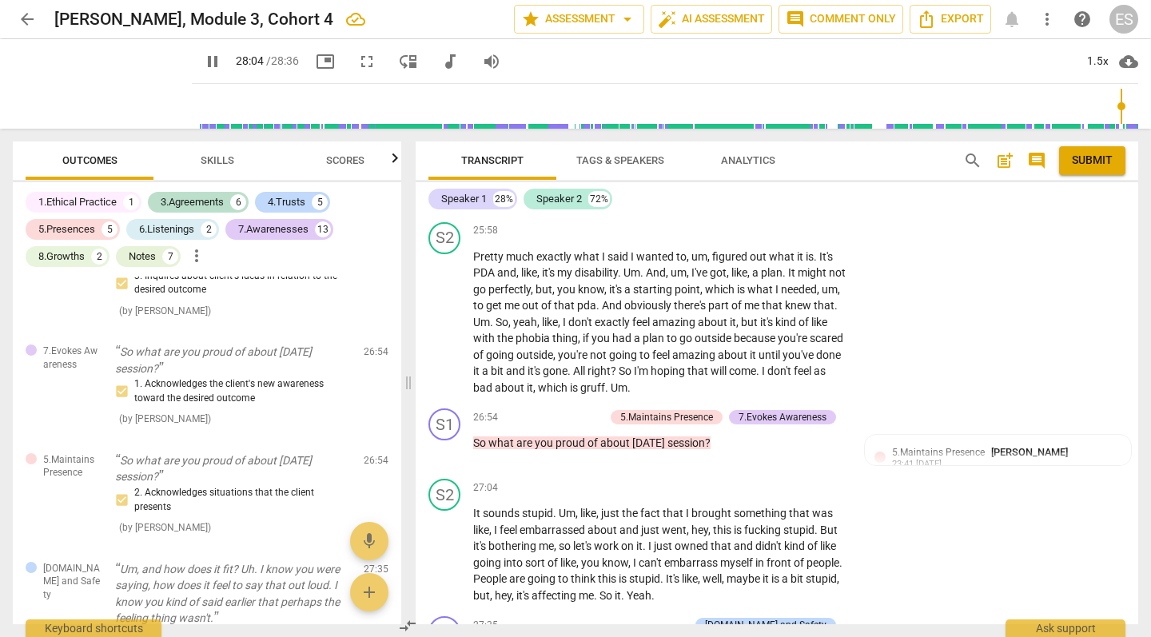
scroll to position [11003, 0]
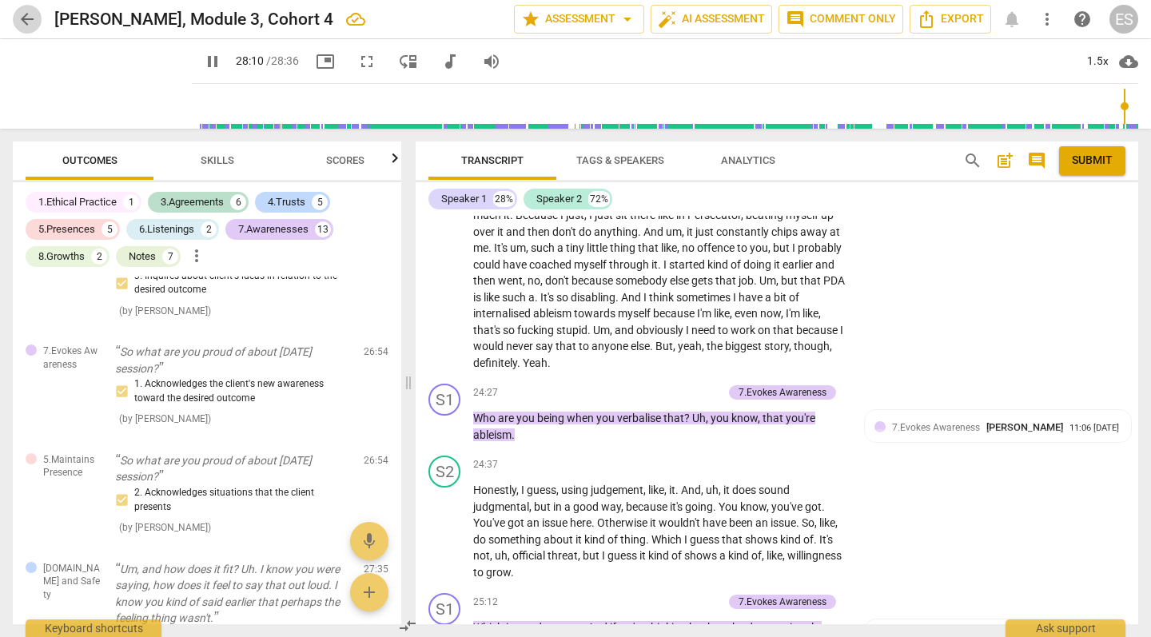
click at [22, 11] on span "arrow_back" at bounding box center [27, 19] width 19 height 19
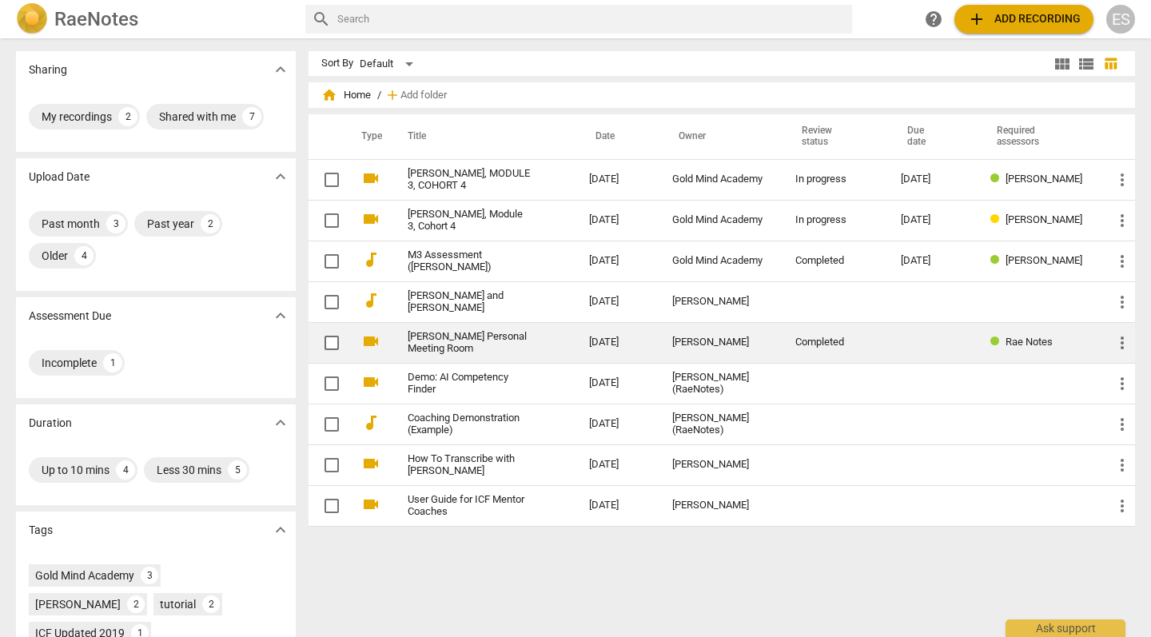
click at [460, 341] on link "[PERSON_NAME] Personal Meeting Room" at bounding box center [470, 343] width 124 height 24
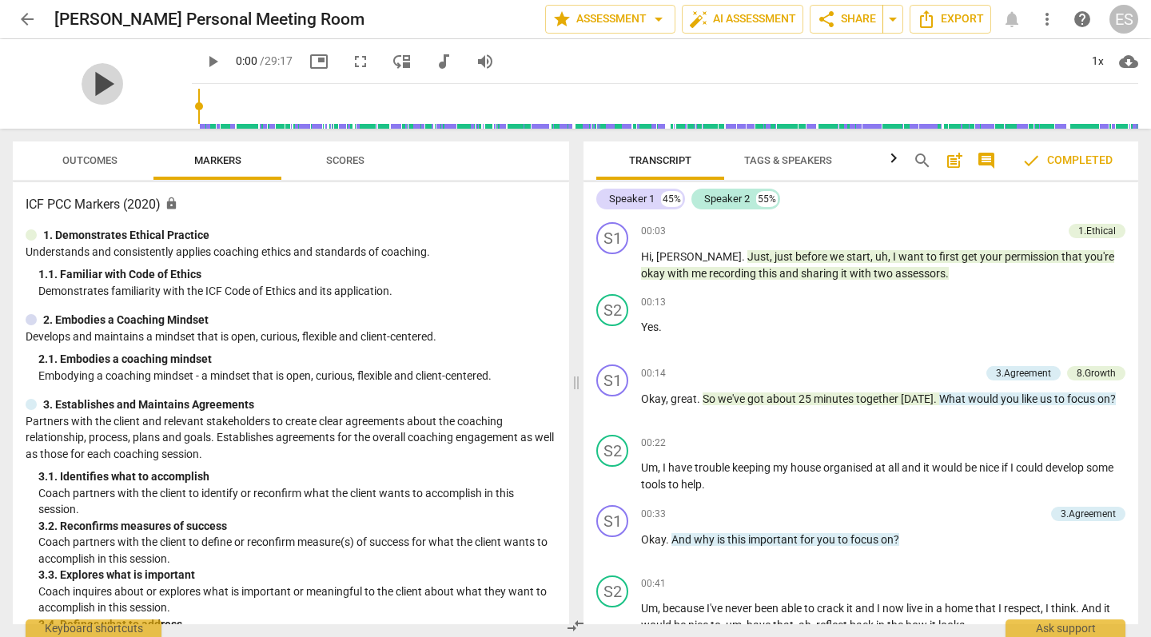
click at [100, 82] on span "play_arrow" at bounding box center [103, 84] width 42 height 42
click at [1097, 62] on div "1x" at bounding box center [1097, 62] width 30 height 26
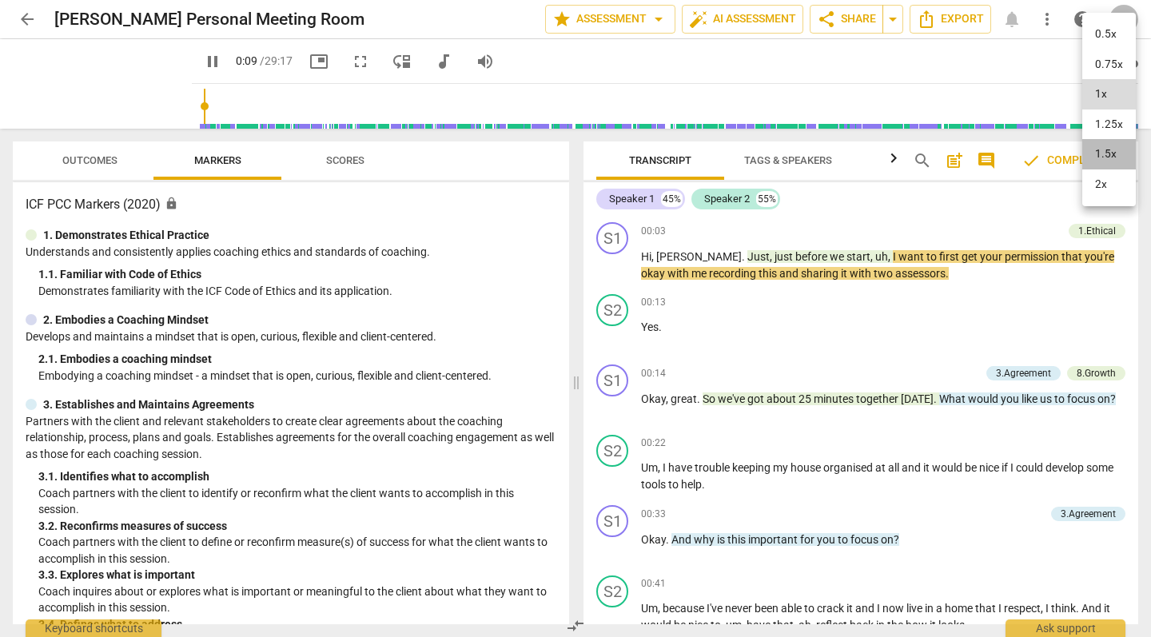
click at [1109, 148] on li "1.5x" at bounding box center [1109, 154] width 54 height 30
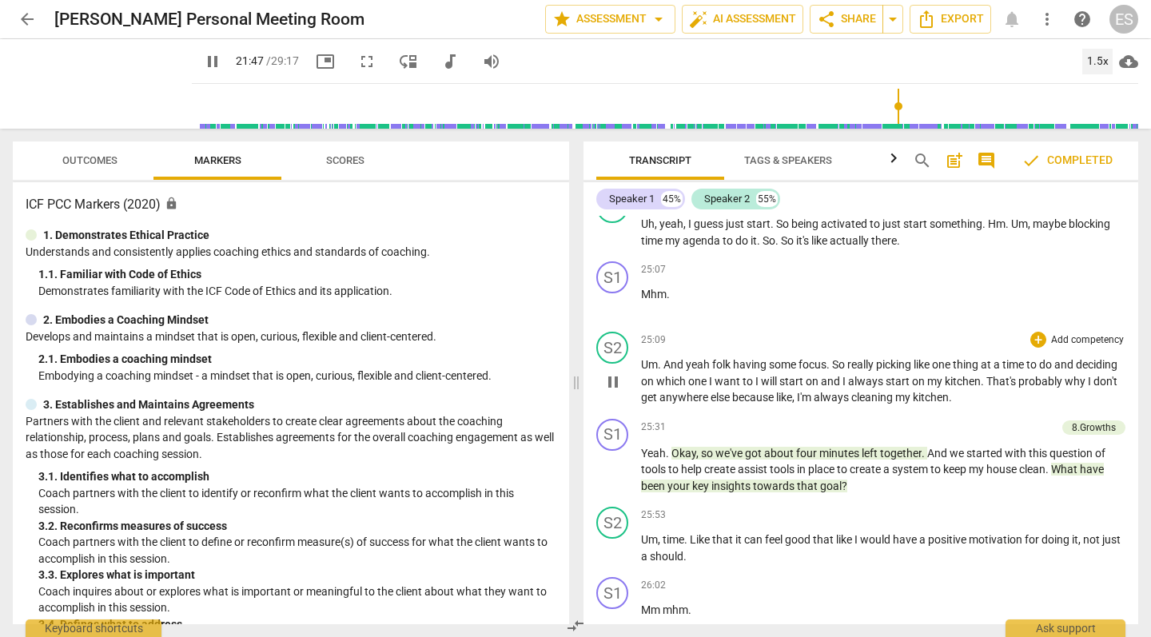
scroll to position [11985, 0]
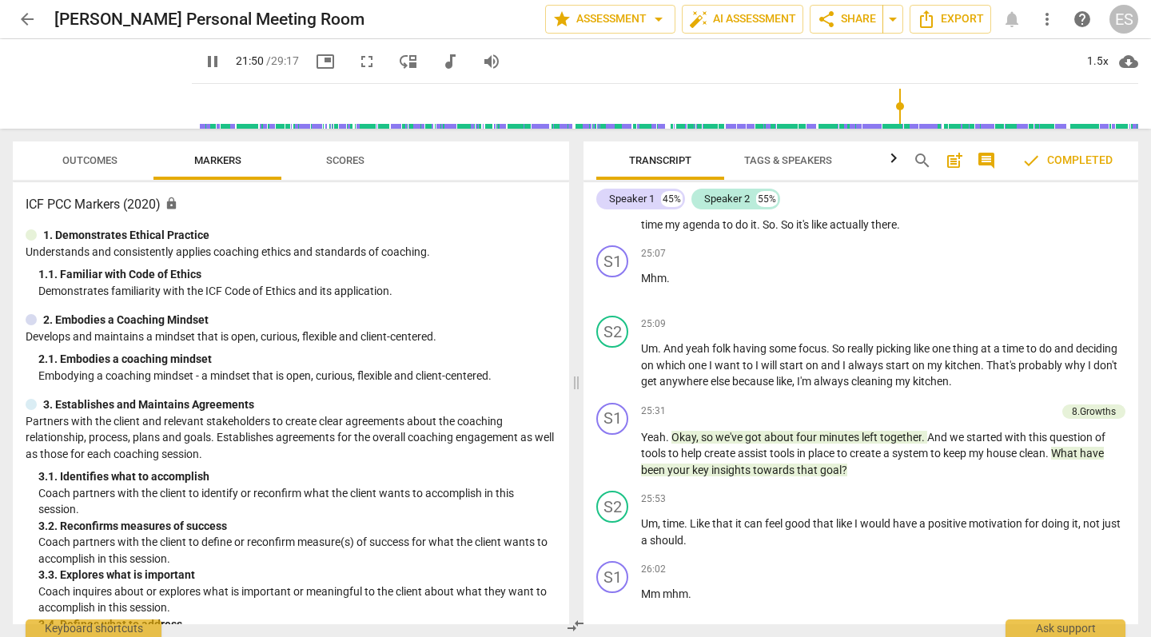
click at [31, 14] on span "arrow_back" at bounding box center [27, 19] width 19 height 19
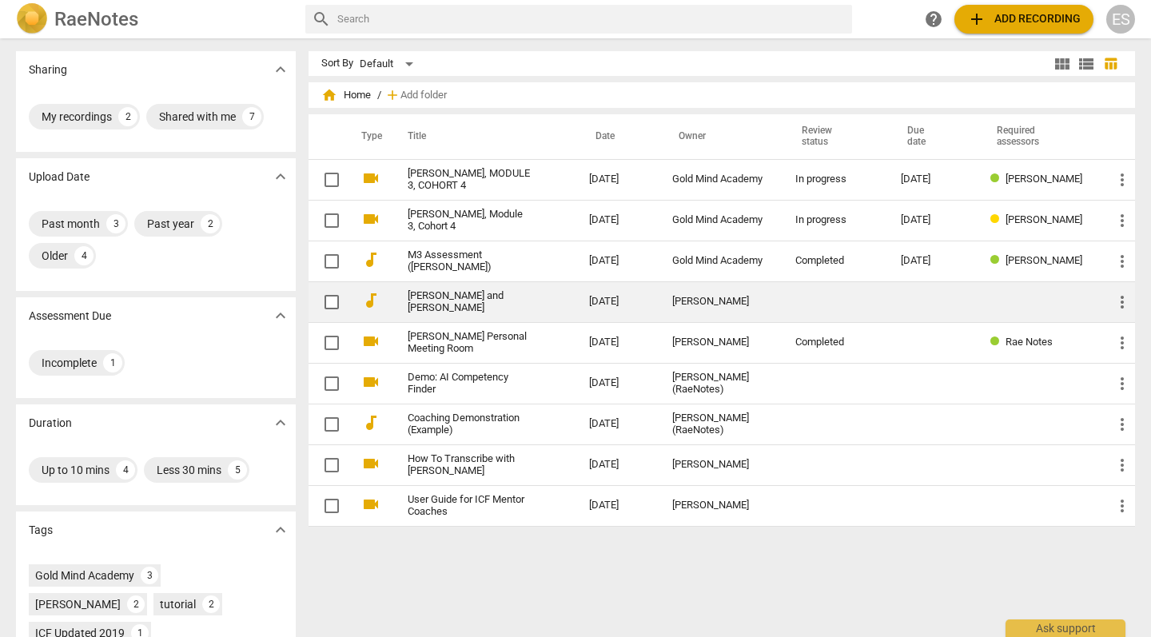
click at [459, 305] on link "[PERSON_NAME] and [PERSON_NAME]" at bounding box center [470, 302] width 124 height 24
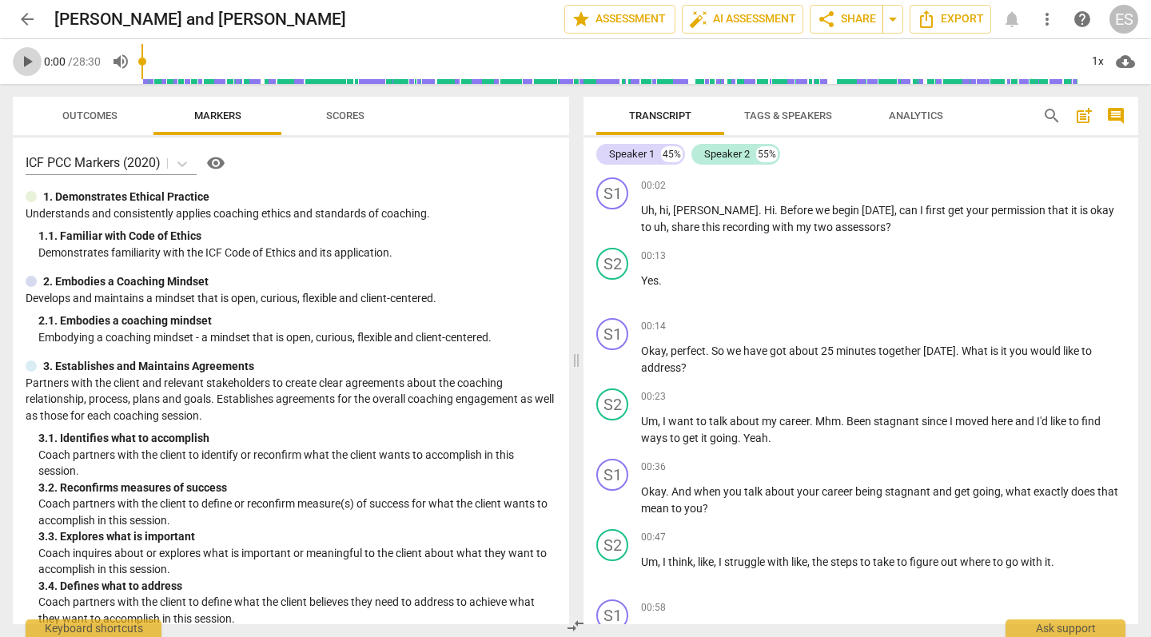
click at [35, 61] on span "play_arrow" at bounding box center [27, 61] width 19 height 19
click at [1102, 55] on div "1x" at bounding box center [1097, 62] width 30 height 26
click at [1106, 146] on li "1.5x" at bounding box center [1109, 154] width 54 height 30
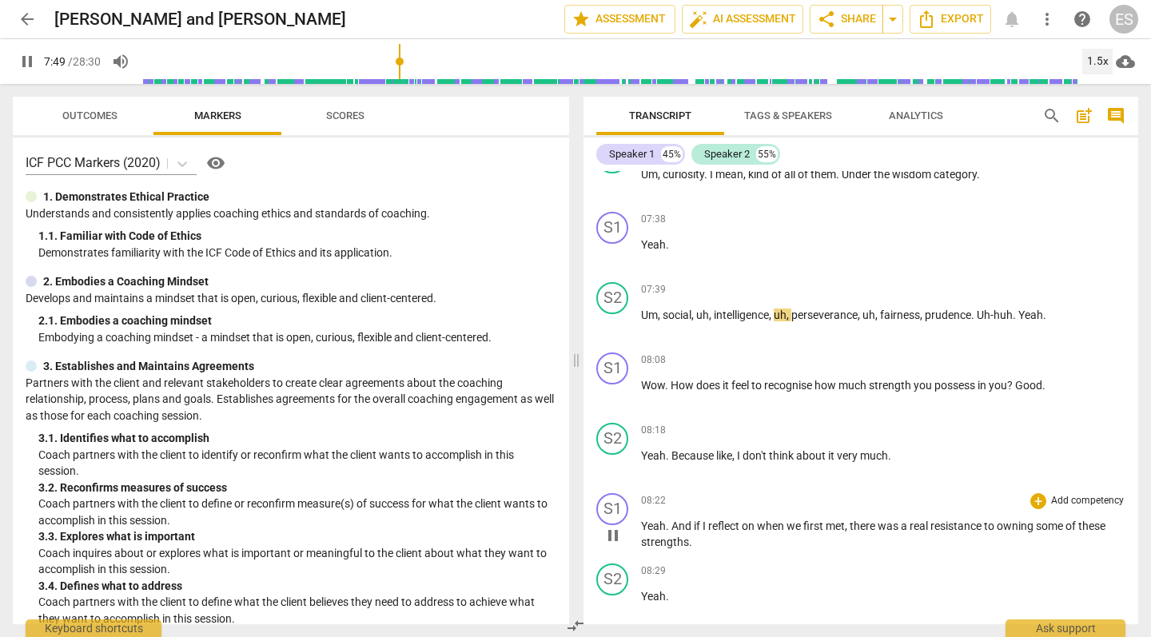
scroll to position [2356, 0]
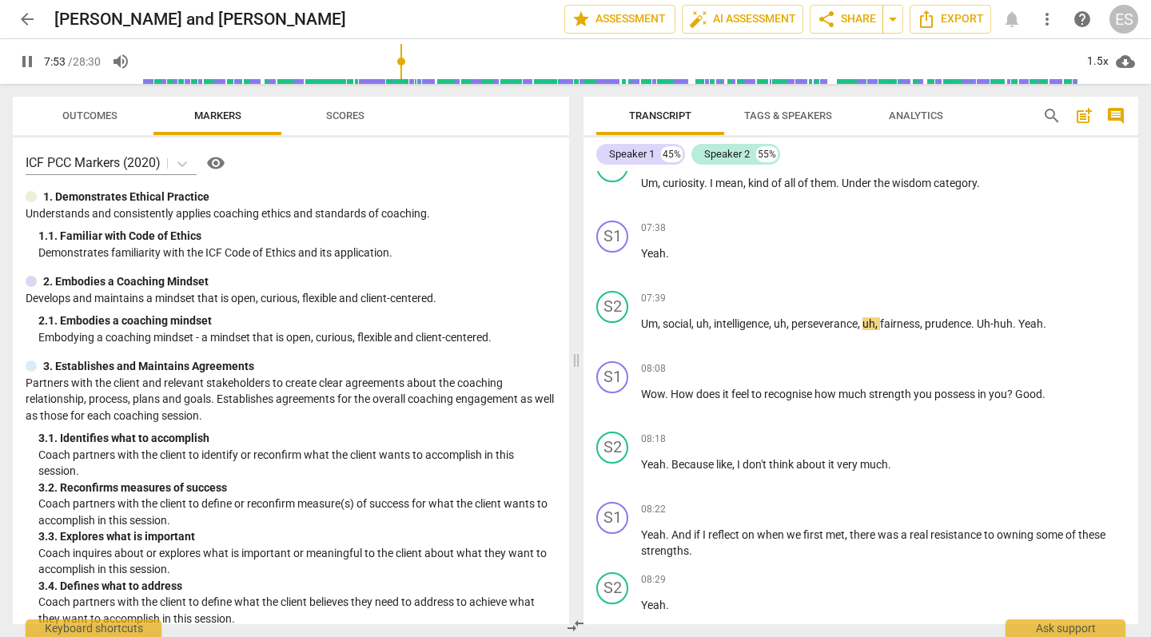
click at [26, 14] on span "arrow_back" at bounding box center [27, 19] width 19 height 19
